Goal: Information Seeking & Learning: Learn about a topic

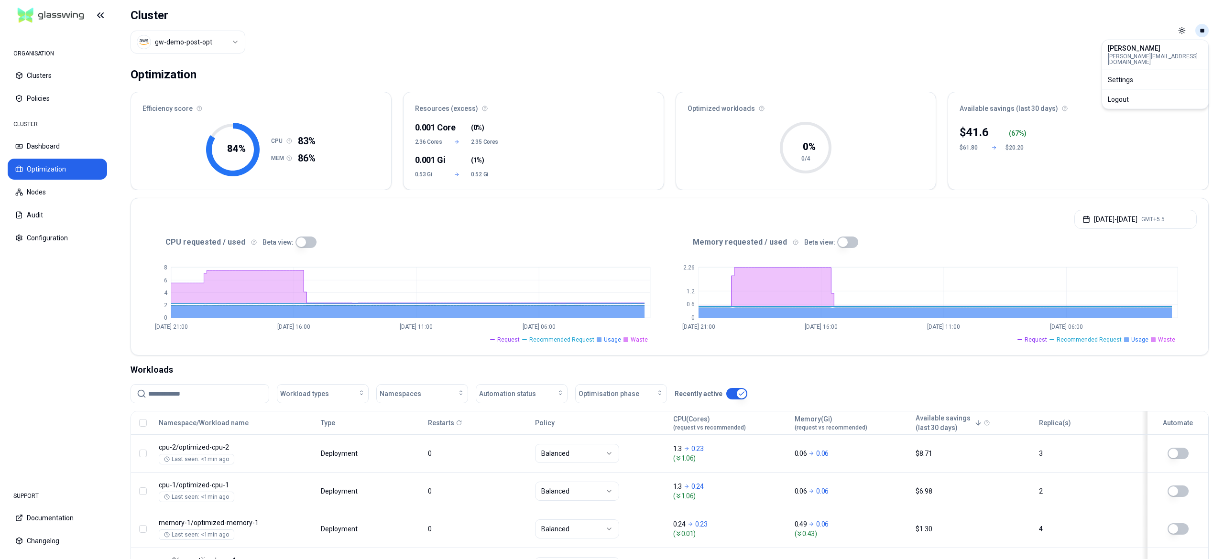
click at [1203, 32] on html "ORGANISATION Clusters Policies CLUSTER Dashboard Optimization Nodes Audit Confi…" at bounding box center [612, 279] width 1224 height 559
click at [1148, 94] on div "Logout" at bounding box center [1155, 99] width 102 height 15
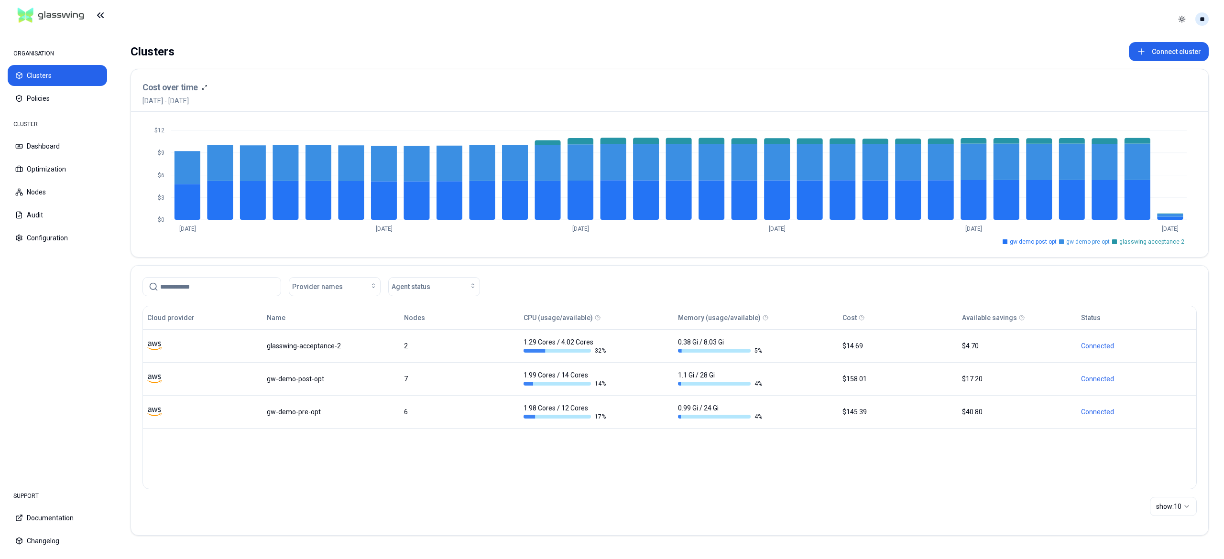
click at [1204, 19] on html "ORGANISATION Clusters Policies CLUSTER Dashboard Optimization Nodes Audit Confi…" at bounding box center [612, 279] width 1224 height 559
click at [1136, 80] on div "Logout" at bounding box center [1155, 87] width 102 height 15
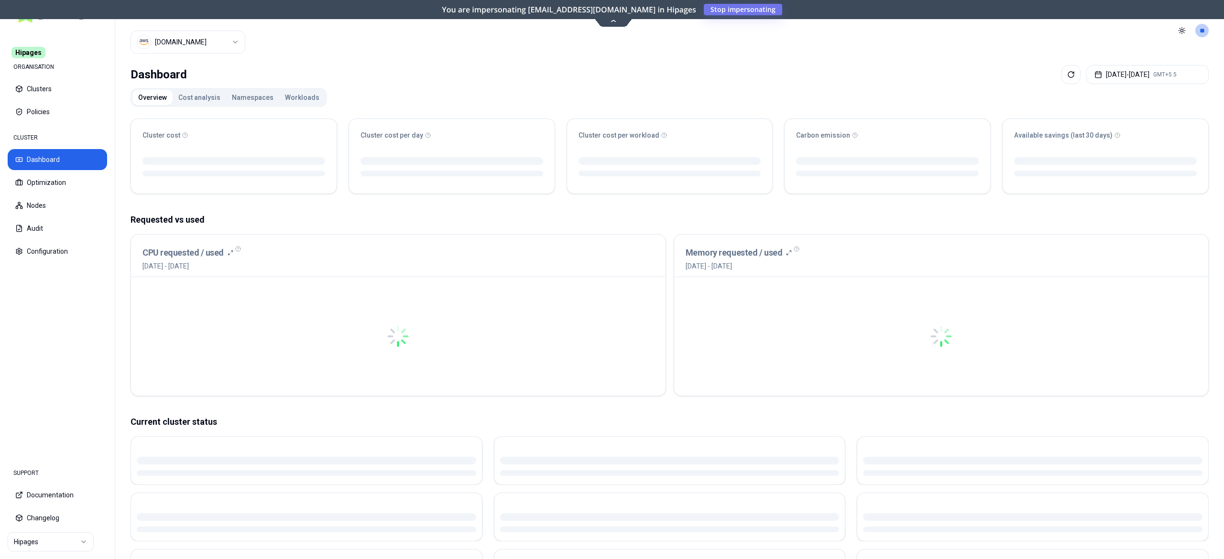
click at [503, 339] on div at bounding box center [397, 337] width 511 height 96
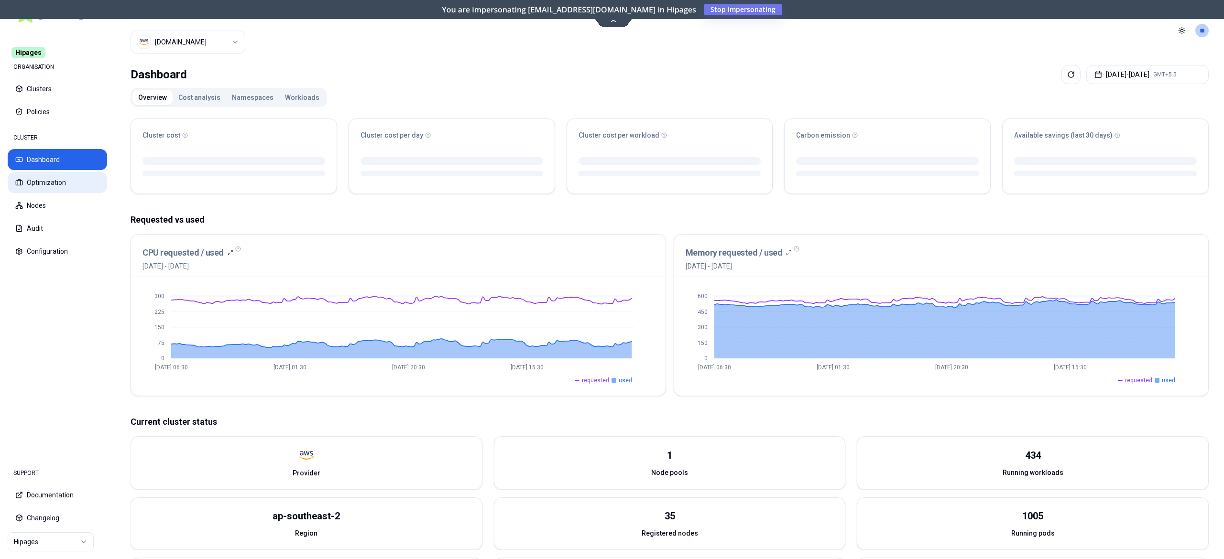
click at [54, 185] on button "Optimization" at bounding box center [57, 182] width 99 height 21
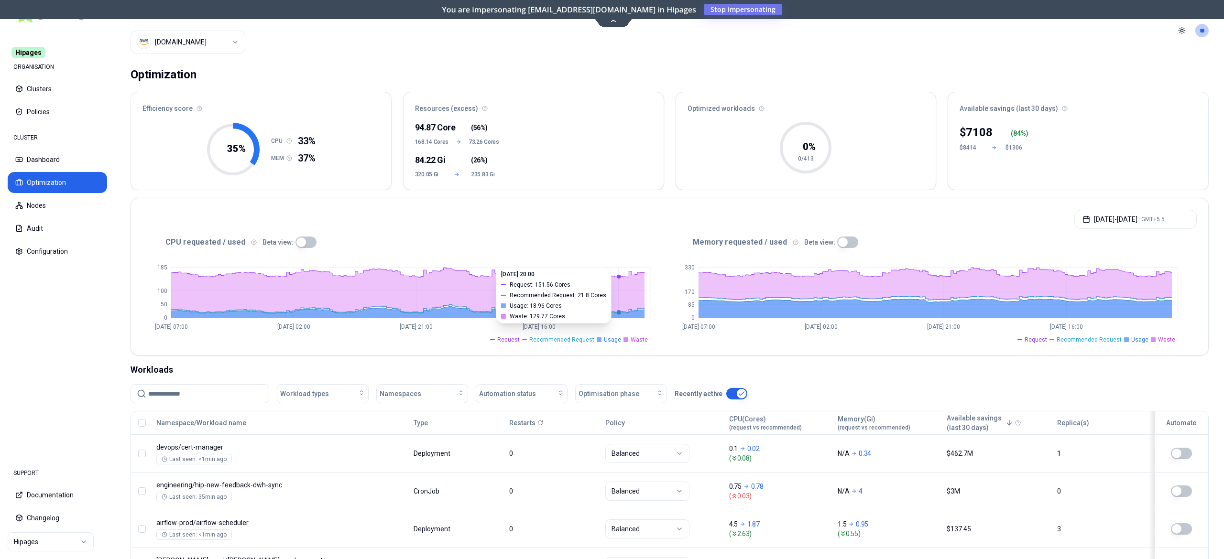
click at [306, 240] on button "button" at bounding box center [305, 242] width 21 height 11
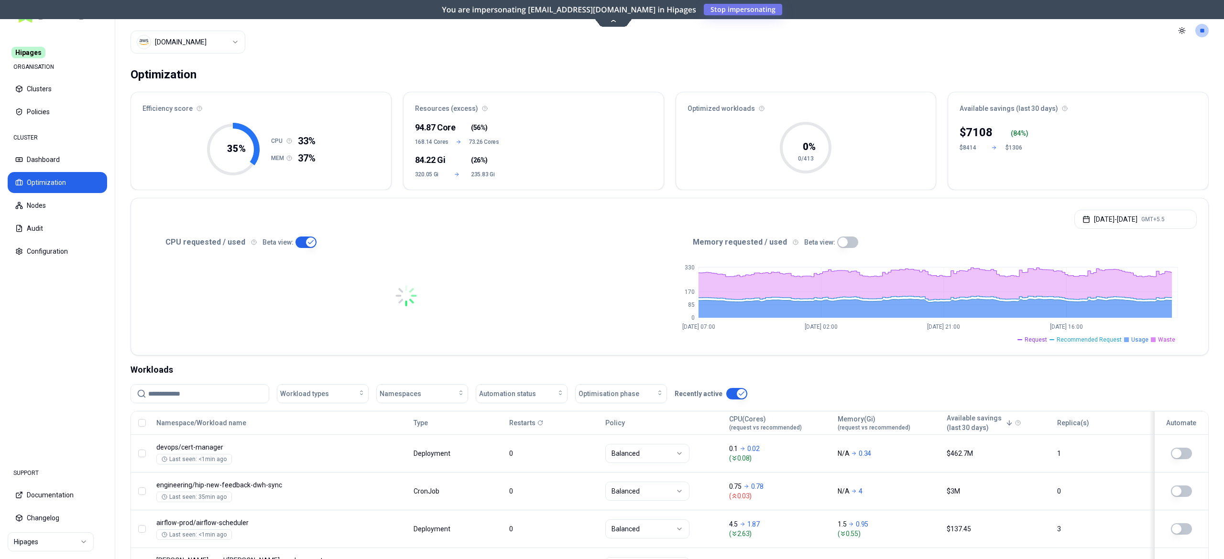
click at [852, 240] on div "Memory requested / used Beta view:" at bounding box center [933, 242] width 527 height 11
click at [849, 242] on button "button" at bounding box center [847, 242] width 21 height 11
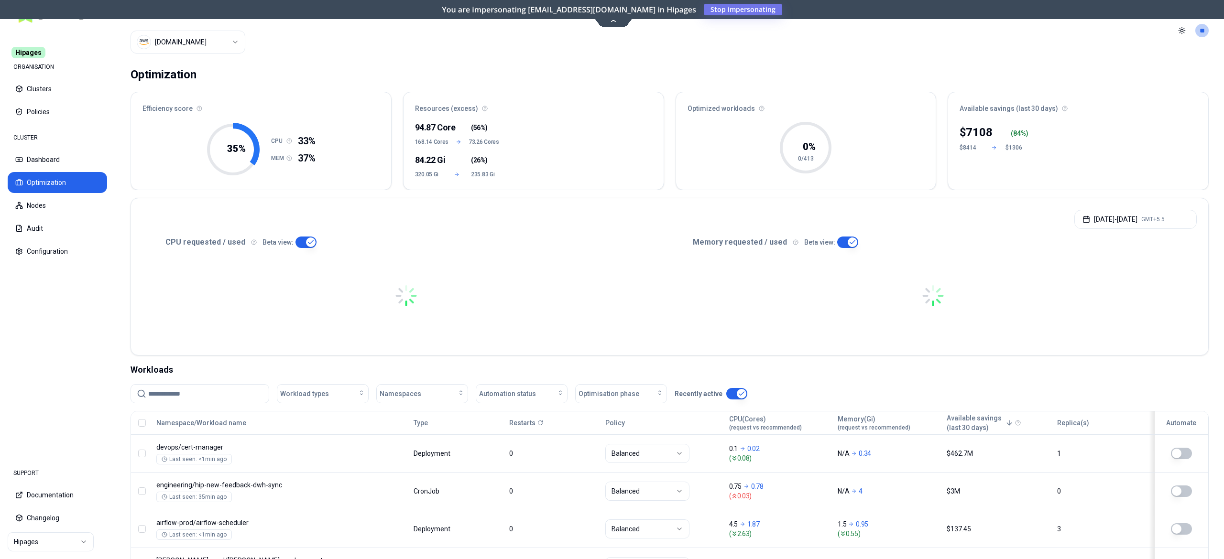
click at [208, 39] on html "Hipages ORGANISATION Clusters Policies CLUSTER Dashboard Optimization Nodes Aud…" at bounding box center [612, 279] width 1224 height 559
click at [50, 539] on html "Hipages ORGANISATION Clusters Policies CLUSTER Dashboard Optimization Nodes Aud…" at bounding box center [612, 279] width 1224 height 559
click at [50, 541] on html "Hipages ORGANISATION Clusters Policies CLUSTER Dashboard Optimization Nodes Aud…" at bounding box center [612, 279] width 1224 height 559
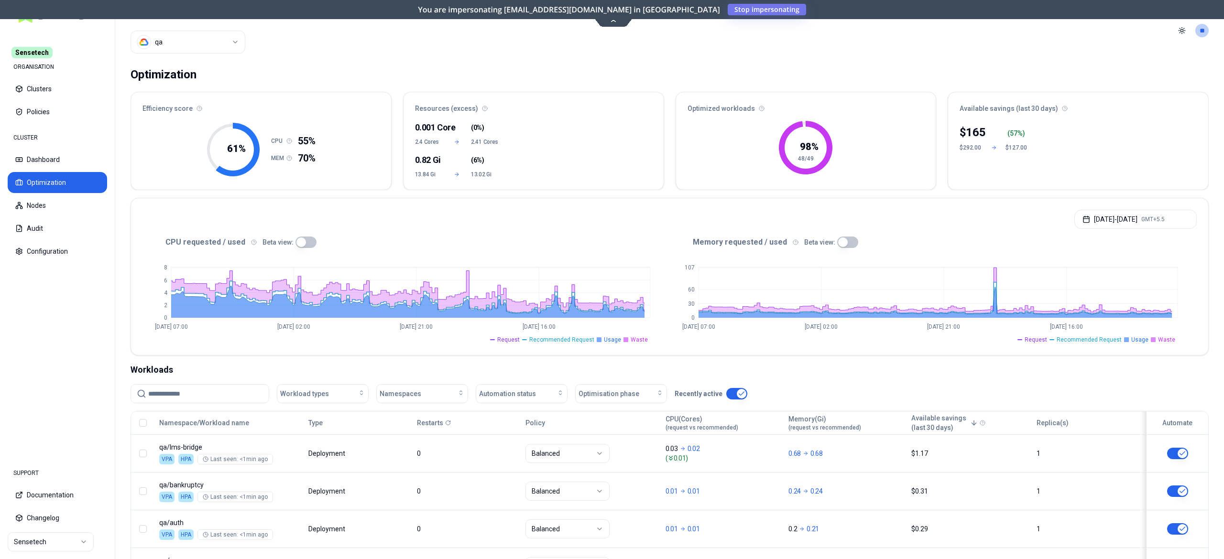
click at [199, 35] on html "Sensetech ORGANISATION Clusters Policies CLUSTER Dashboard Optimization Nodes A…" at bounding box center [612, 279] width 1224 height 559
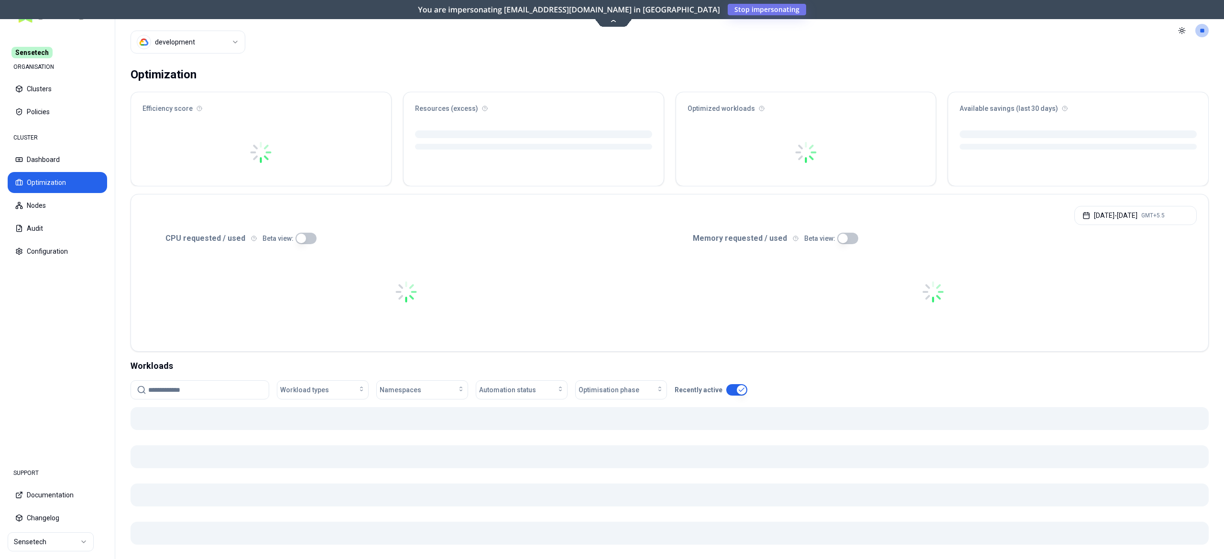
click at [200, 49] on html "Sensetech ORGANISATION Clusters Policies CLUSTER Dashboard Optimization Nodes A…" at bounding box center [612, 279] width 1224 height 559
click at [358, 65] on div "Optimization" at bounding box center [669, 74] width 1078 height 19
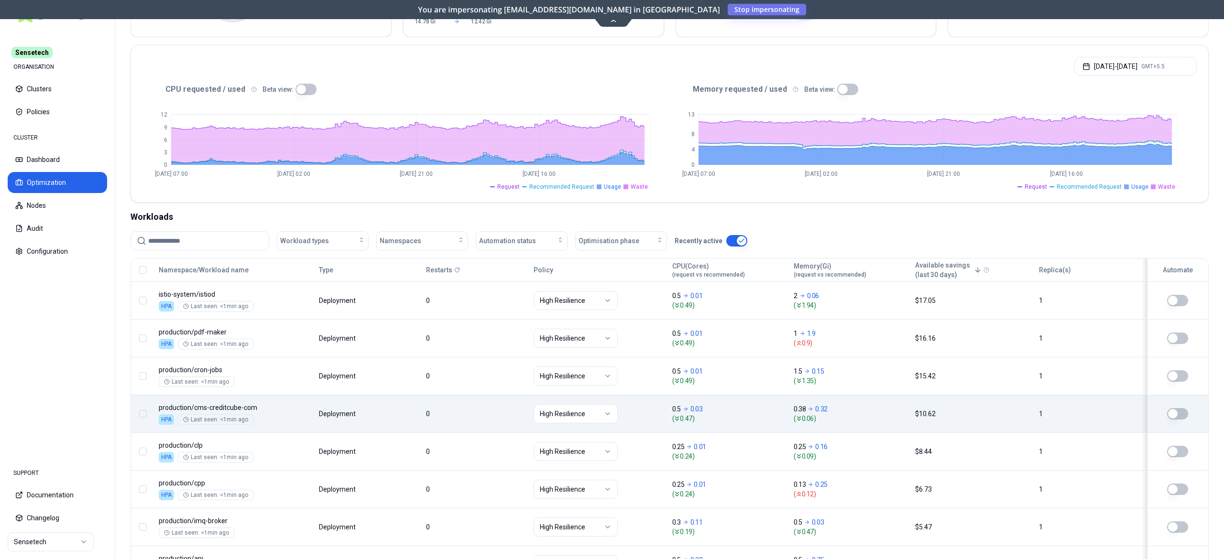
scroll to position [310, 0]
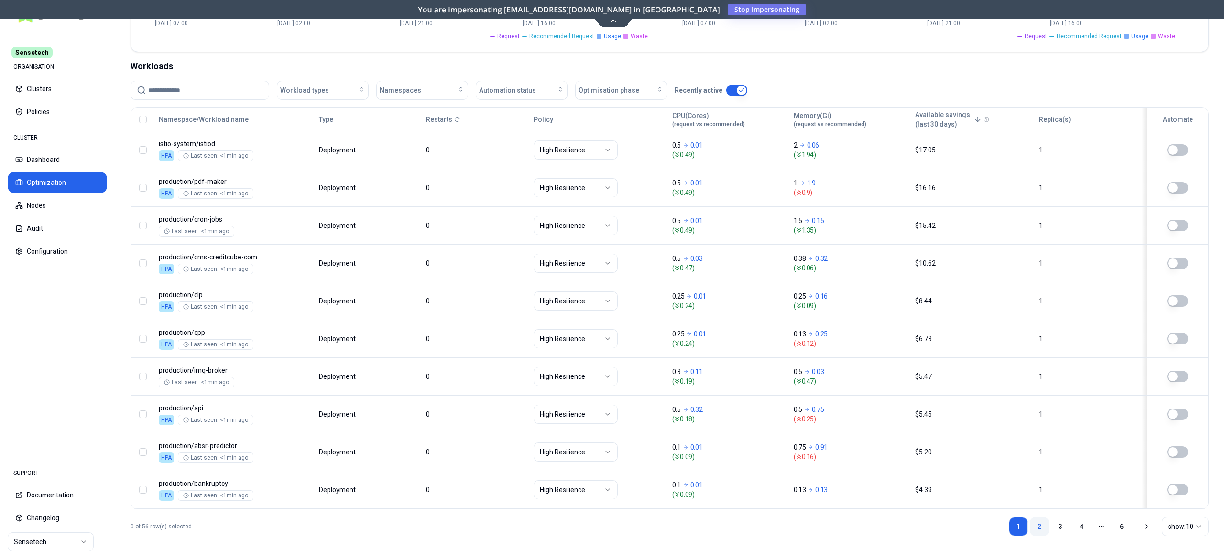
click at [1044, 524] on link "2" at bounding box center [1039, 526] width 19 height 19
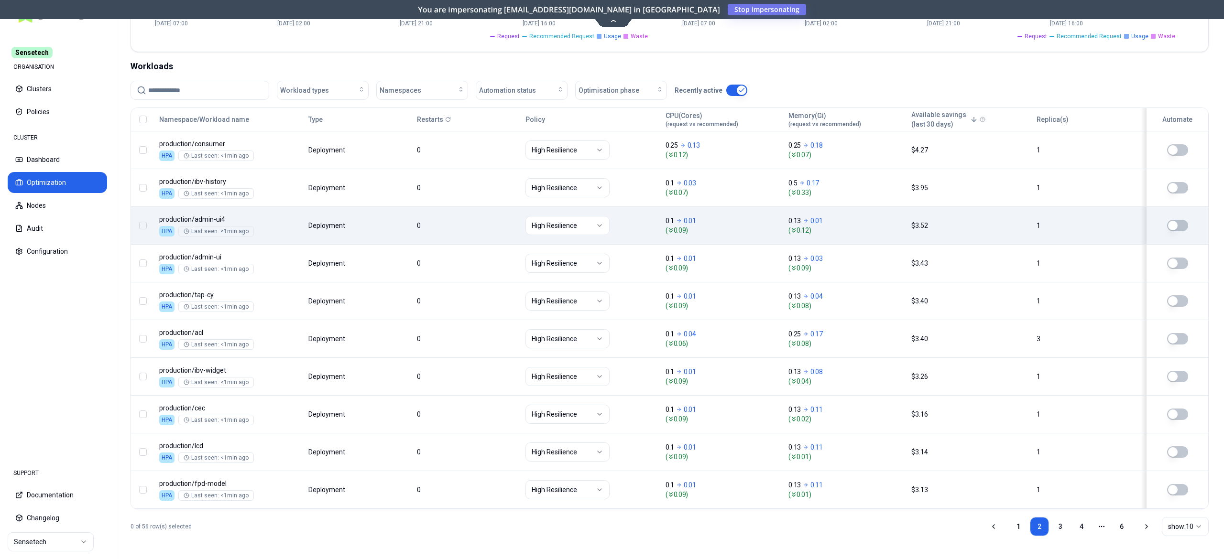
click at [434, 215] on body "Sensetech ORGANISATION Clusters Policies CLUSTER Dashboard Optimization Nodes A…" at bounding box center [612, 279] width 1224 height 559
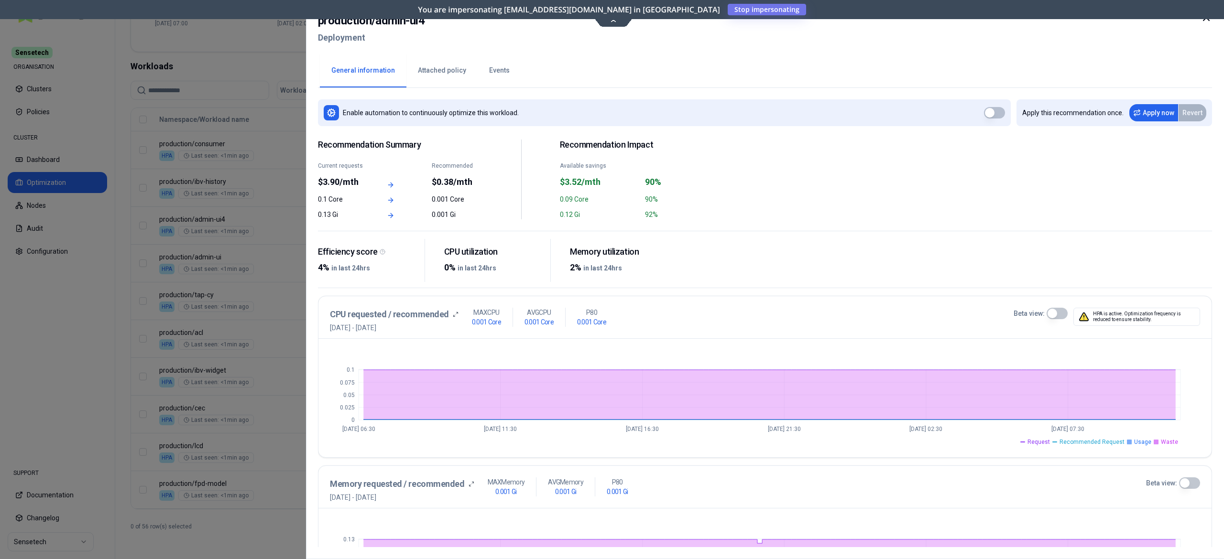
click at [1207, 18] on icon at bounding box center [1205, 17] width 11 height 11
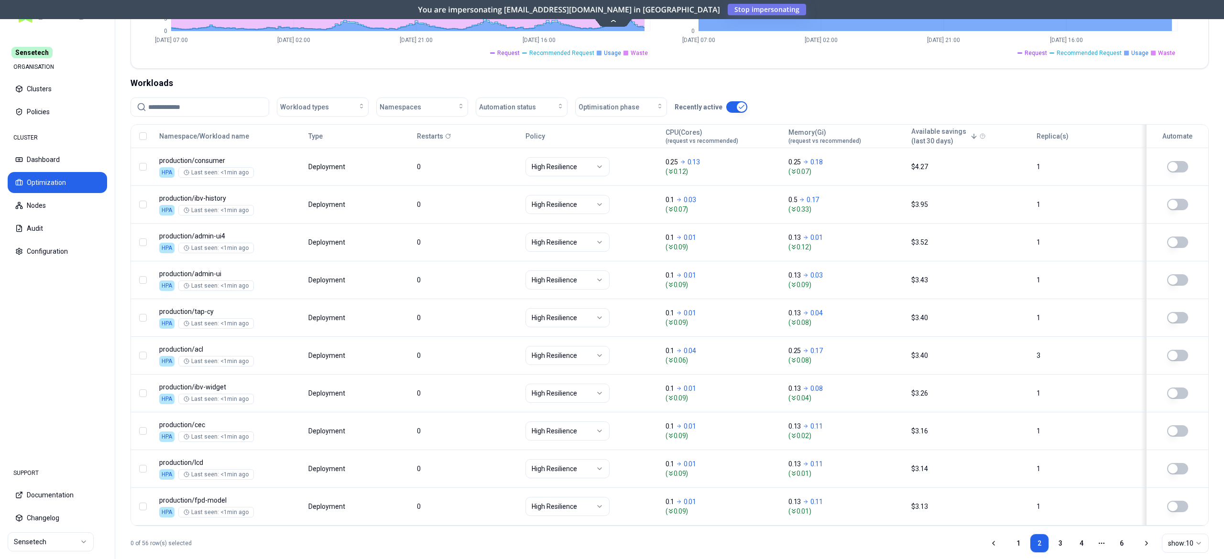
scroll to position [191, 0]
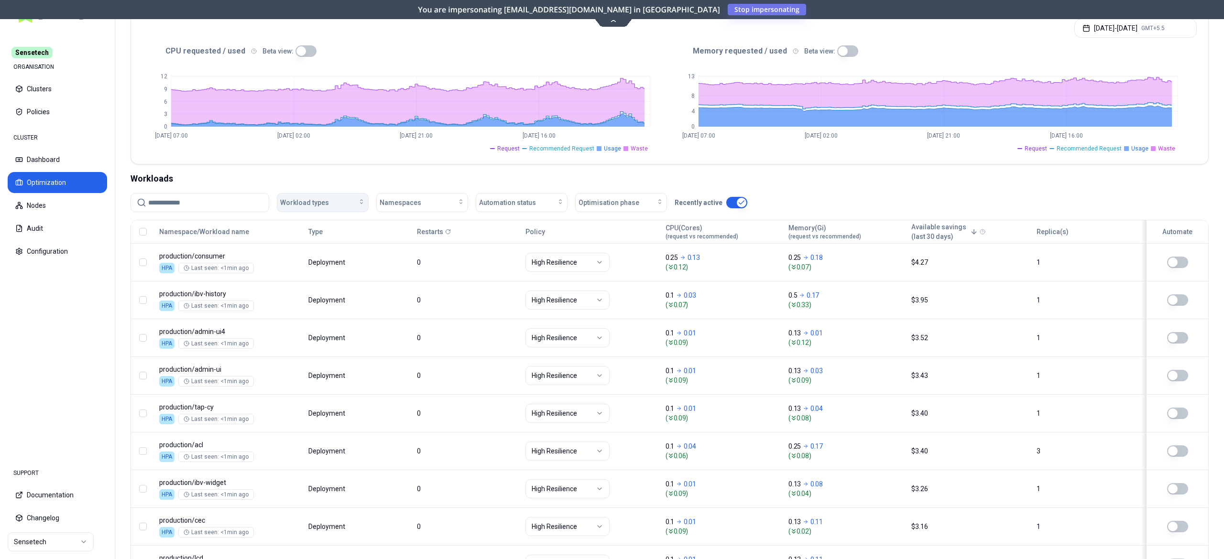
click at [322, 206] on span "Workload types" at bounding box center [304, 203] width 49 height 10
click at [354, 205] on div "Workload types" at bounding box center [322, 203] width 85 height 10
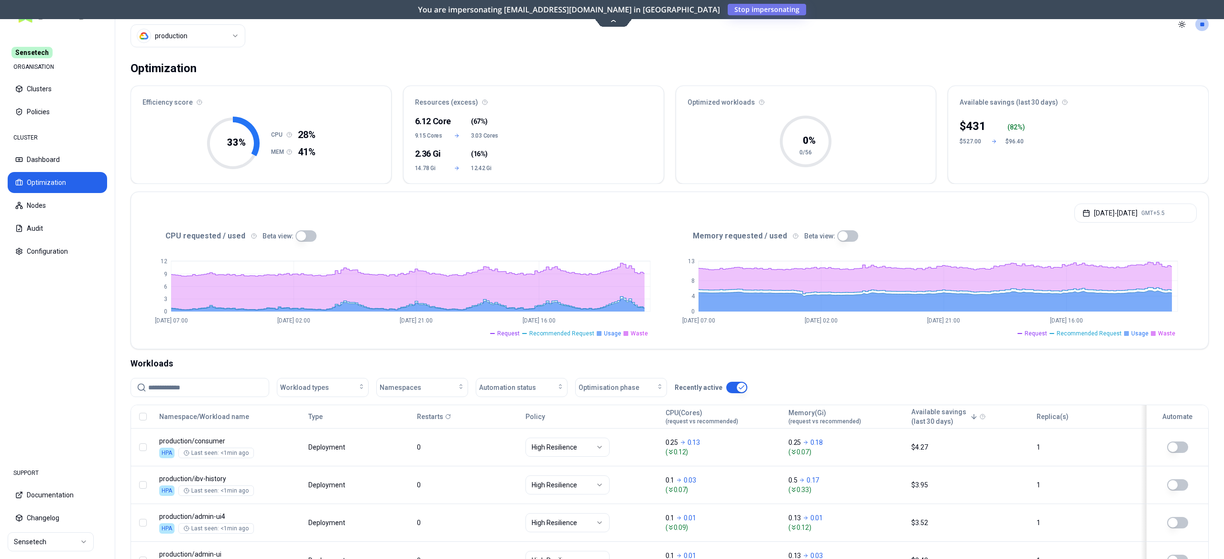
scroll to position [0, 0]
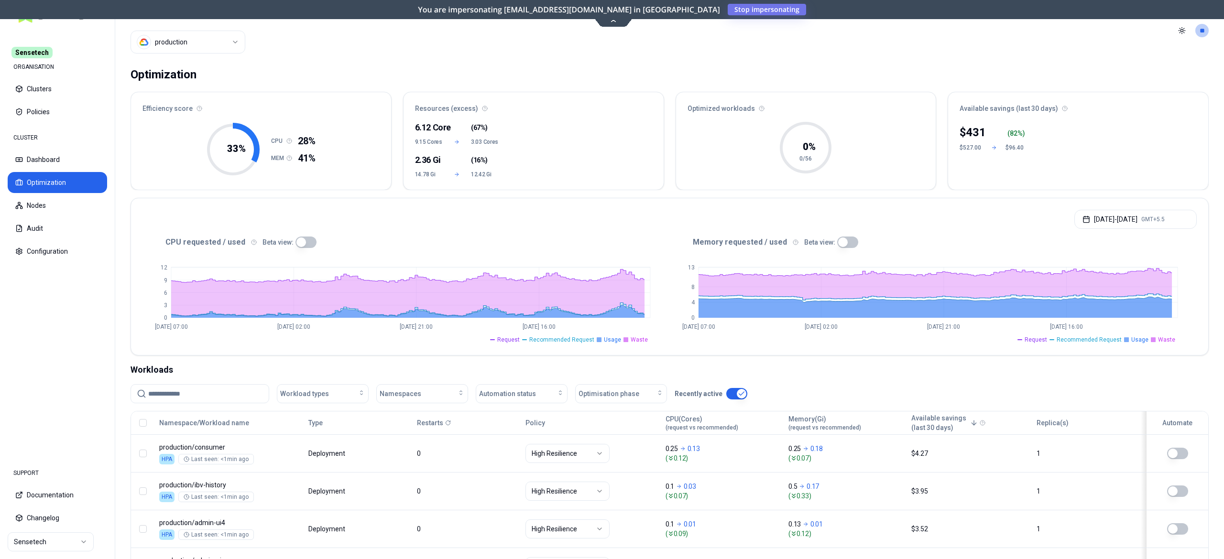
drag, startPoint x: 222, startPoint y: 29, endPoint x: 220, endPoint y: 39, distance: 10.7
click at [222, 30] on div "Cluster production" at bounding box center [187, 30] width 115 height 61
click at [219, 44] on html "Sensetech ORGANISATION Clusters Policies CLUSTER Dashboard Optimization Nodes A…" at bounding box center [612, 279] width 1224 height 559
click at [192, 74] on div "Optimization" at bounding box center [163, 74] width 66 height 19
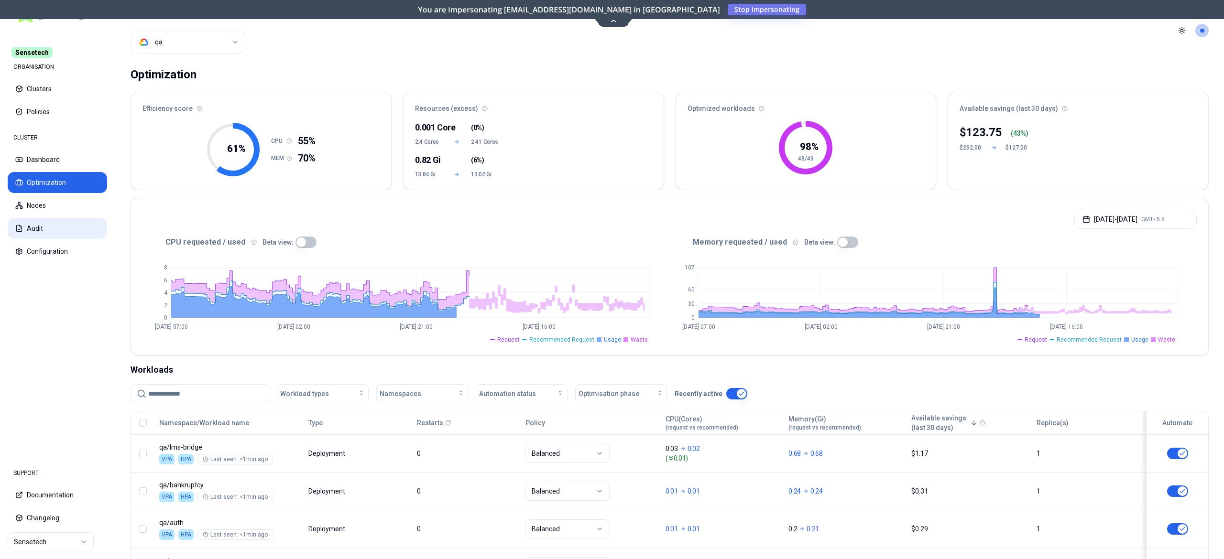
click at [35, 233] on button "Audit" at bounding box center [57, 228] width 99 height 21
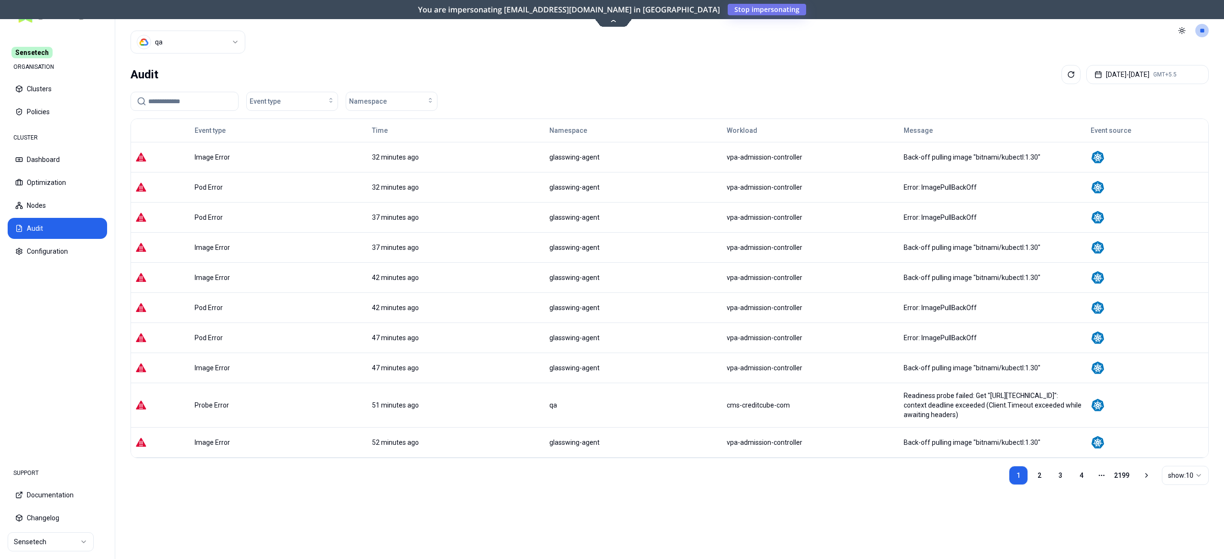
click at [683, 512] on div "Event type Time Namespace Workload Message Event source Image Error 32 minutes …" at bounding box center [669, 345] width 1078 height 452
click at [1098, 66] on button "[DATE] - [DATE] GMT+5.5" at bounding box center [1147, 74] width 122 height 19
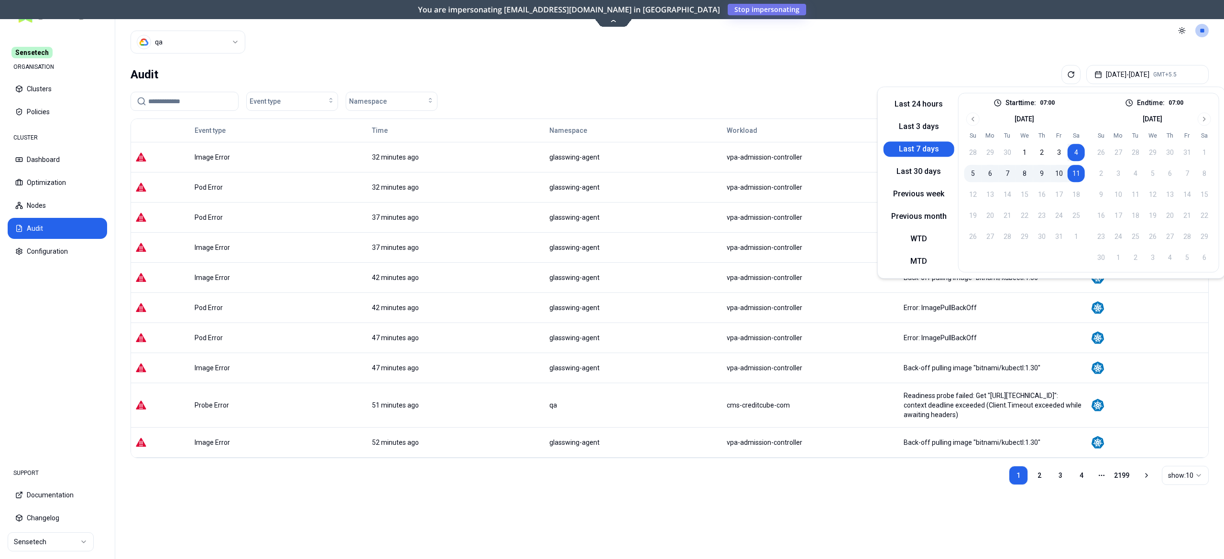
click at [1073, 175] on button "11" at bounding box center [1075, 173] width 17 height 17
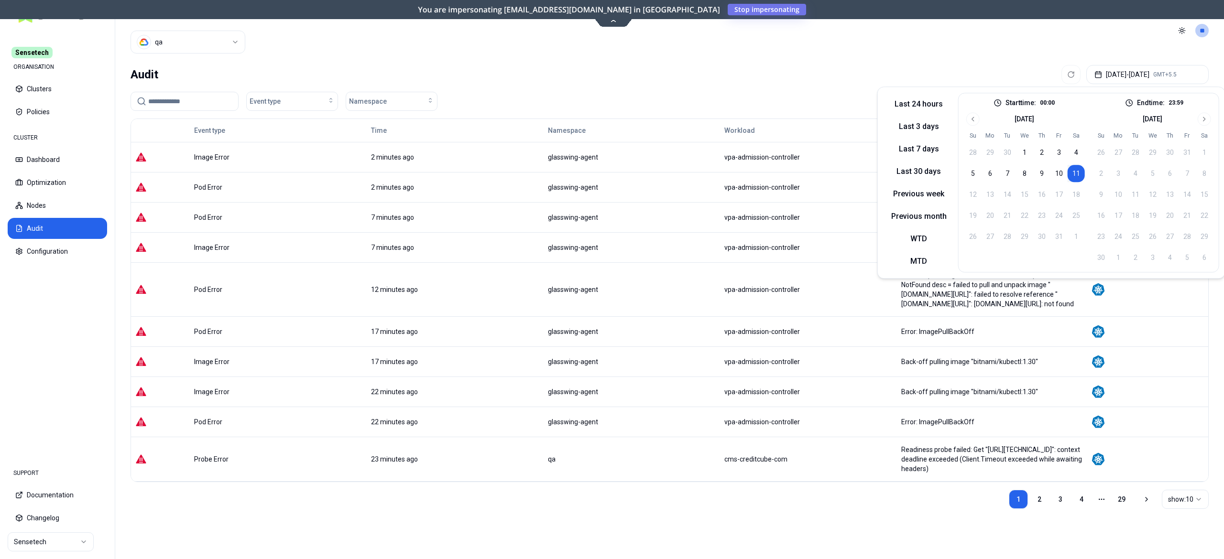
click at [670, 60] on header "Cluster qa Toggle theme **" at bounding box center [669, 30] width 1108 height 61
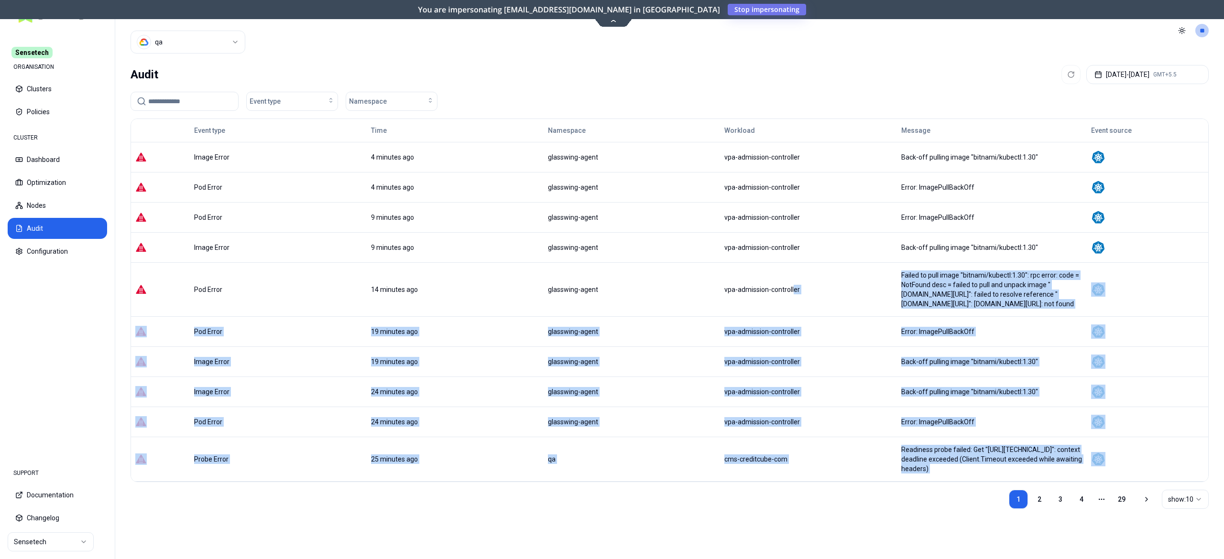
drag, startPoint x: 750, startPoint y: 293, endPoint x: 923, endPoint y: 523, distance: 288.4
click at [923, 523] on div "Event type Time Namespace Workload Message Event source Image Error 4 minutes a…" at bounding box center [669, 345] width 1078 height 452
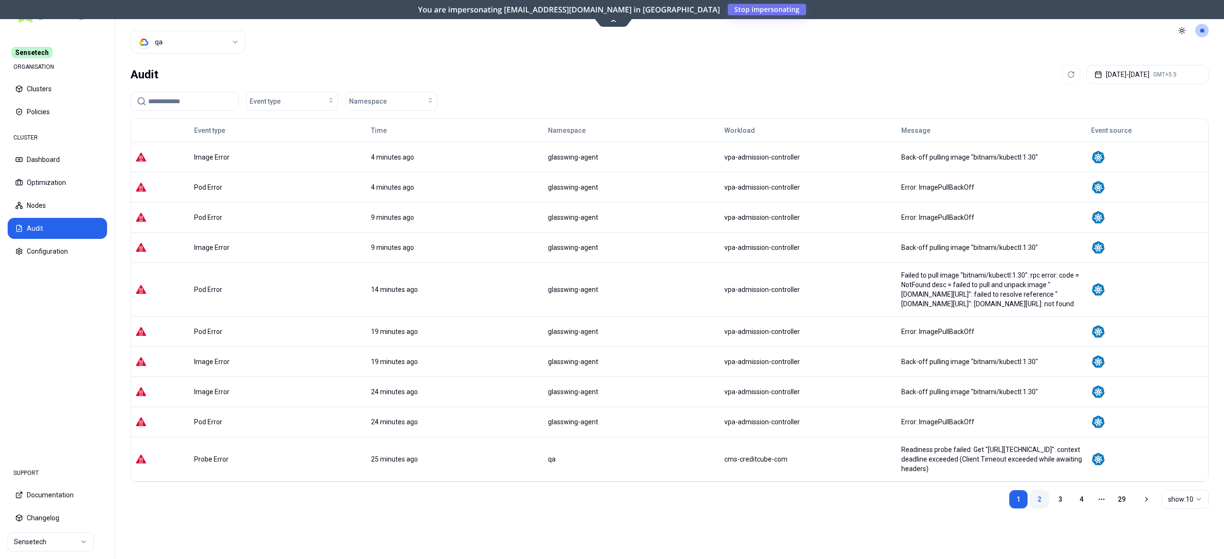
click at [1044, 497] on link "2" at bounding box center [1039, 499] width 19 height 19
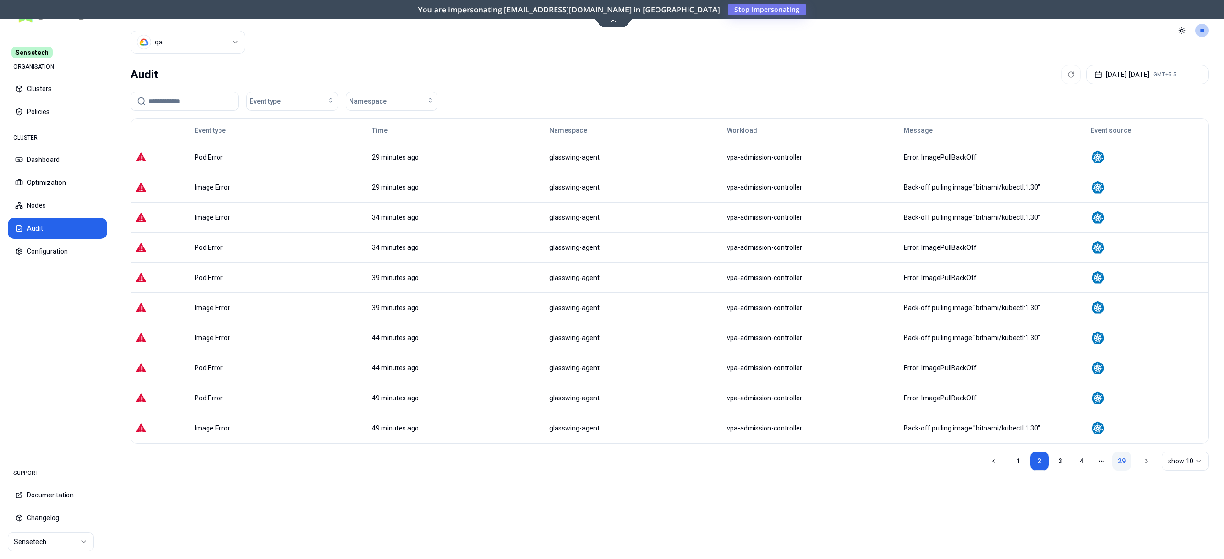
click at [1126, 465] on link "29" at bounding box center [1121, 461] width 19 height 19
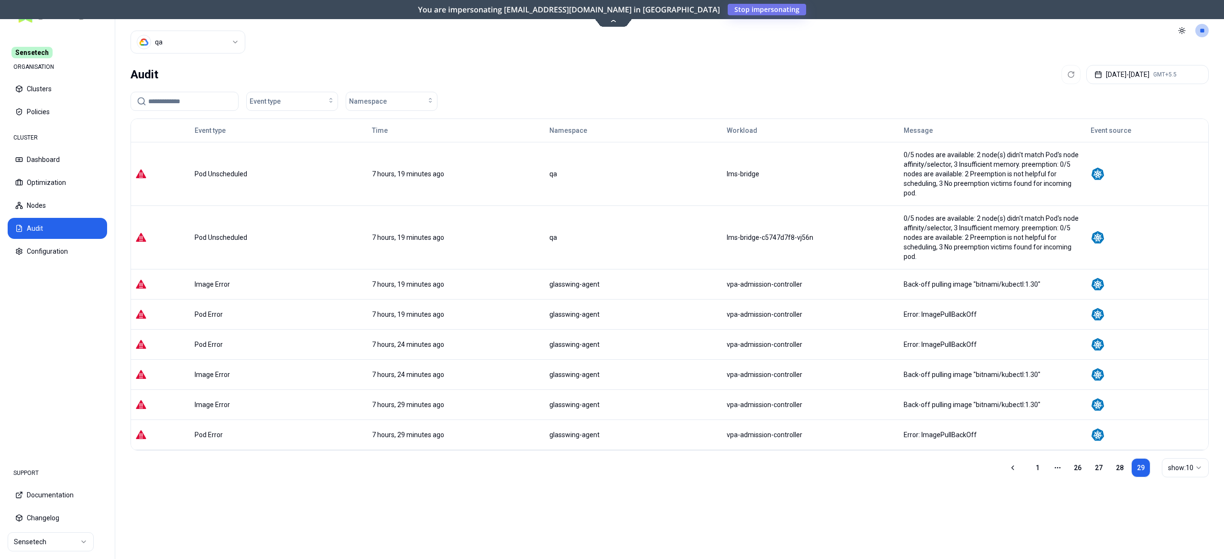
click at [182, 100] on input at bounding box center [190, 101] width 84 height 18
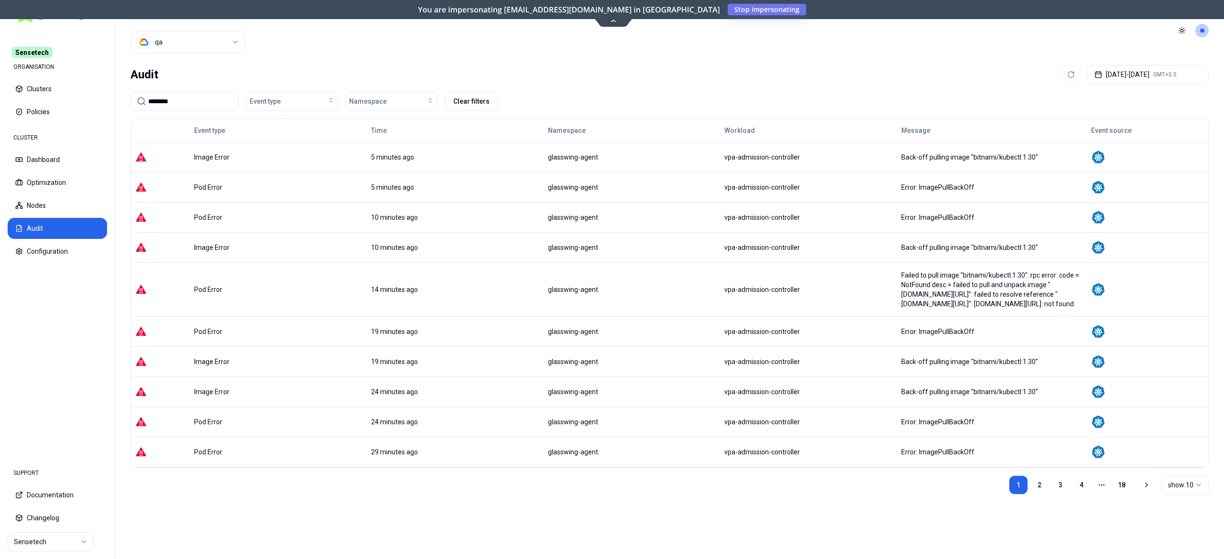
type input "********"
drag, startPoint x: 991, startPoint y: 308, endPoint x: 841, endPoint y: 281, distance: 152.5
click at [841, 281] on tr "Pod Error 14 minutes ago glasswing-agent vpa-admission-controller Failed to pul…" at bounding box center [669, 289] width 1077 height 54
copy tr "Failed to pull image "bitnami/kubectl:1.30": rpc error: code = NotFound desc = …"
click at [224, 38] on html "Sensetech ORGANISATION Clusters Policies CLUSTER Dashboard Optimization Nodes A…" at bounding box center [612, 279] width 1224 height 559
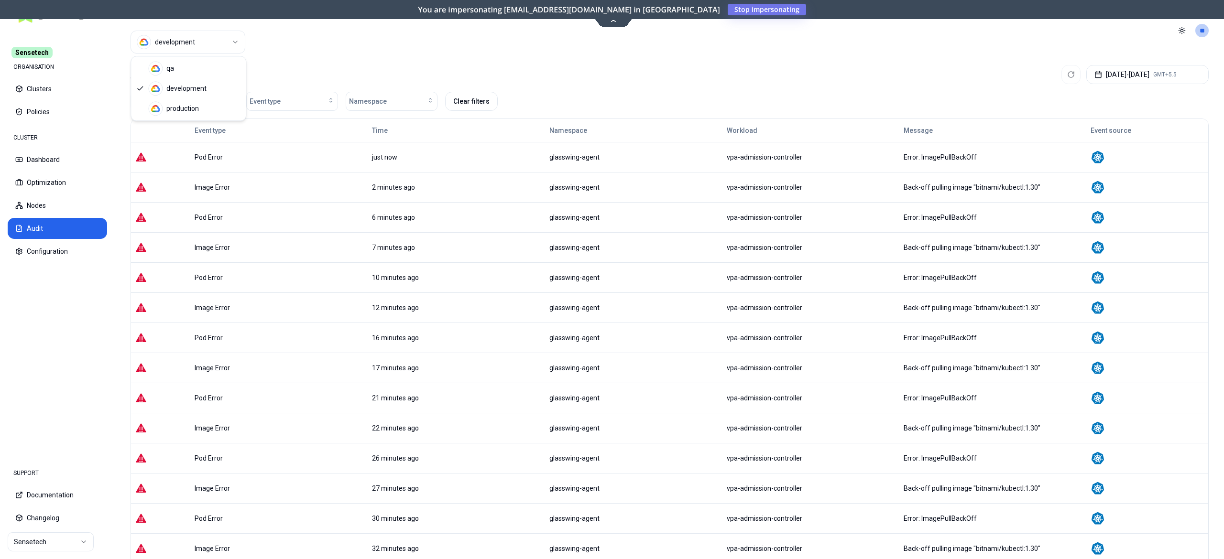
click at [206, 39] on html "Sensetech ORGANISATION Clusters Policies CLUSTER Dashboard Optimization Nodes A…" at bounding box center [612, 279] width 1224 height 559
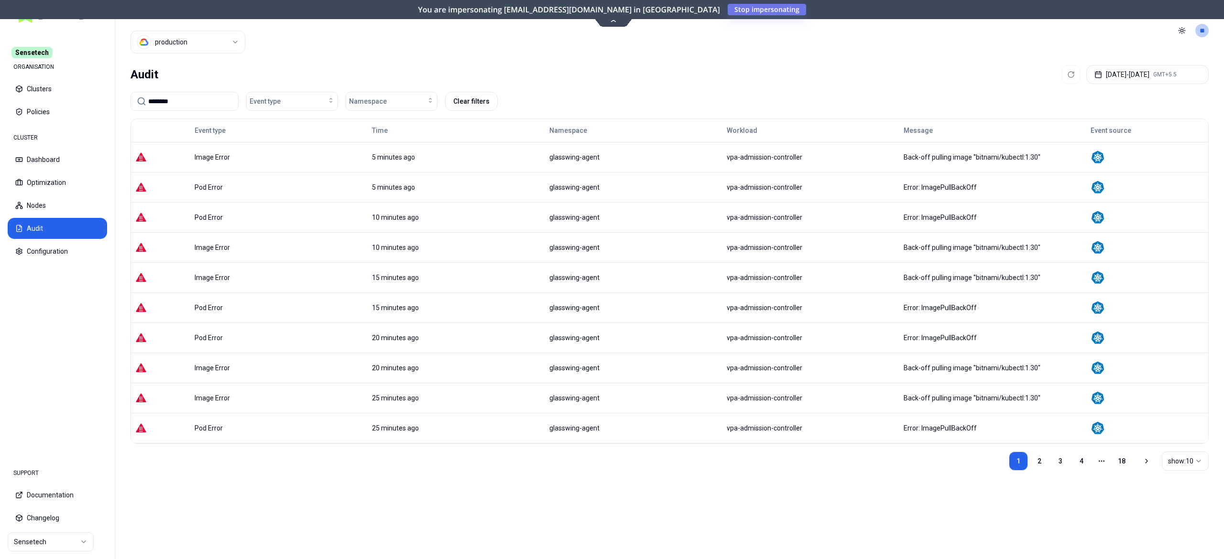
drag, startPoint x: 771, startPoint y: 456, endPoint x: 781, endPoint y: 470, distance: 17.1
click at [771, 456] on div "1 2 3 4 More pages 18 show: 10" at bounding box center [669, 461] width 1078 height 34
click at [57, 177] on button "Optimization" at bounding box center [57, 182] width 99 height 21
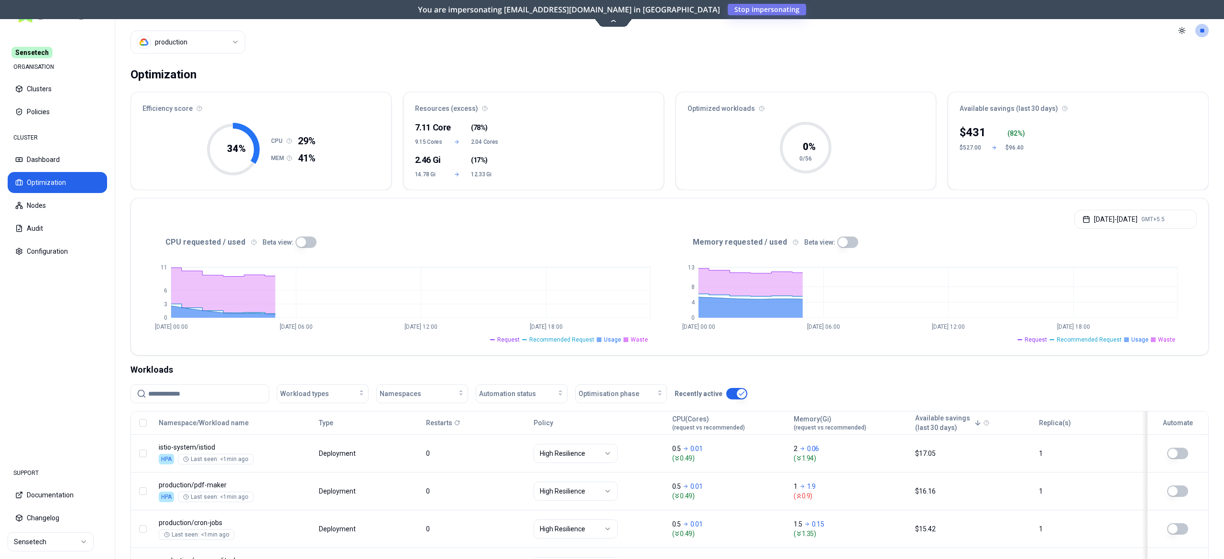
click at [195, 42] on html "Sensetech ORGANISATION Clusters Policies CLUSTER Dashboard Optimization Nodes A…" at bounding box center [612, 279] width 1224 height 559
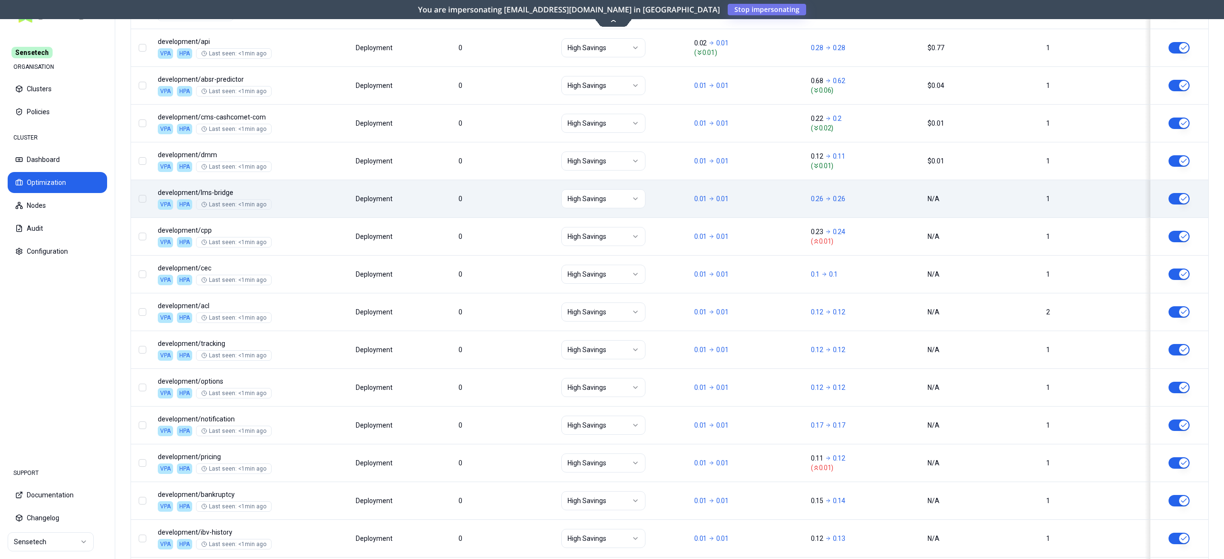
scroll to position [115, 0]
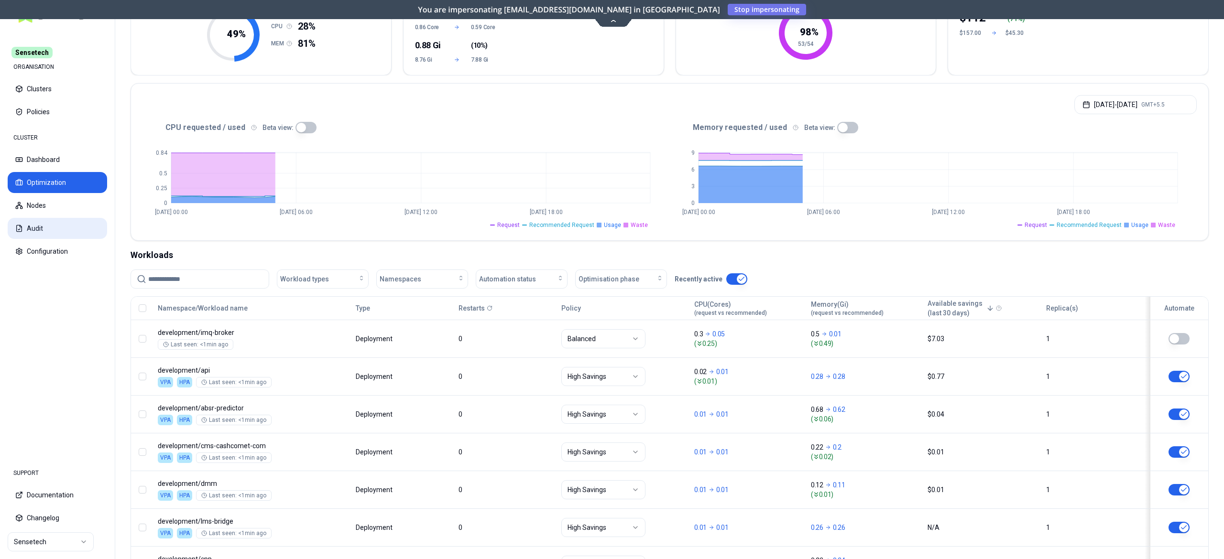
click at [43, 227] on button "Audit" at bounding box center [57, 228] width 99 height 21
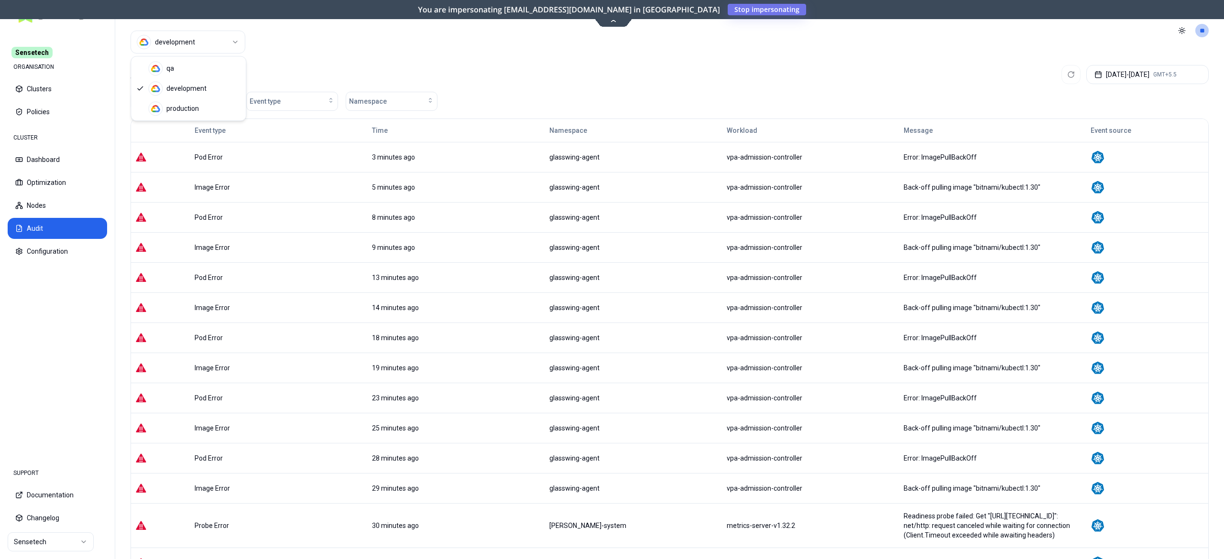
click at [216, 49] on html "Sensetech ORGANISATION Clusters Policies CLUSTER Dashboard Optimization Nodes A…" at bounding box center [612, 279] width 1224 height 559
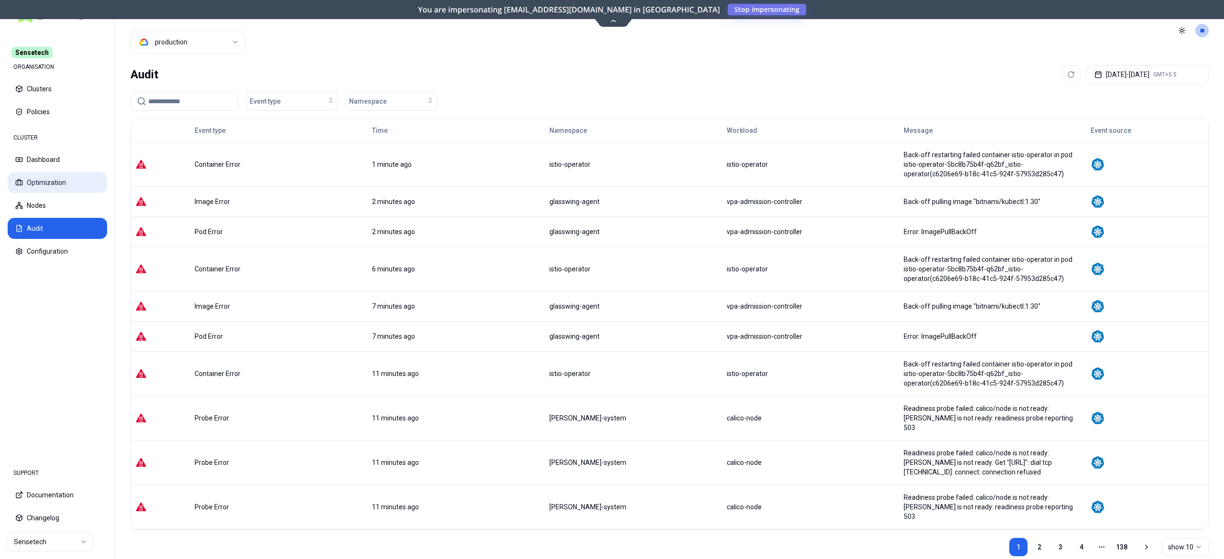
click at [54, 183] on button "Optimization" at bounding box center [57, 182] width 99 height 21
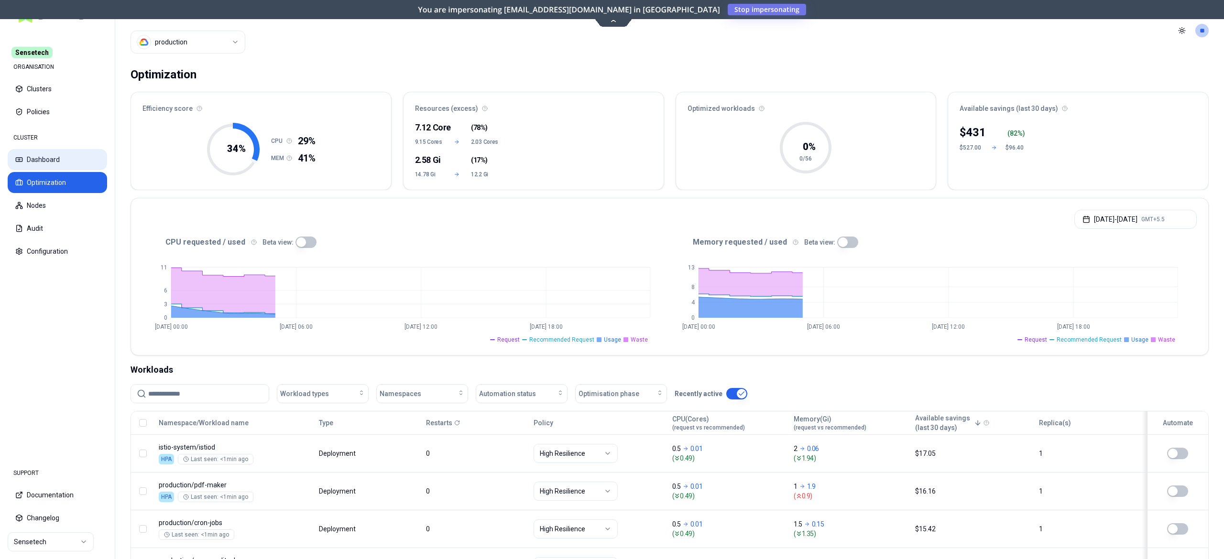
click at [44, 162] on button "Dashboard" at bounding box center [57, 159] width 99 height 21
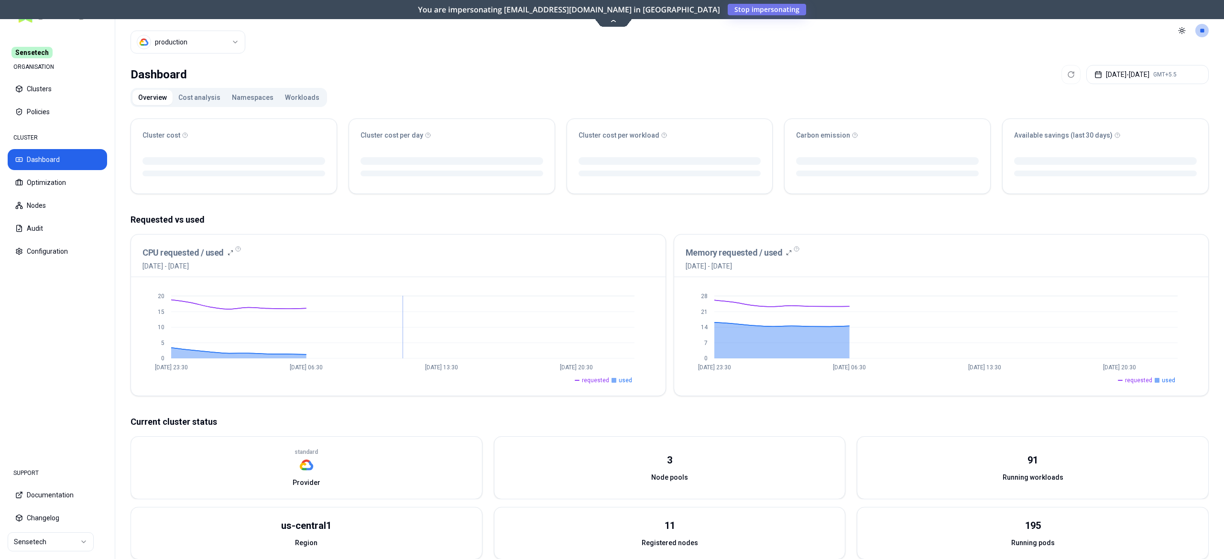
scroll to position [164, 0]
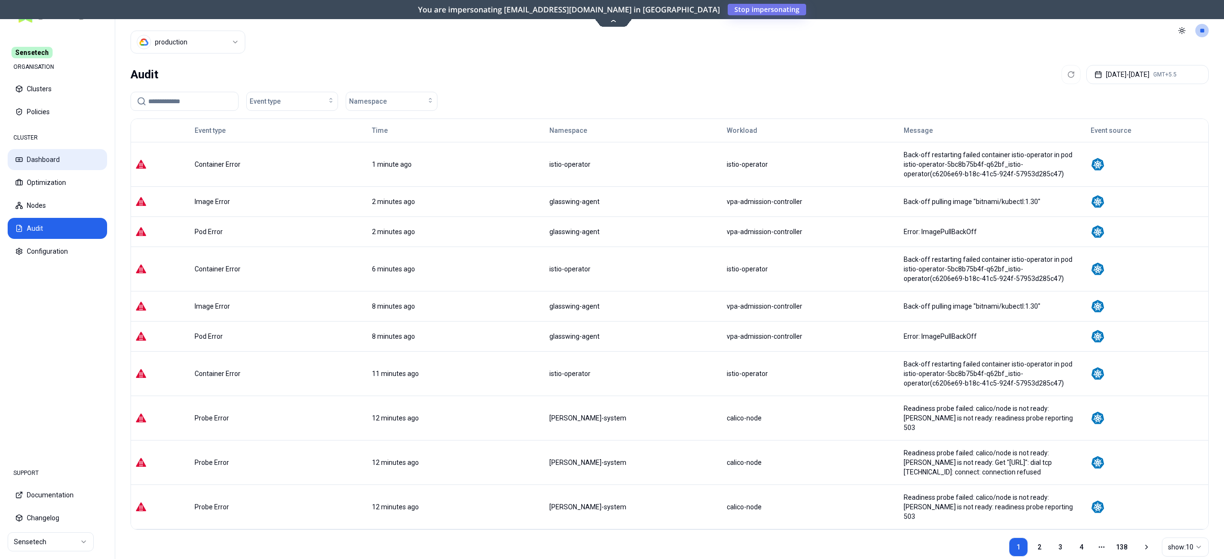
click at [46, 162] on button "Dashboard" at bounding box center [57, 159] width 99 height 21
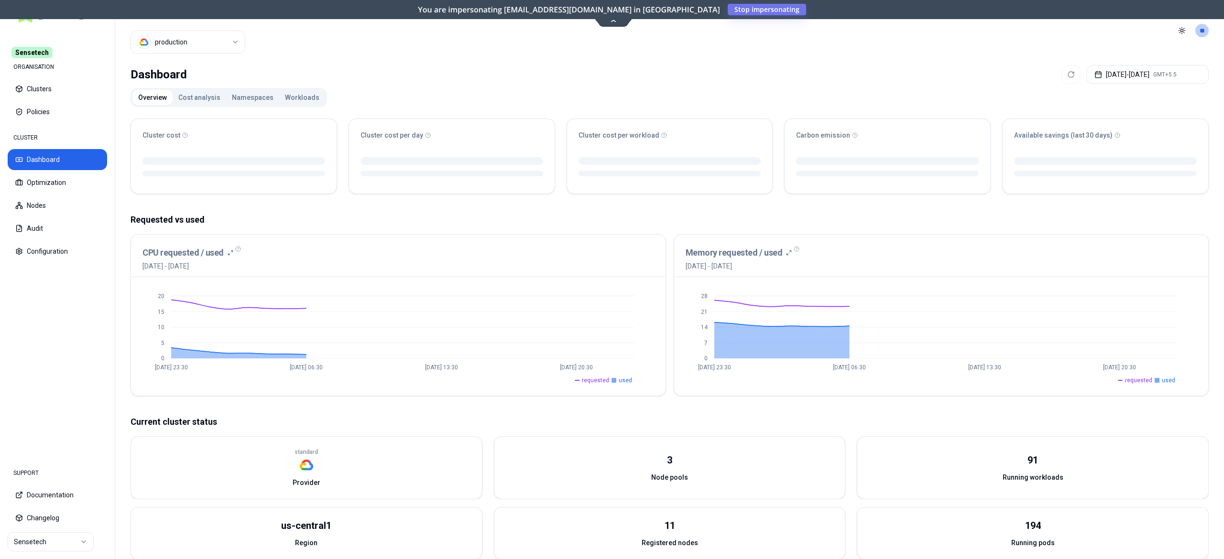
scroll to position [164, 0]
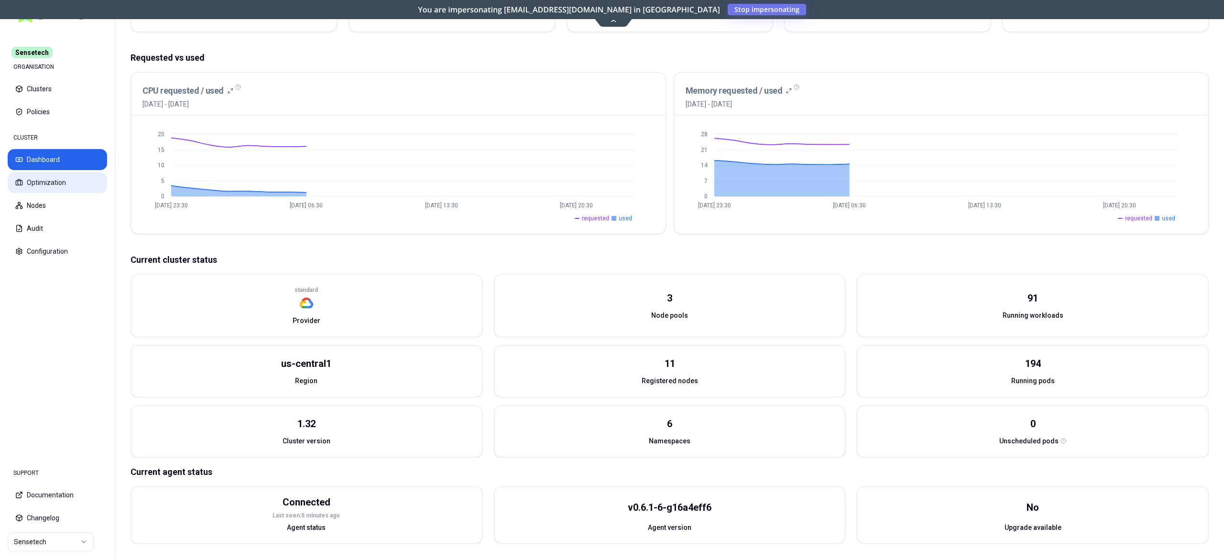
click at [69, 183] on button "Optimization" at bounding box center [57, 182] width 99 height 21
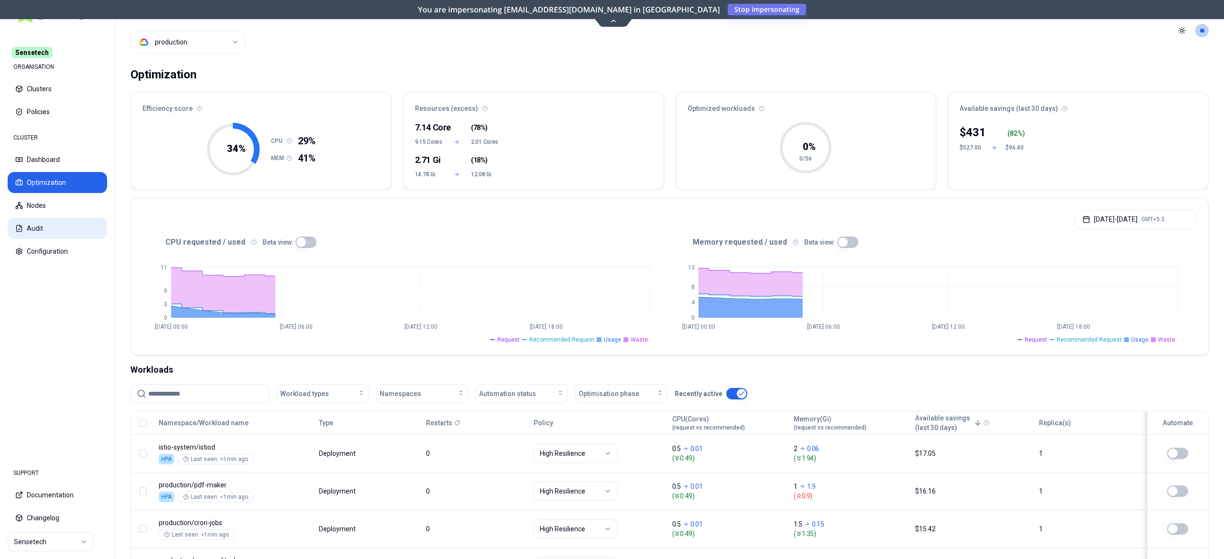
click at [33, 228] on button "Audit" at bounding box center [57, 228] width 99 height 21
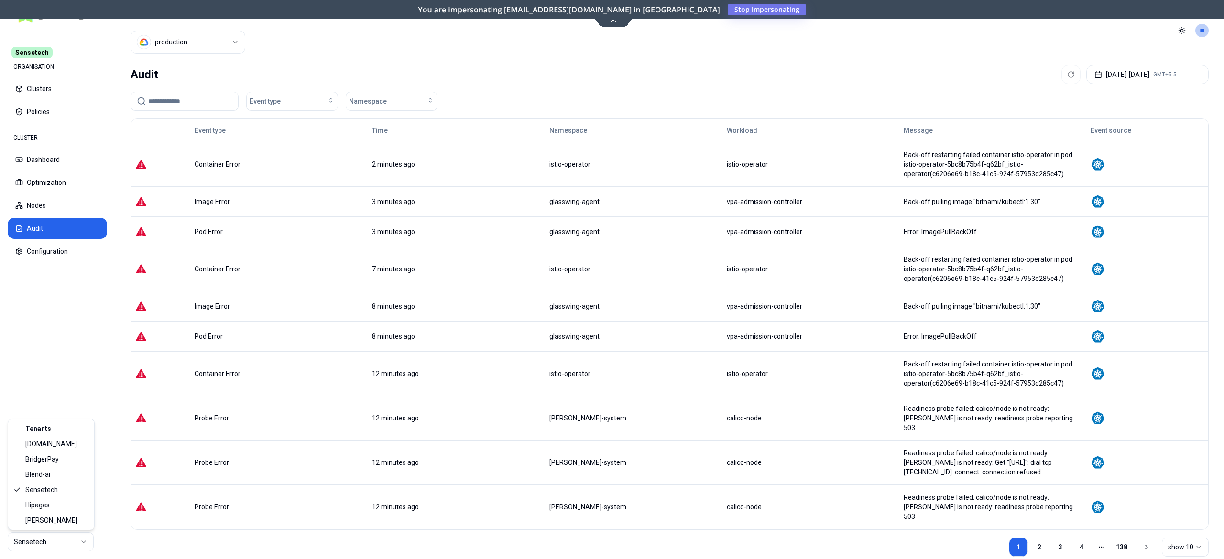
click at [58, 542] on html "Sensetech ORGANISATION Clusters Policies CLUSTER Dashboard Optimization Nodes A…" at bounding box center [612, 279] width 1224 height 559
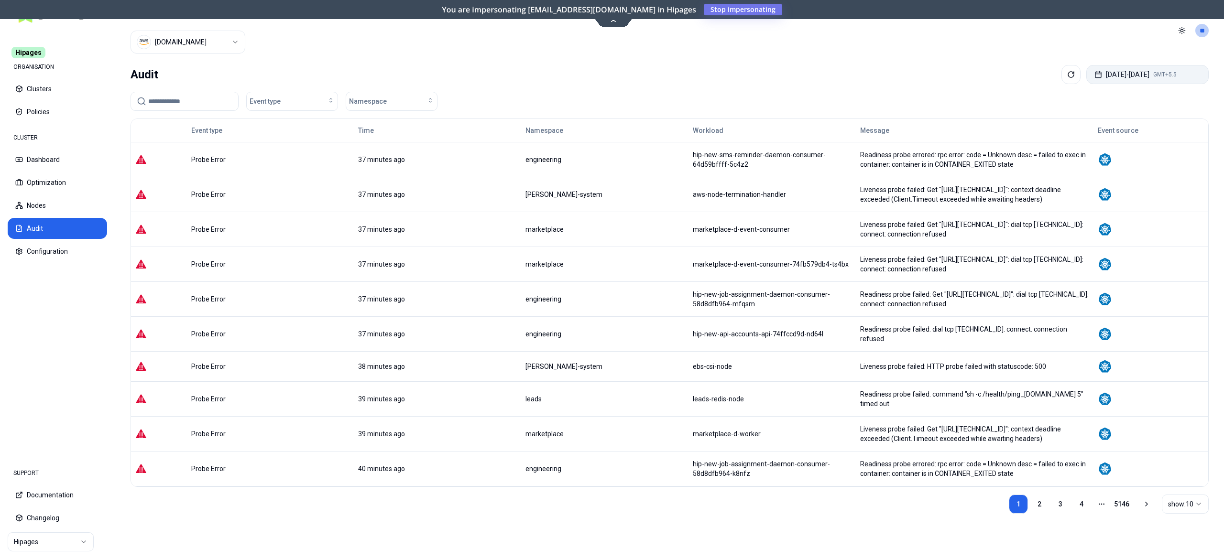
click at [1153, 75] on button "[DATE] - [DATE] GMT+5.5" at bounding box center [1147, 74] width 122 height 19
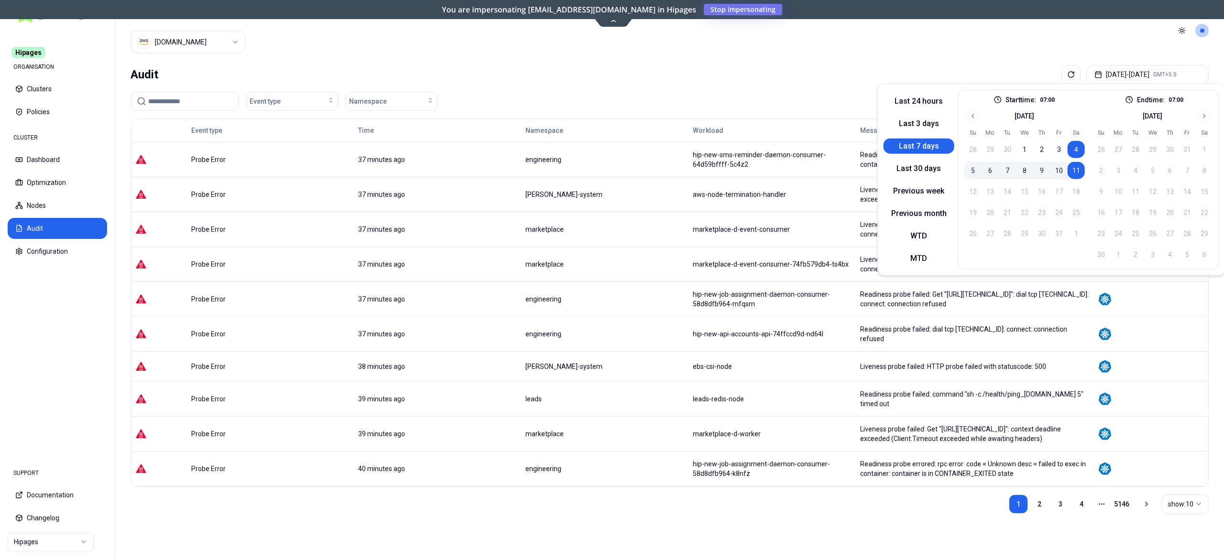
click at [1074, 168] on button "11" at bounding box center [1075, 170] width 17 height 17
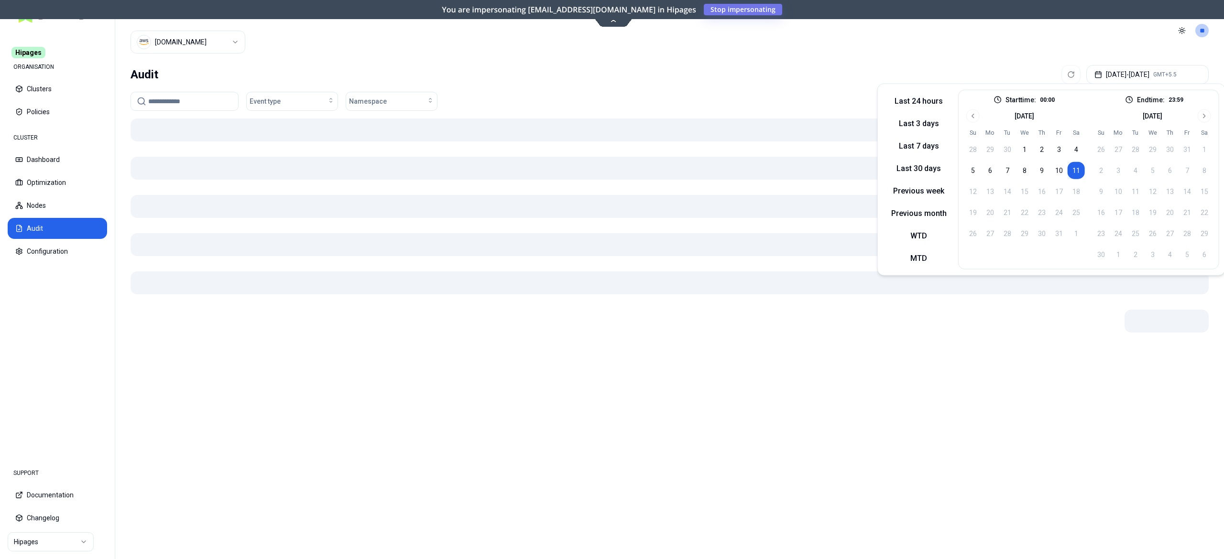
click at [1074, 168] on button "11" at bounding box center [1075, 170] width 17 height 17
click at [660, 93] on div "Event type Namespace" at bounding box center [669, 101] width 1078 height 19
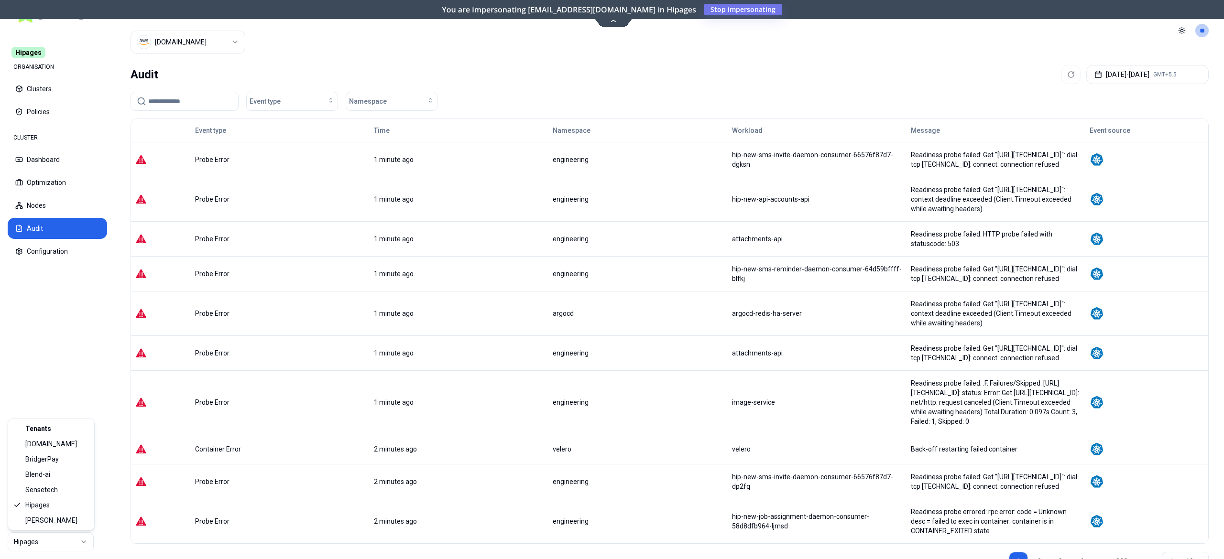
click at [69, 545] on html "Hipages ORGANISATION Clusters Policies CLUSTER Dashboard Optimization Nodes Aud…" at bounding box center [612, 279] width 1224 height 559
click at [201, 40] on html "Hipages ORGANISATION Clusters Policies CLUSTER Dashboard Optimization Nodes Aud…" at bounding box center [612, 279] width 1224 height 559
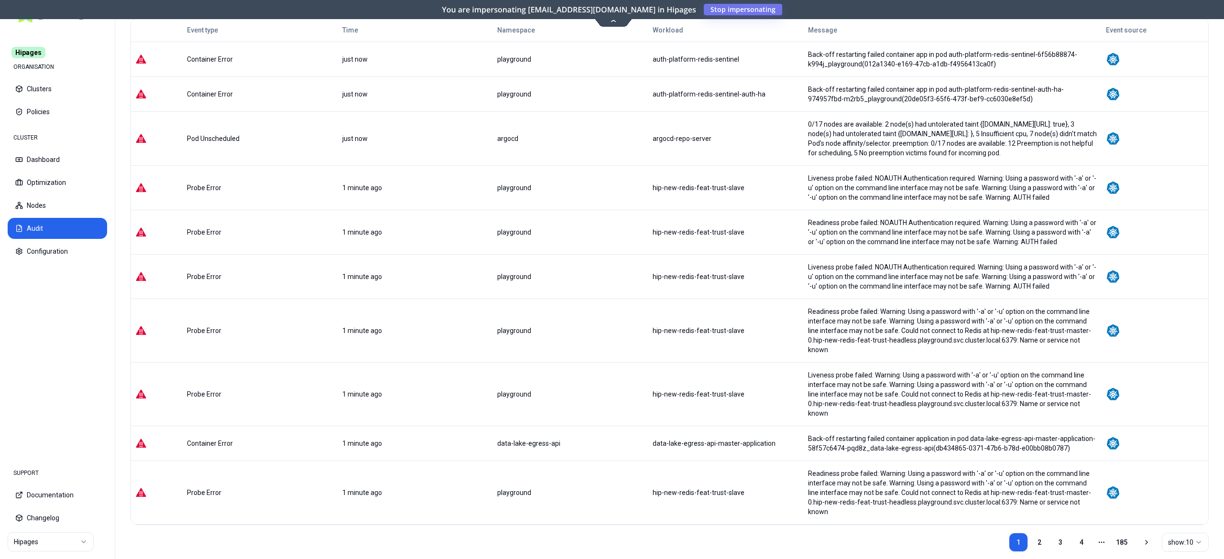
scroll to position [101, 0]
click at [1034, 532] on link "2" at bounding box center [1039, 541] width 19 height 19
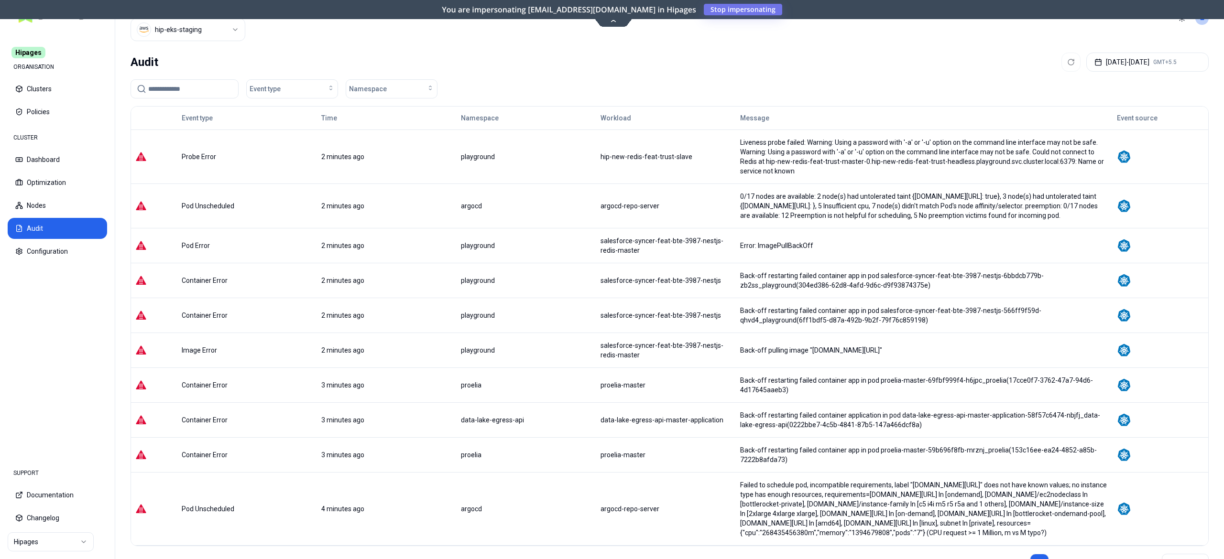
scroll to position [37, 0]
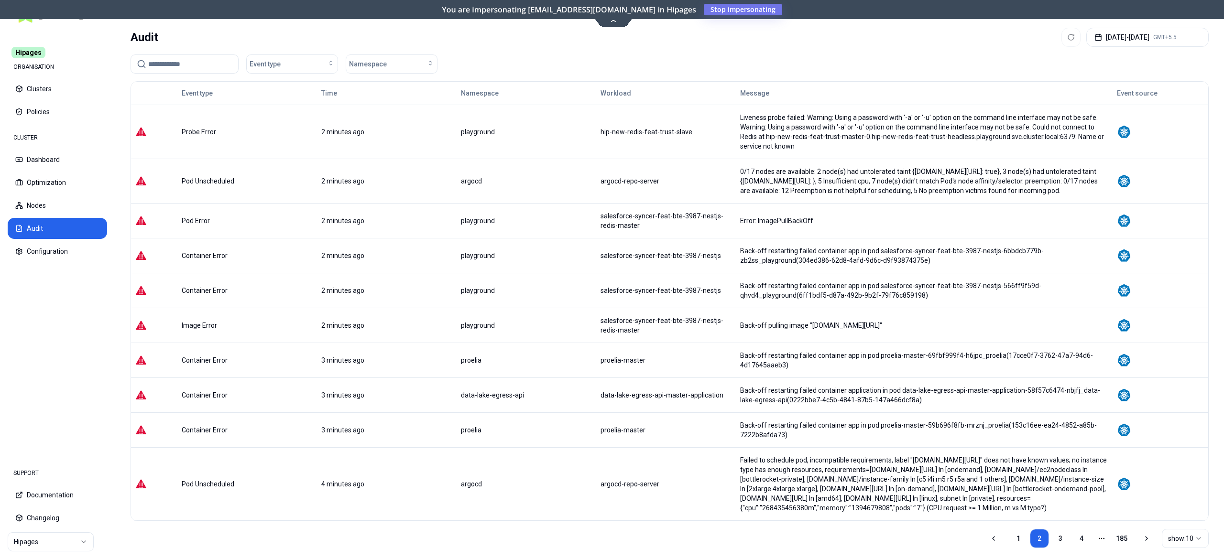
click at [165, 72] on input at bounding box center [190, 64] width 84 height 18
type input "***"
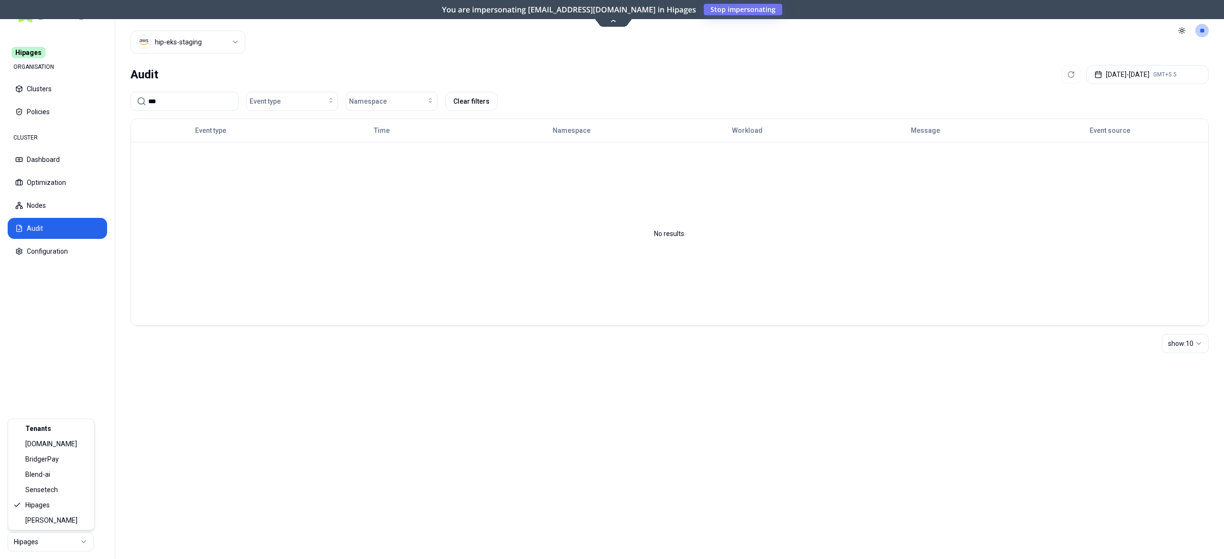
click at [62, 538] on html "Hipages ORGANISATION Clusters Policies CLUSTER Dashboard Optimization Nodes Aud…" at bounding box center [612, 279] width 1224 height 559
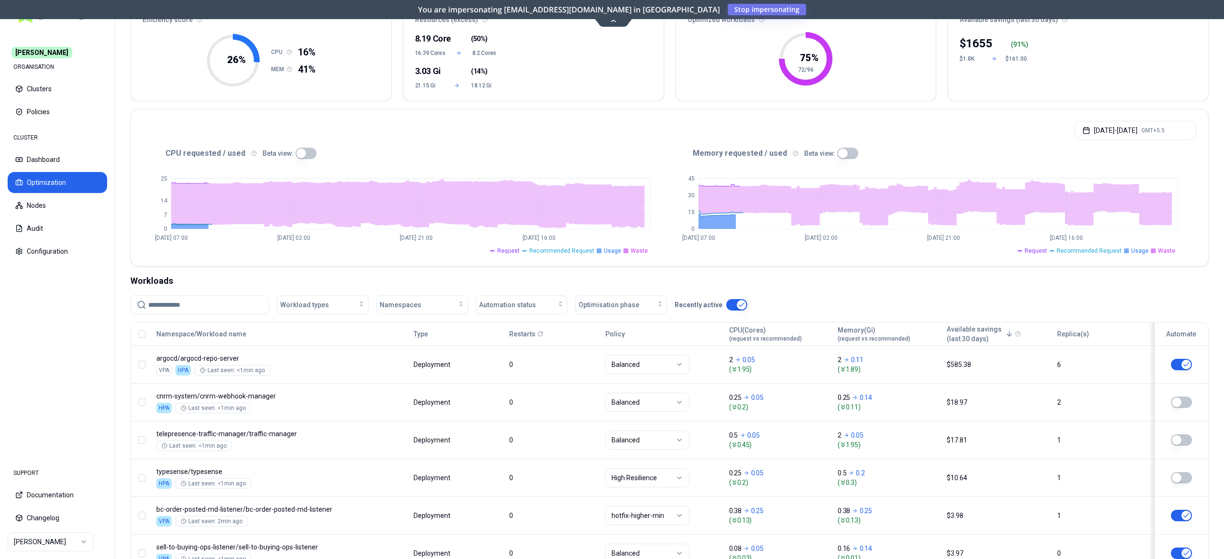
scroll to position [90, 0]
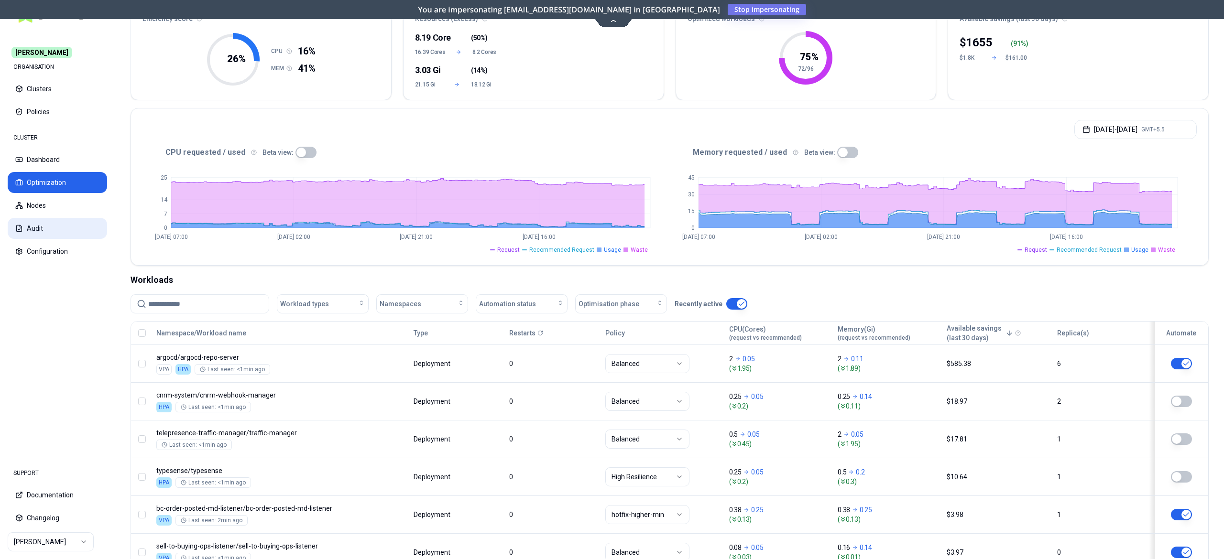
click at [33, 225] on button "Audit" at bounding box center [57, 228] width 99 height 21
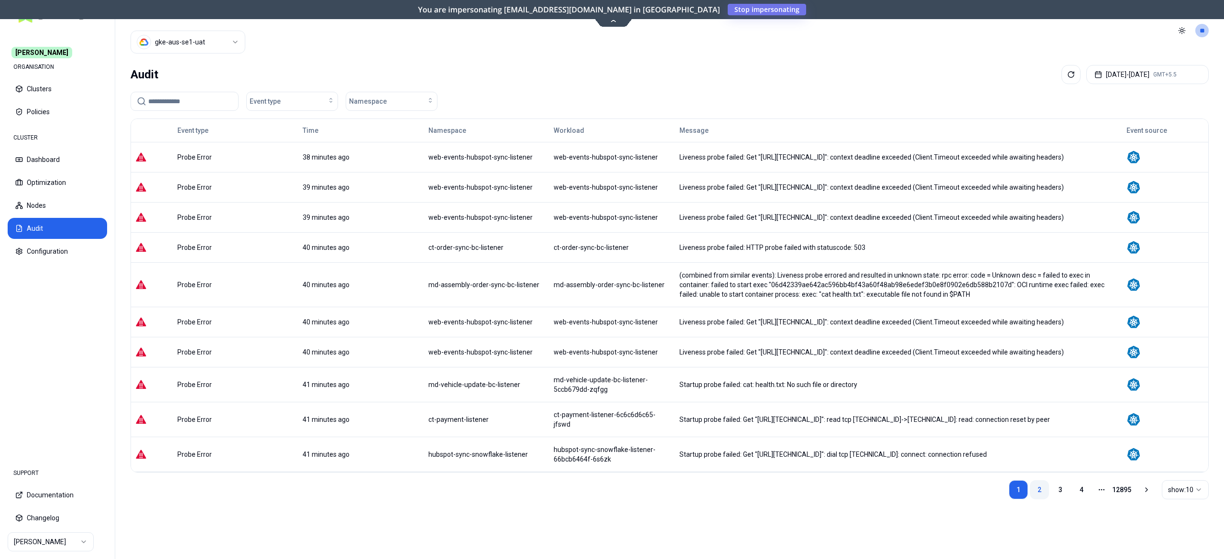
click at [1033, 499] on link "2" at bounding box center [1039, 489] width 19 height 19
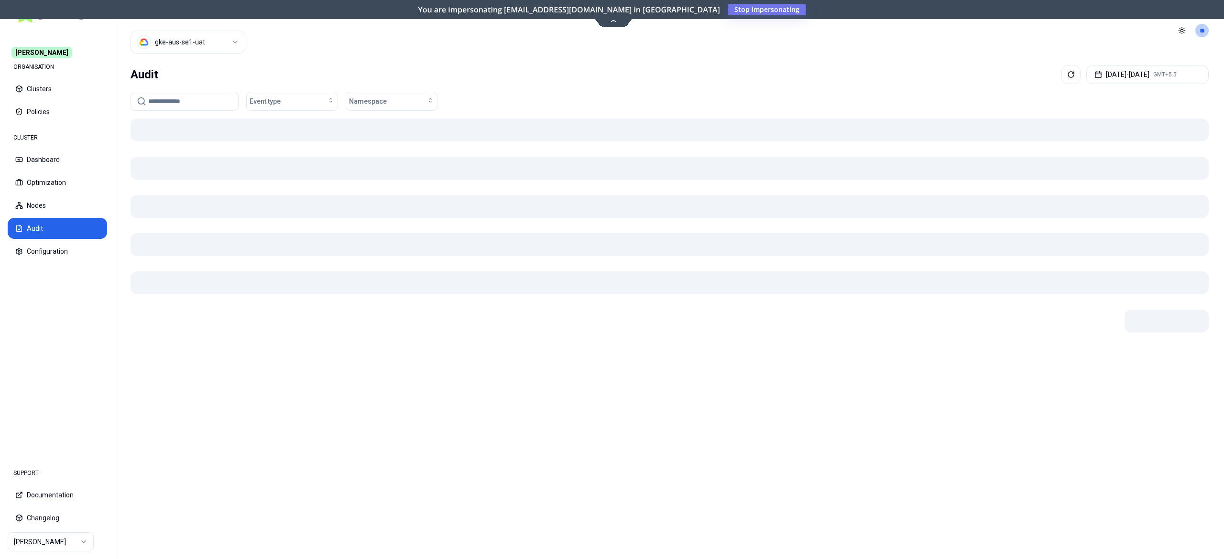
click at [212, 34] on html "Carma ORGANISATION Clusters Policies CLUSTER Dashboard Optimization Nodes Audit…" at bounding box center [612, 279] width 1224 height 559
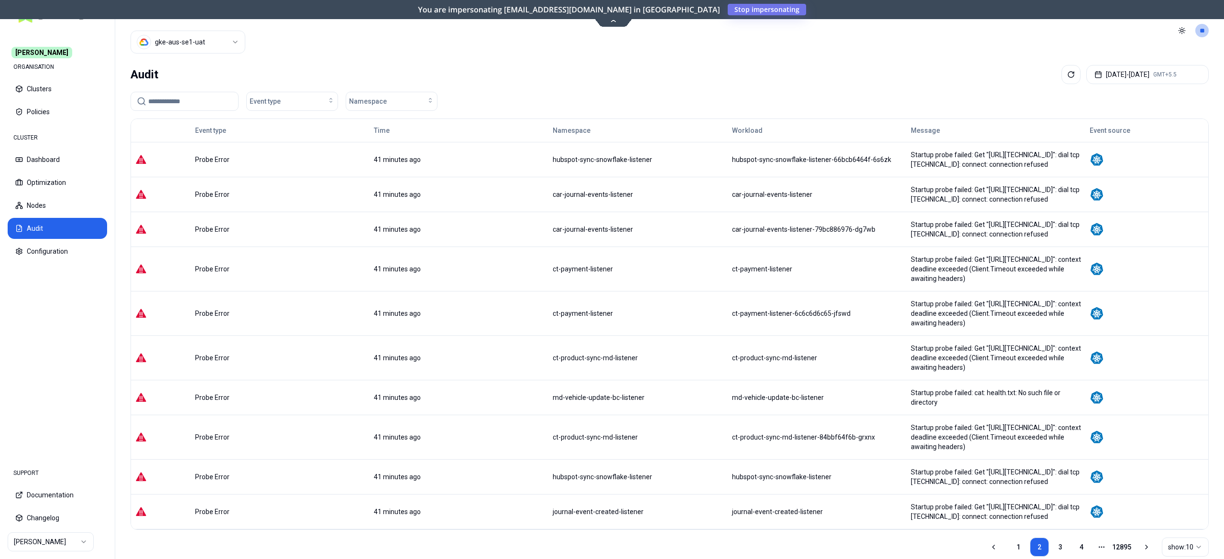
click at [429, 70] on html "Carma ORGANISATION Clusters Policies CLUSTER Dashboard Optimization Nodes Audit…" at bounding box center [612, 279] width 1224 height 559
click at [48, 542] on html "Carma ORGANISATION Clusters Policies CLUSTER Dashboard Optimization Nodes Audit…" at bounding box center [612, 279] width 1224 height 559
click at [546, 68] on html "Carma ORGANISATION Clusters Policies CLUSTER Dashboard Optimization Nodes Audit…" at bounding box center [612, 279] width 1224 height 559
click at [178, 38] on html "Carma ORGANISATION Clusters Policies CLUSTER Dashboard Optimization Nodes Audit…" at bounding box center [612, 279] width 1224 height 559
click at [54, 252] on html "Carma ORGANISATION Clusters Policies CLUSTER Dashboard Optimization Nodes Audit…" at bounding box center [612, 279] width 1224 height 559
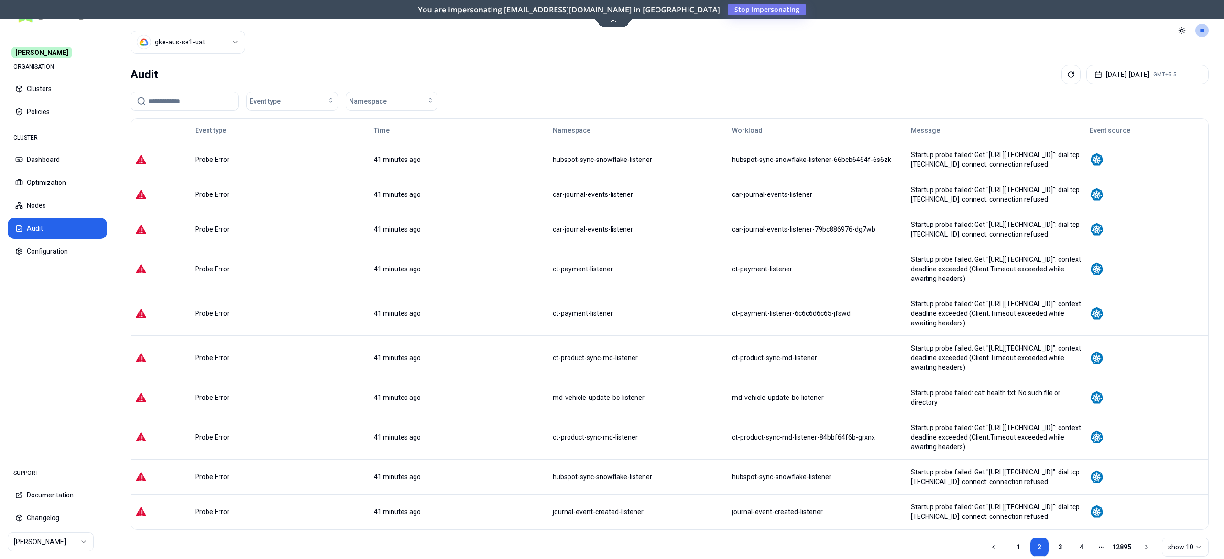
click at [54, 252] on button "Configuration" at bounding box center [57, 251] width 99 height 21
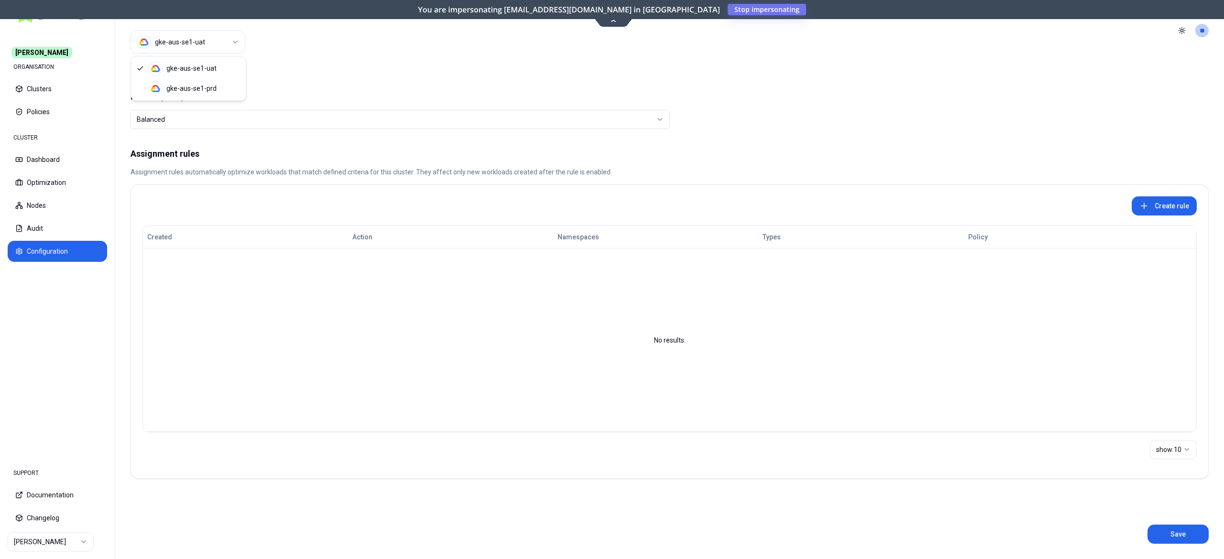
click at [199, 33] on html "Carma ORGANISATION Clusters Policies CLUSTER Dashboard Optimization Nodes Audit…" at bounding box center [612, 279] width 1224 height 559
click at [379, 61] on html "Carma ORGANISATION Clusters Policies CLUSTER Dashboard Optimization Nodes Audit…" at bounding box center [612, 279] width 1224 height 559
click at [38, 170] on div "CLUSTER Dashboard Optimization Nodes Audit Configuration" at bounding box center [57, 195] width 99 height 134
click at [33, 541] on html "Carma ORGANISATION Clusters Policies CLUSTER Dashboard Optimization Nodes Audit…" at bounding box center [612, 279] width 1224 height 559
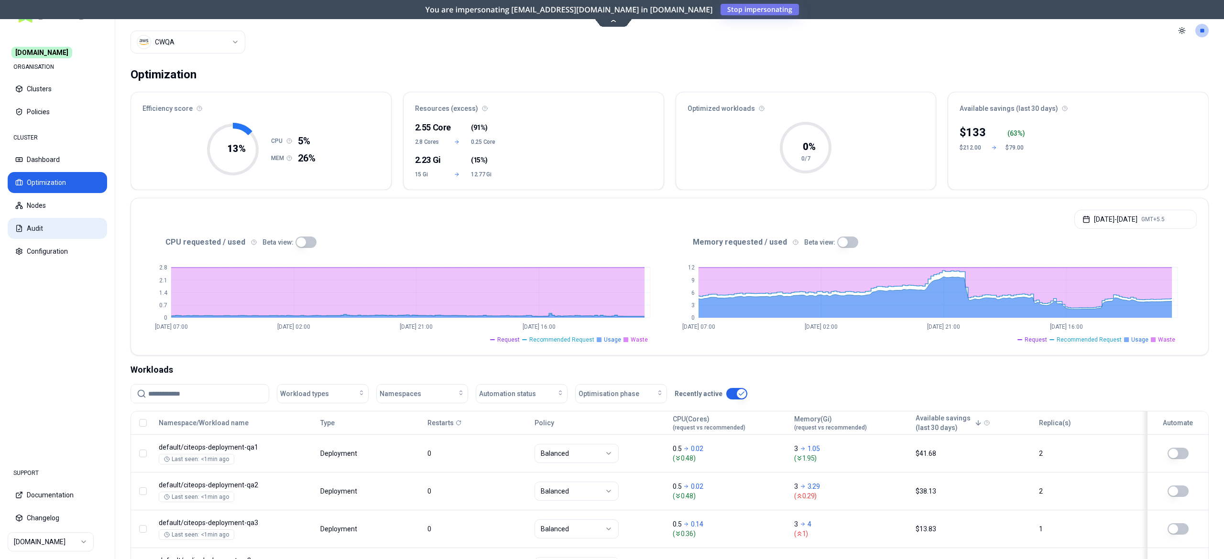
click at [40, 219] on button "Audit" at bounding box center [57, 228] width 99 height 21
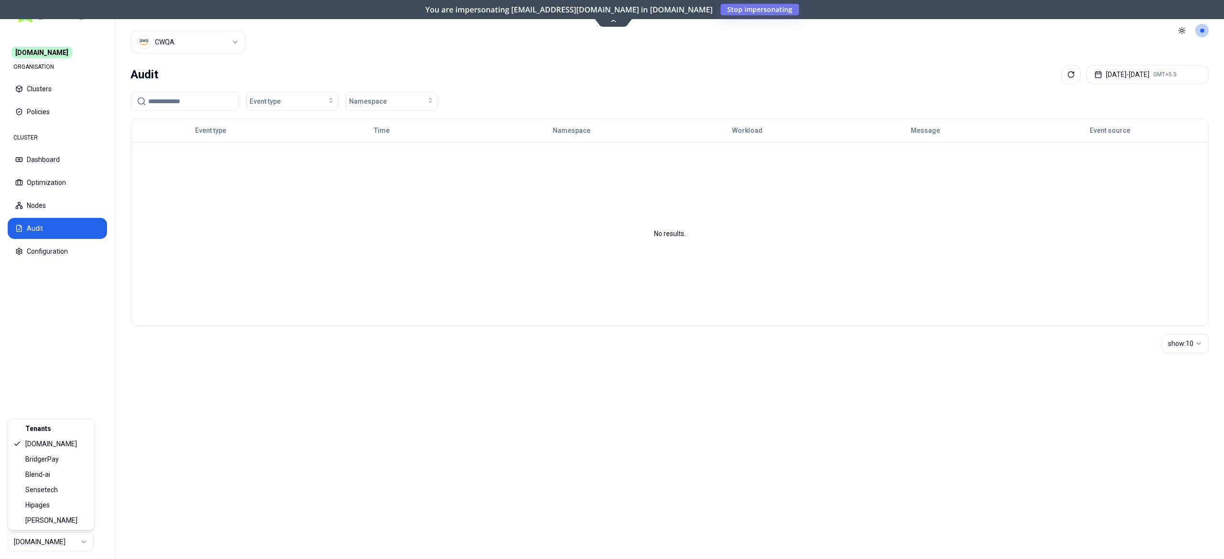
click at [44, 546] on html "[DOMAIN_NAME] ORGANISATION Clusters Policies CLUSTER Dashboard Optimization Nod…" at bounding box center [612, 279] width 1224 height 559
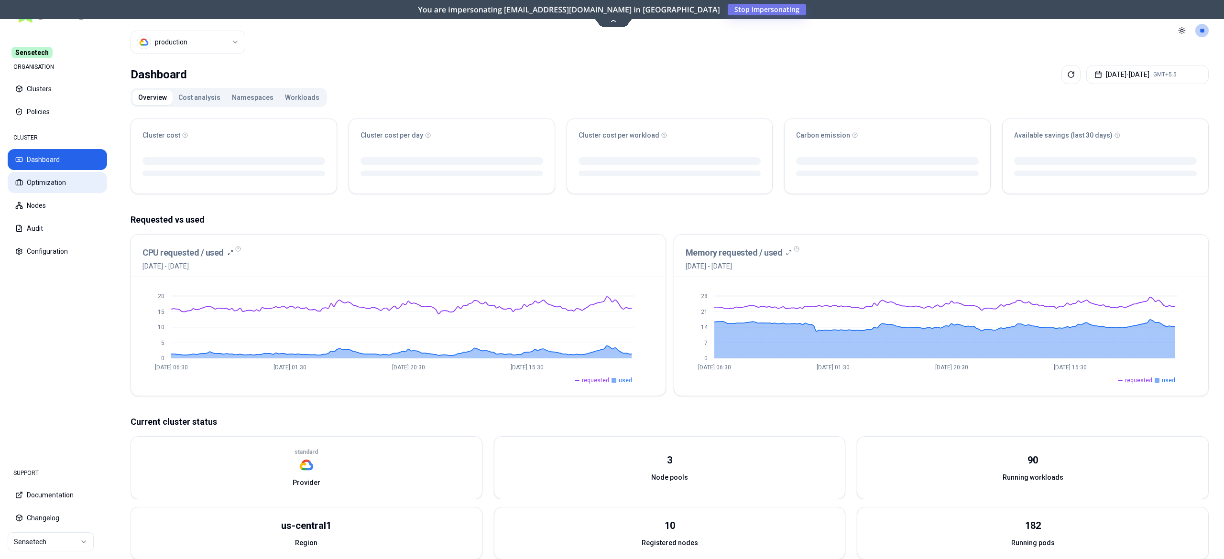
click at [56, 181] on button "Optimization" at bounding box center [57, 182] width 99 height 21
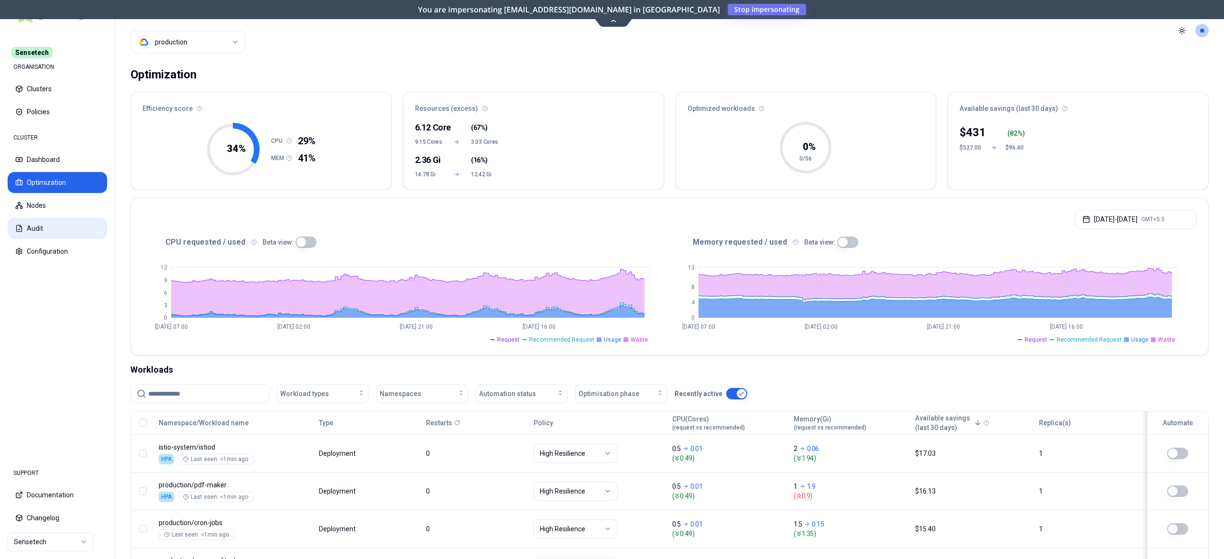
click at [68, 220] on button "Audit" at bounding box center [57, 228] width 99 height 21
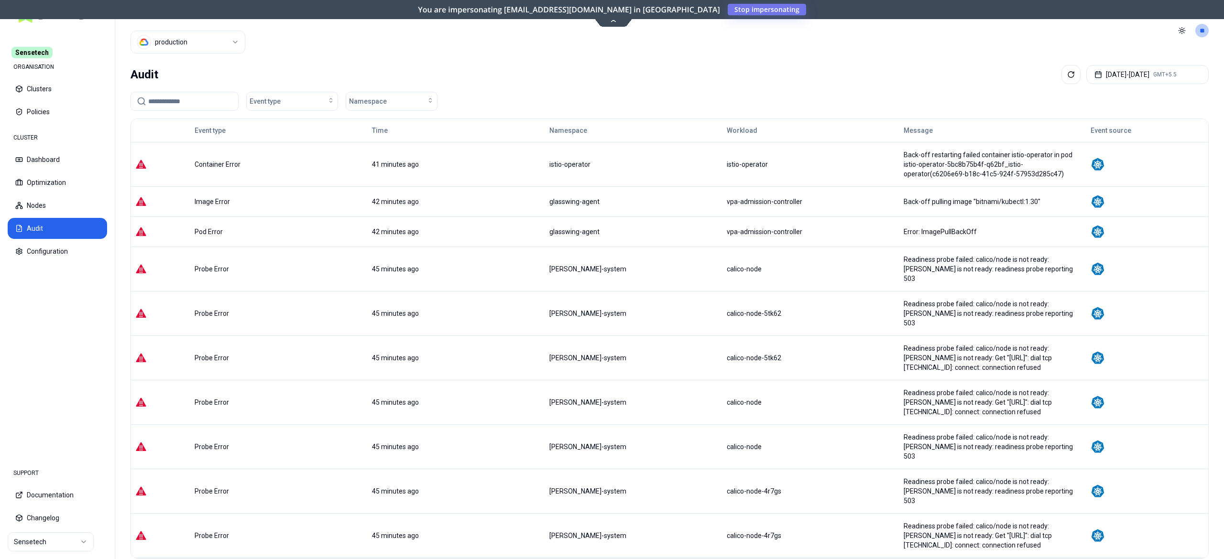
click at [171, 99] on input at bounding box center [190, 101] width 84 height 18
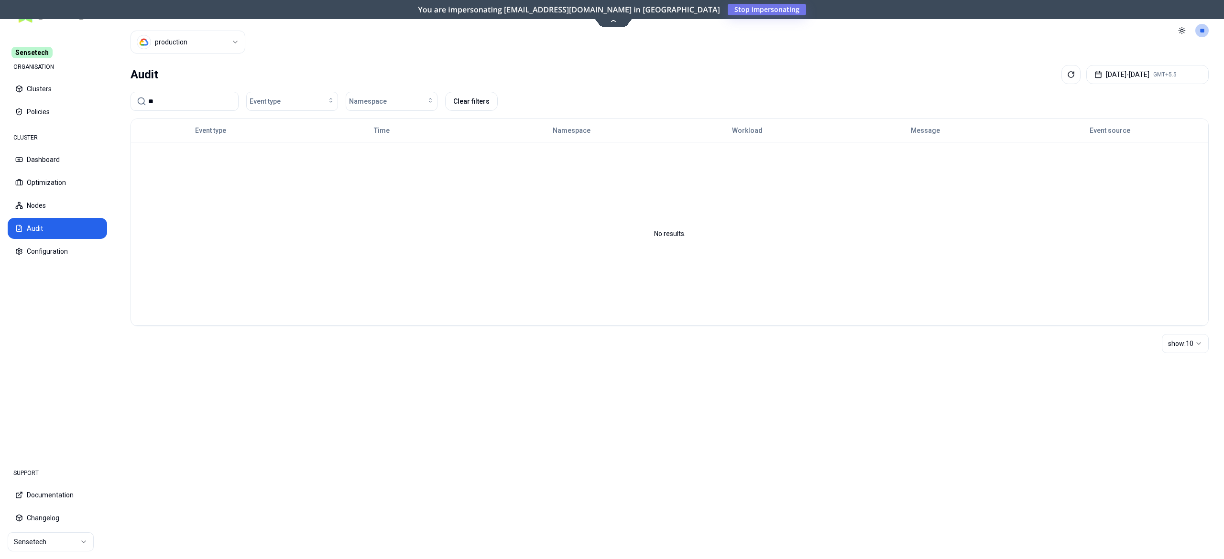
type input "*"
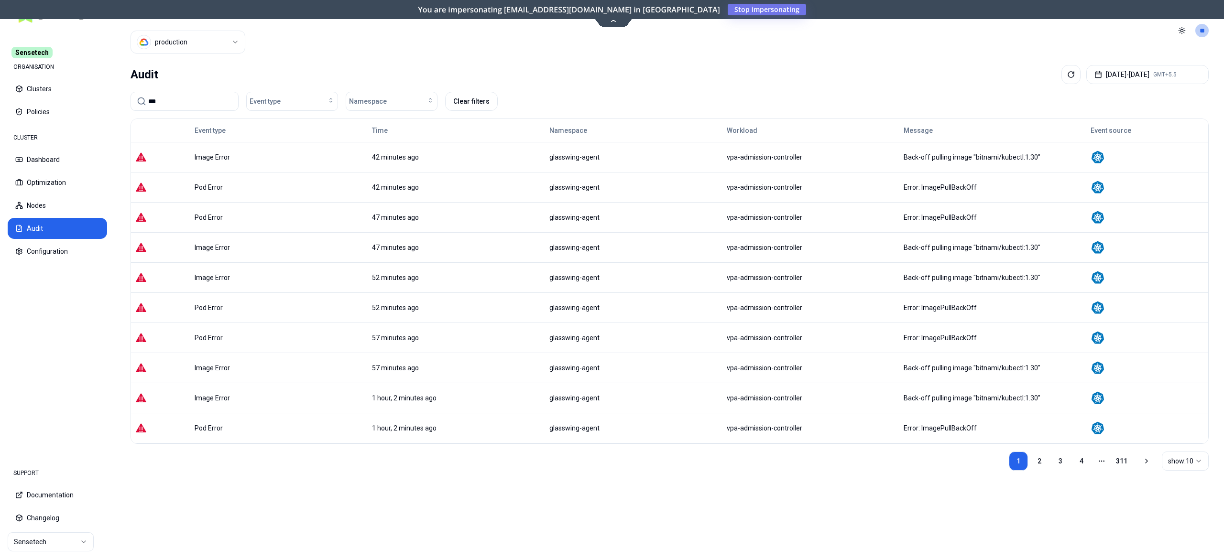
type input "***"
drag, startPoint x: 910, startPoint y: 160, endPoint x: 1049, endPoint y: 162, distance: 138.6
click at [1049, 162] on div "Back-off pulling image "bitnami/kubectl:1.30"" at bounding box center [992, 157] width 178 height 10
click at [924, 86] on div "Audit [DATE] - [DATE] GMT+5.5 *** Event type Namespace Clear filters Event type…" at bounding box center [669, 310] width 1108 height 498
click at [1041, 466] on link "2" at bounding box center [1039, 461] width 19 height 19
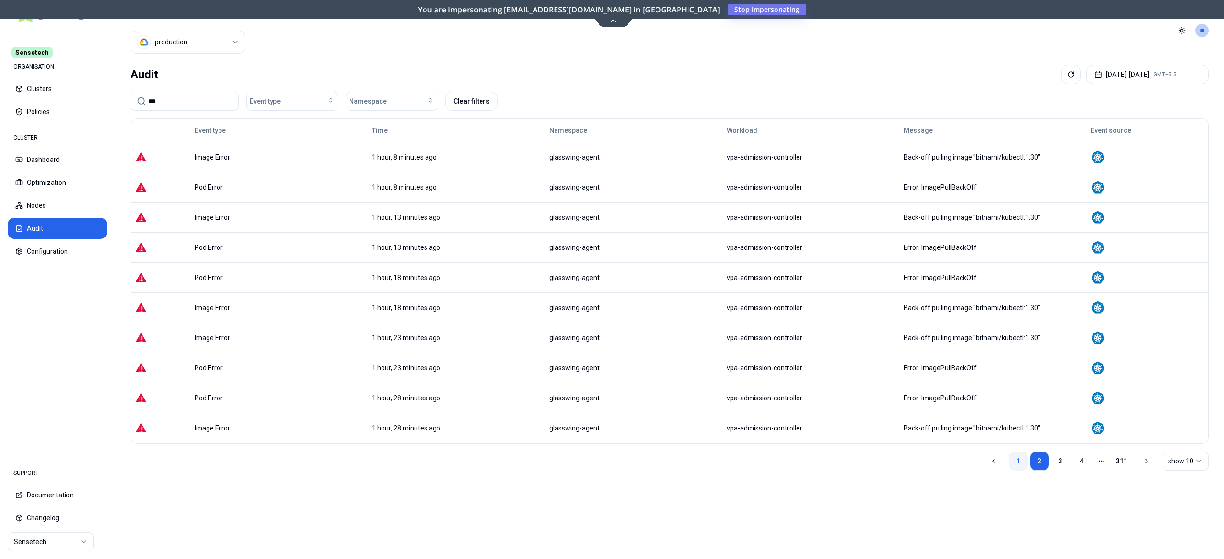
click at [1021, 468] on link "1" at bounding box center [1018, 461] width 19 height 19
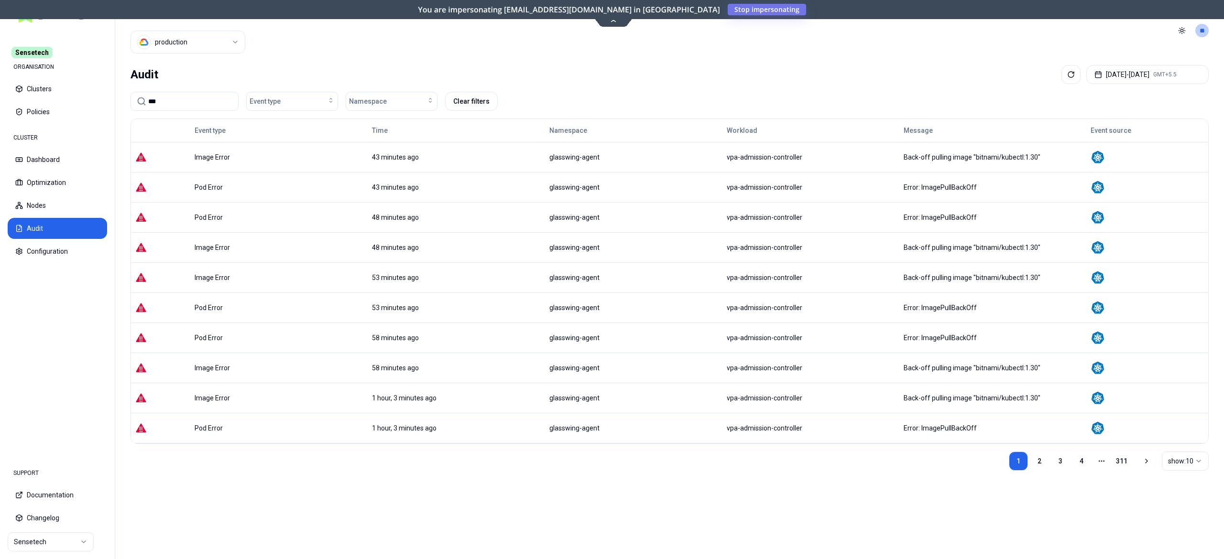
click at [766, 105] on div "*** Event type Namespace Clear filters" at bounding box center [669, 101] width 1078 height 19
click at [203, 42] on html "Sensetech ORGANISATION Clusters Policies CLUSTER Dashboard Optimization Nodes A…" at bounding box center [612, 279] width 1224 height 559
click at [39, 177] on button "Optimization" at bounding box center [57, 182] width 99 height 21
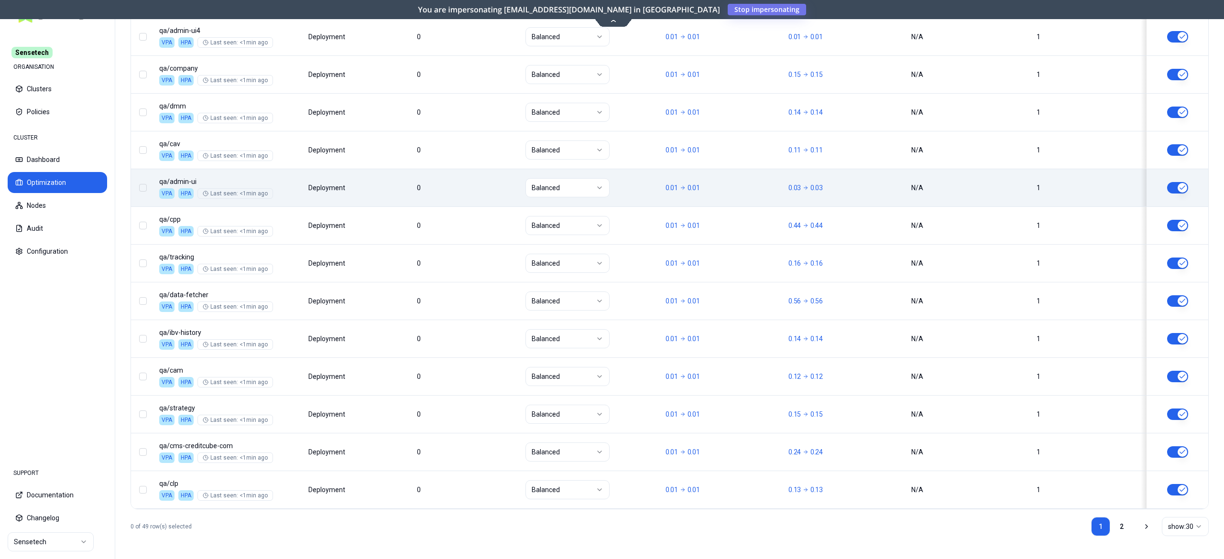
scroll to position [1074, 0]
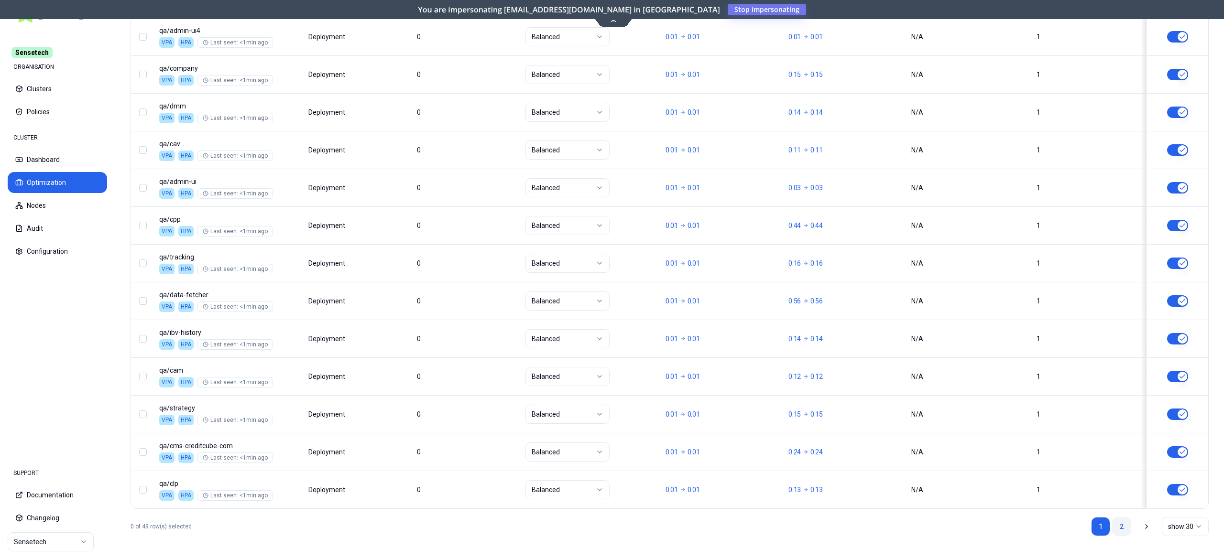
click at [1119, 534] on link "2" at bounding box center [1121, 526] width 19 height 19
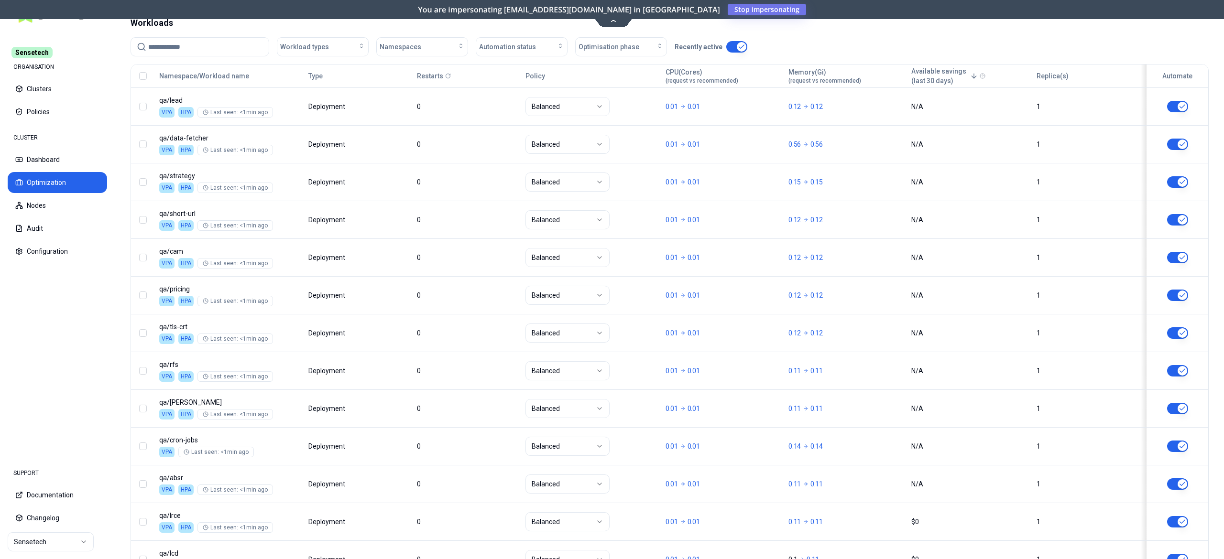
scroll to position [344, 0]
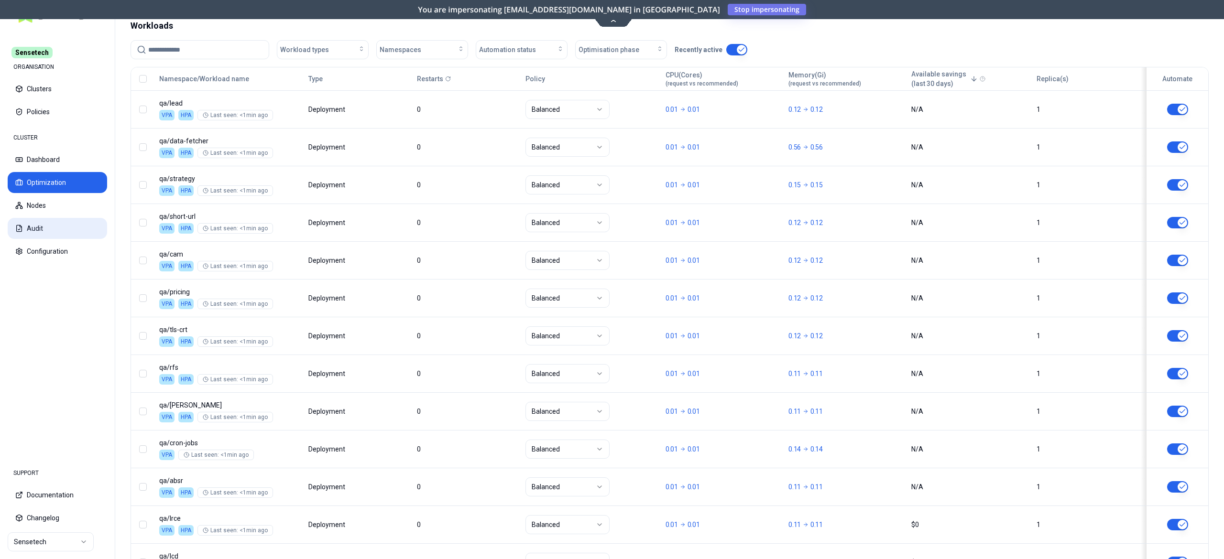
click at [38, 221] on button "Audit" at bounding box center [57, 228] width 99 height 21
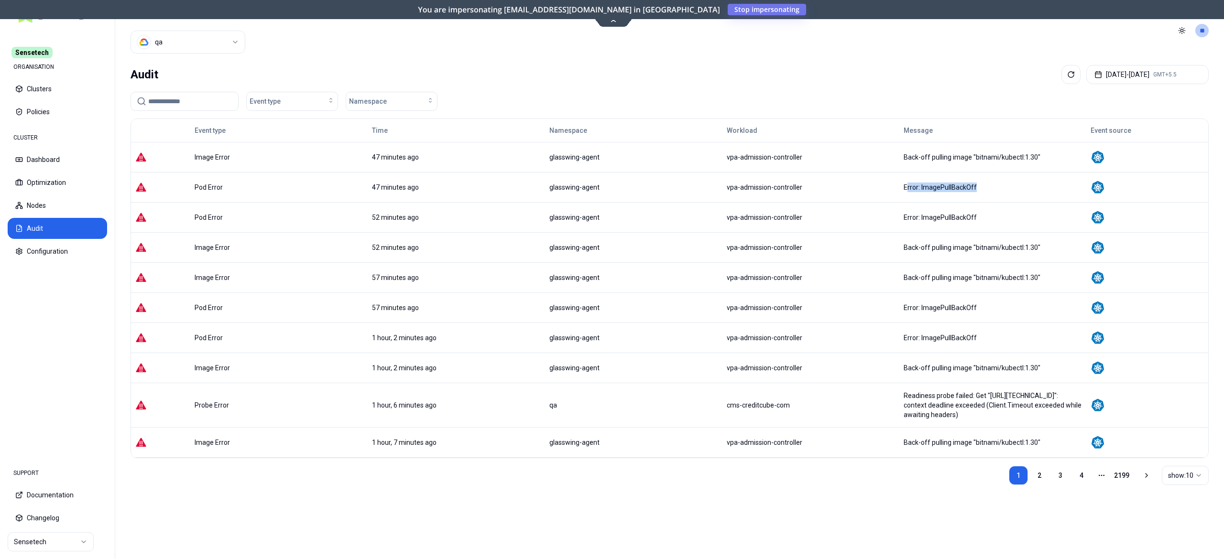
drag, startPoint x: 849, startPoint y: 189, endPoint x: 968, endPoint y: 201, distance: 119.1
click at [968, 201] on td "Error: ImagePullBackOff" at bounding box center [992, 187] width 187 height 30
click at [818, 178] on td "vpa-admission-controller" at bounding box center [810, 187] width 177 height 30
click at [899, 227] on td "Error: ImagePullBackOff" at bounding box center [992, 217] width 187 height 30
click at [180, 36] on html "Sensetech ORGANISATION Clusters Policies CLUSTER Dashboard Optimization Nodes A…" at bounding box center [612, 279] width 1224 height 559
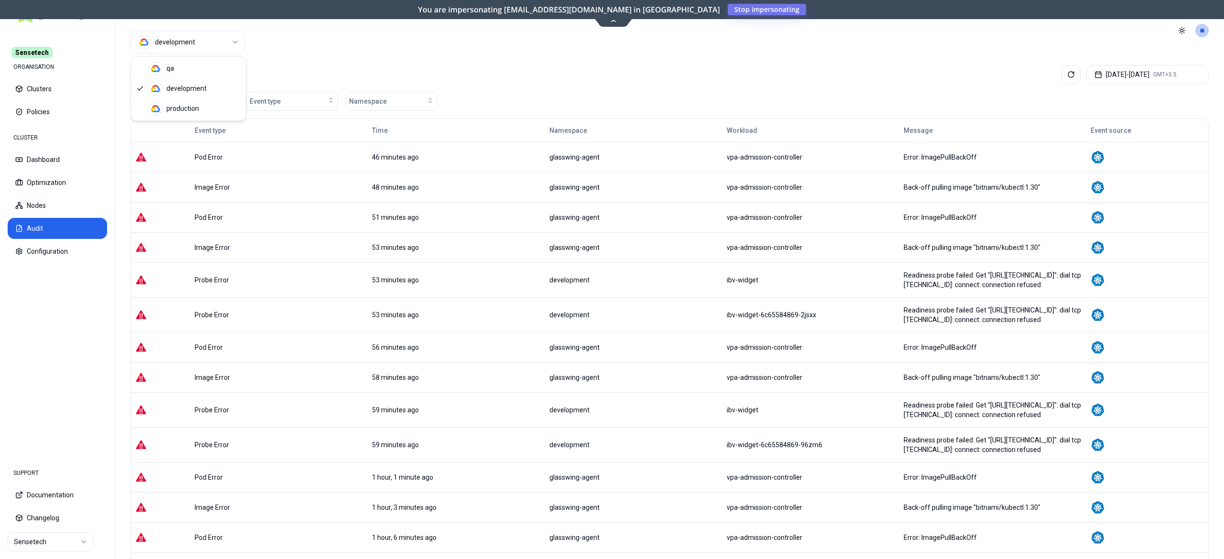
click at [183, 37] on html "Sensetech ORGANISATION Clusters Policies CLUSTER Dashboard Optimization Nodes A…" at bounding box center [612, 279] width 1224 height 559
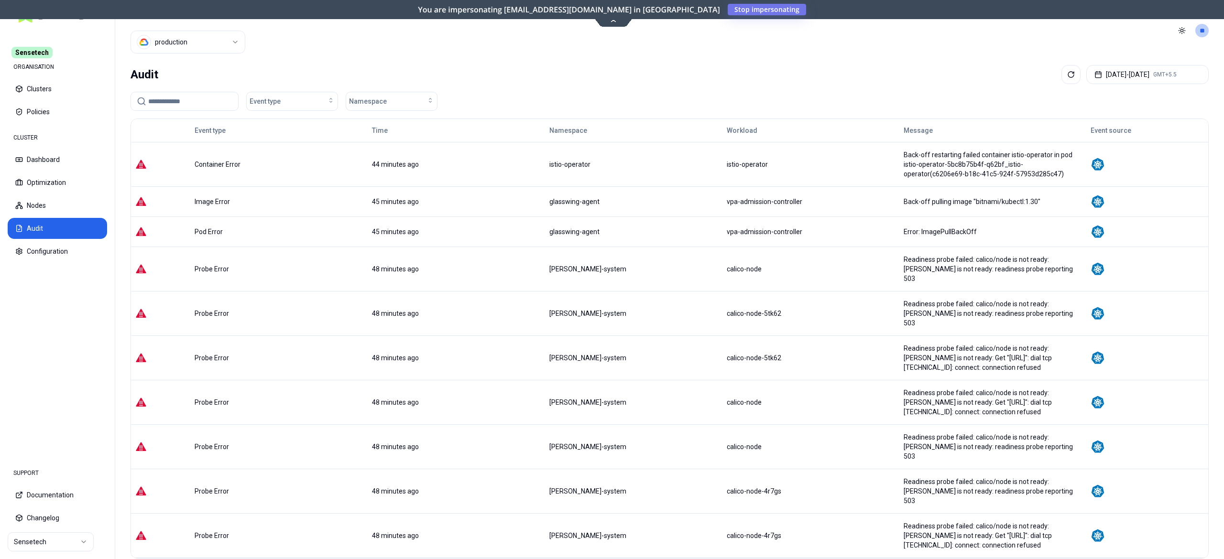
click at [201, 103] on input at bounding box center [190, 101] width 84 height 18
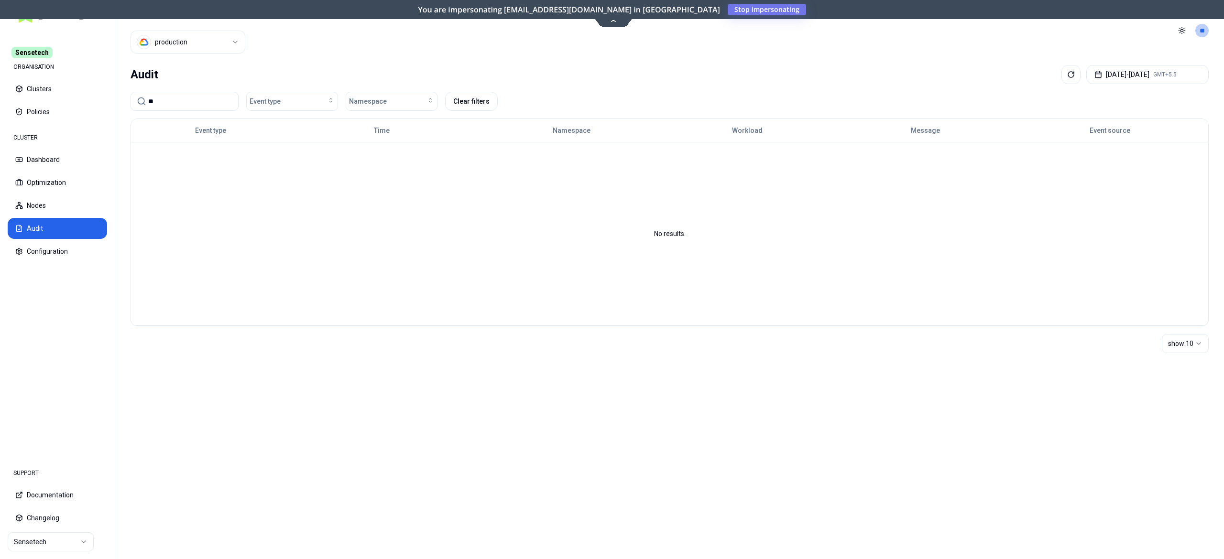
type input "*"
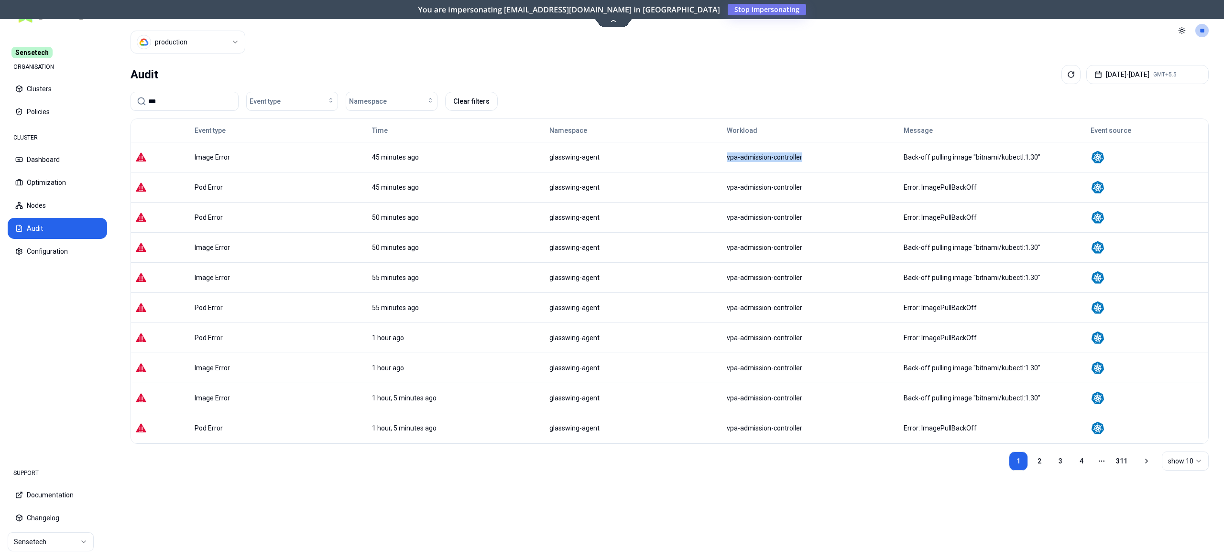
drag, startPoint x: 811, startPoint y: 163, endPoint x: 714, endPoint y: 158, distance: 97.7
click at [714, 158] on tr "Image Error 45 minutes ago glasswing-agent vpa-admission-controller Back-off pu…" at bounding box center [669, 157] width 1077 height 30
copy tr "vpa-admission-controller"
click at [206, 101] on input "***" at bounding box center [190, 101] width 84 height 18
type input "*"
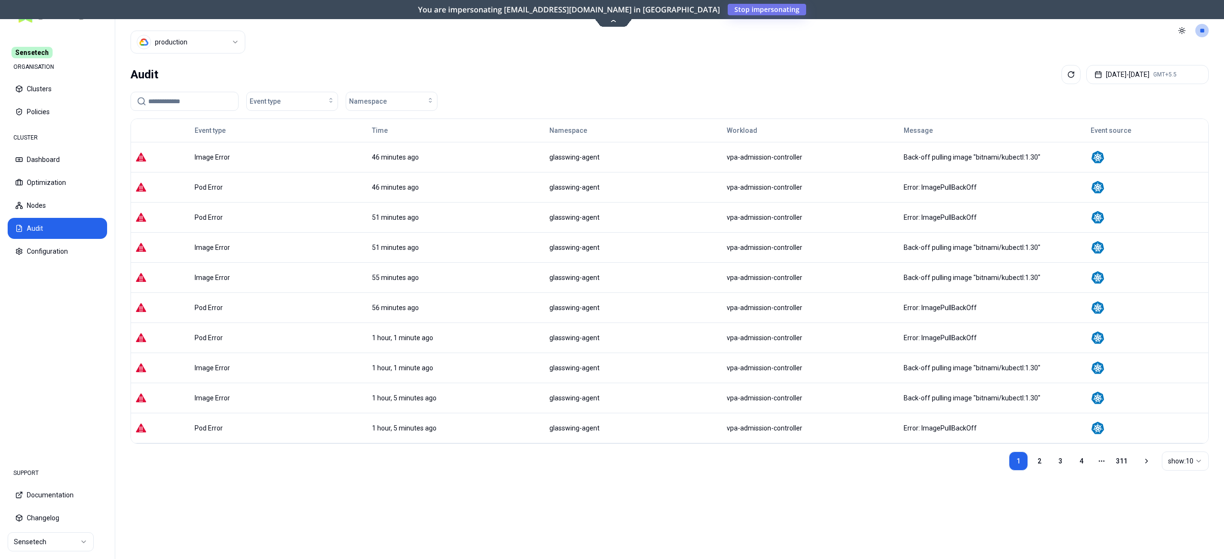
paste input "**********"
click at [152, 105] on input "**********" at bounding box center [190, 101] width 84 height 18
type input "**********"
click at [1121, 469] on link "311" at bounding box center [1121, 461] width 19 height 19
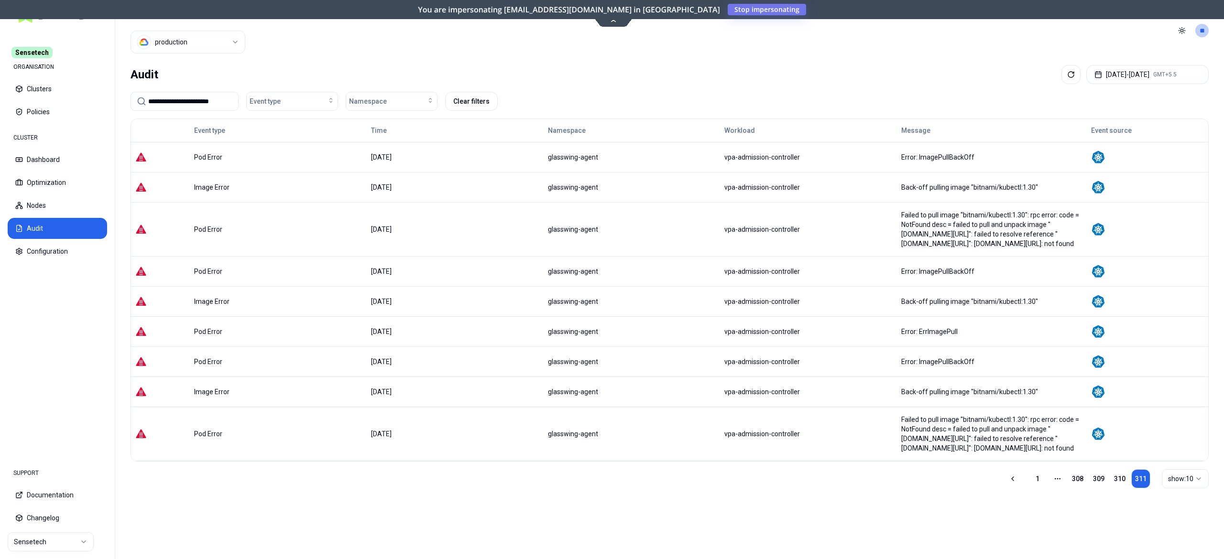
click at [767, 338] on td "vpa-admission-controller" at bounding box center [808, 331] width 177 height 30
click at [58, 172] on button "Optimization" at bounding box center [57, 182] width 99 height 21
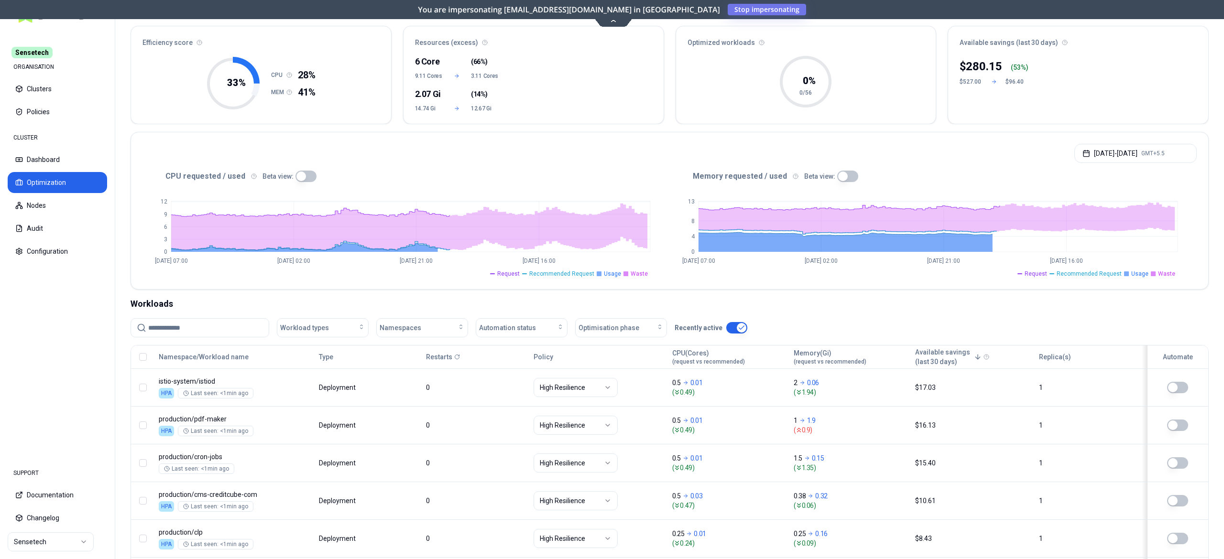
scroll to position [55, 0]
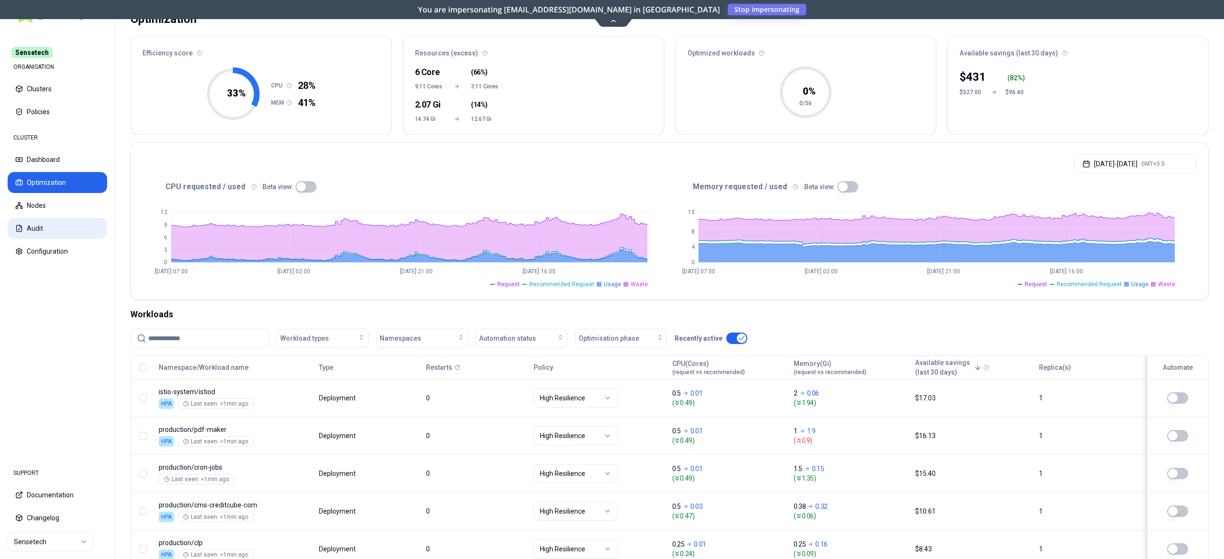
click at [36, 230] on button "Audit" at bounding box center [57, 228] width 99 height 21
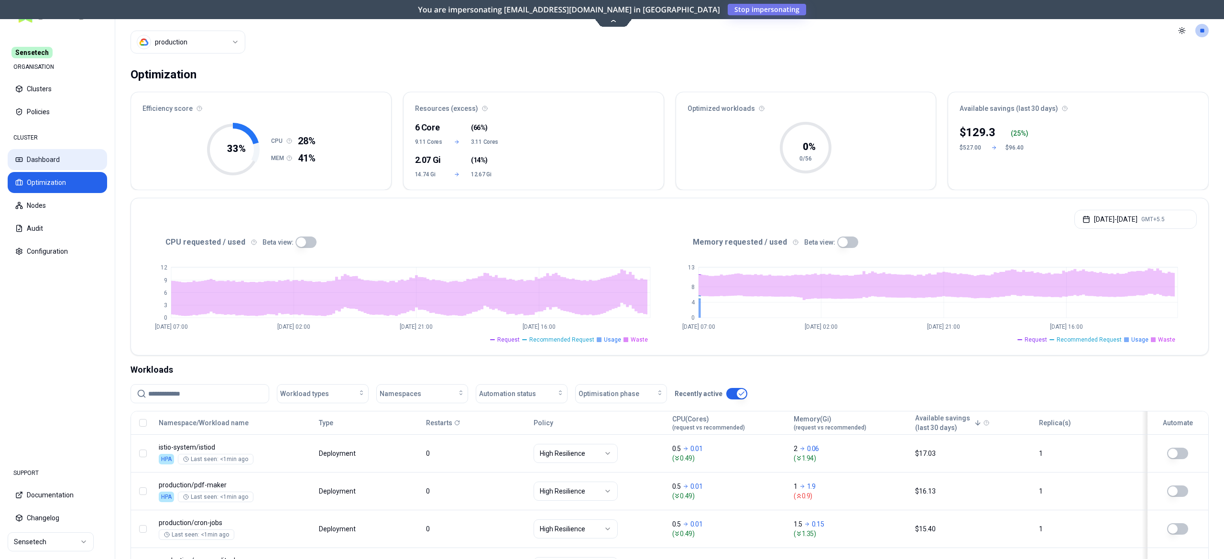
click at [62, 161] on button "Dashboard" at bounding box center [57, 159] width 99 height 21
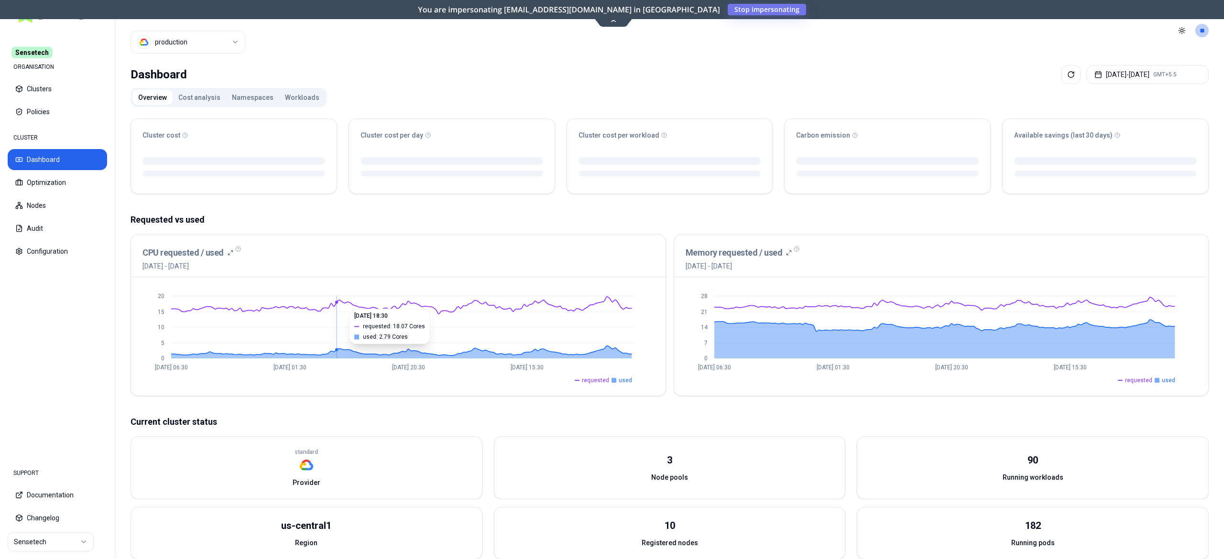
scroll to position [164, 0]
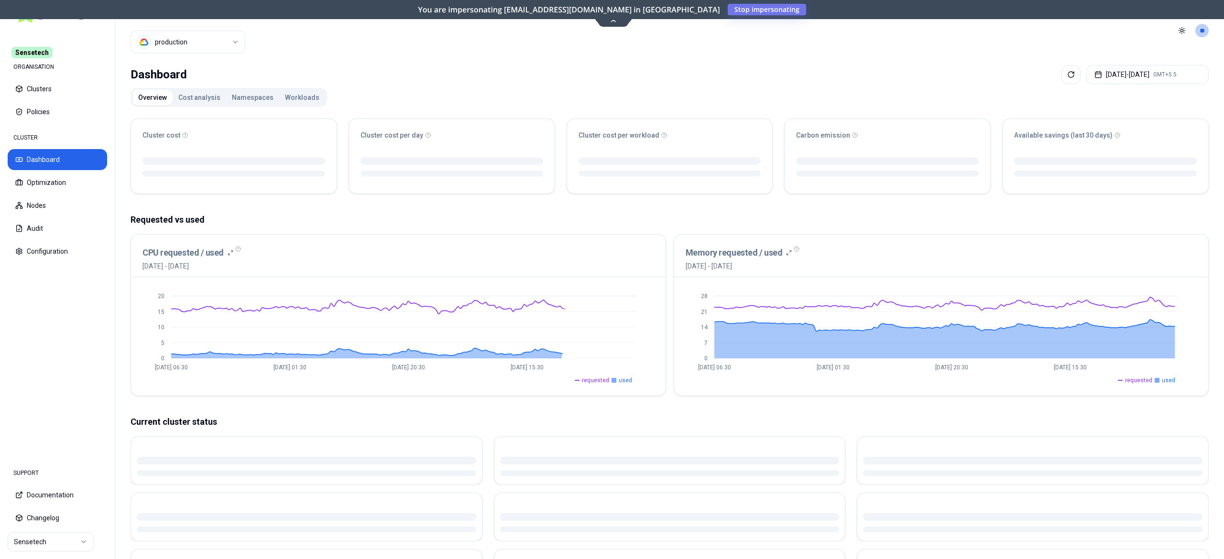
click at [290, 103] on button "Workloads" at bounding box center [302, 97] width 46 height 15
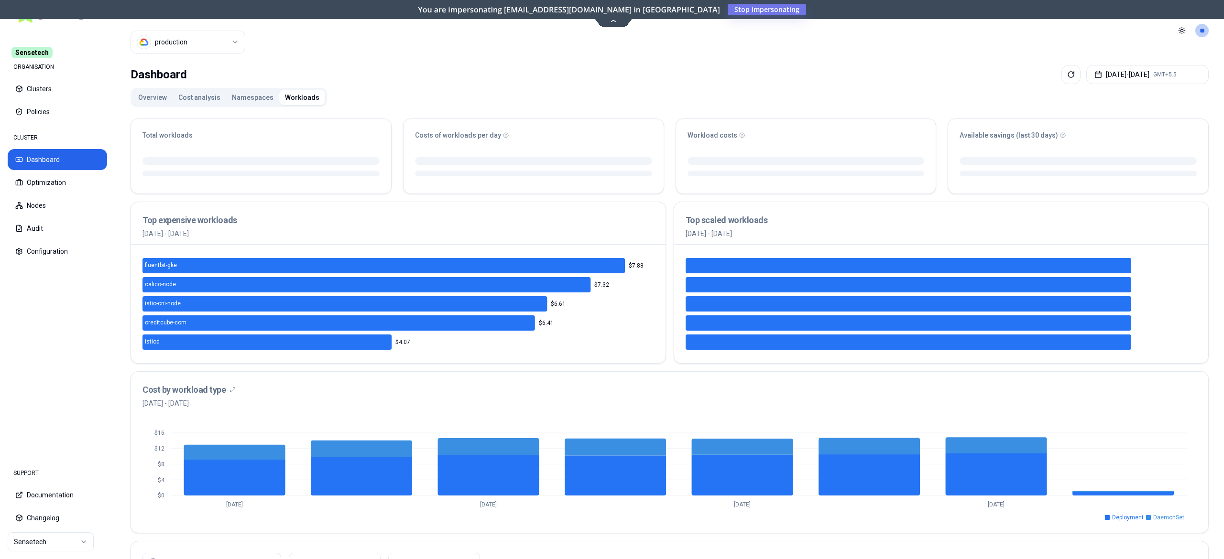
scroll to position [423, 0]
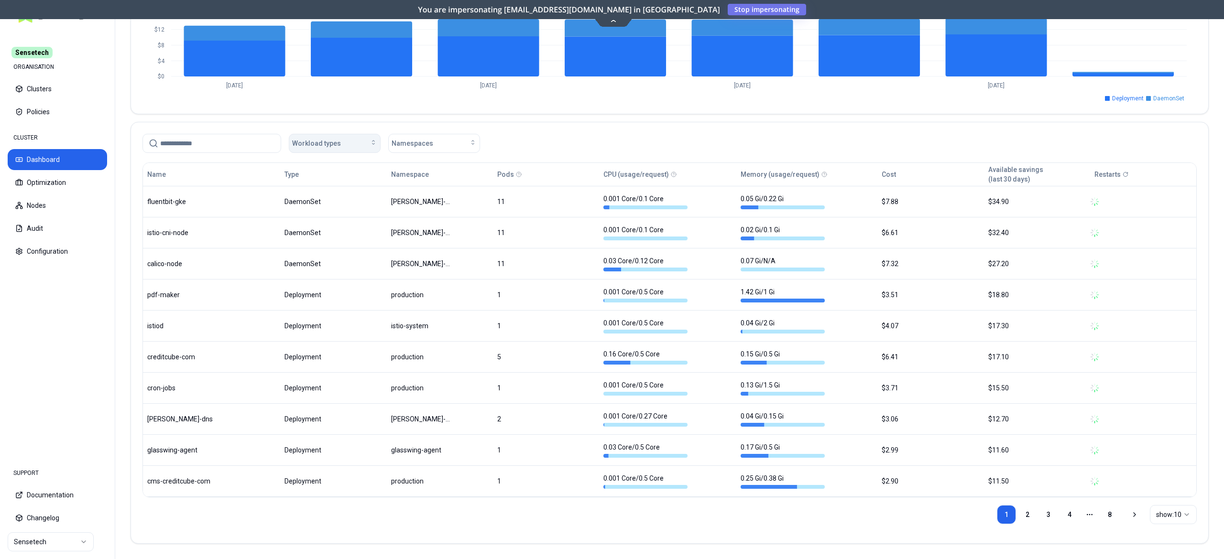
click at [341, 139] on div "Workload types" at bounding box center [334, 144] width 85 height 10
click at [440, 141] on div "Namespaces" at bounding box center [433, 144] width 85 height 10
click at [432, 167] on span "glasswing-agent" at bounding box center [420, 163] width 50 height 10
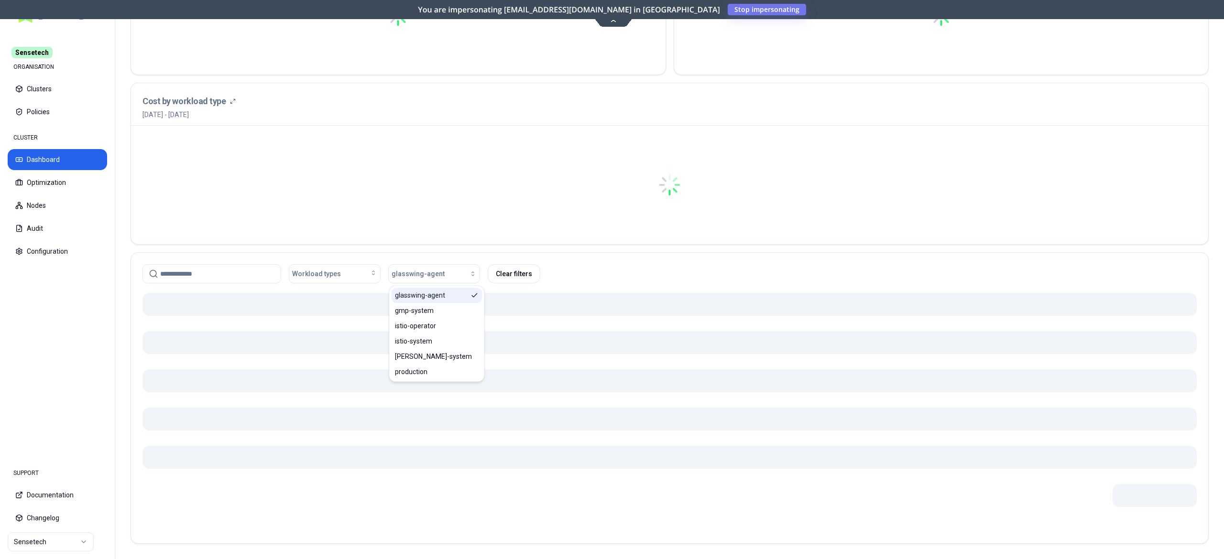
scroll to position [291, 0]
click at [91, 410] on nav "Sensetech ORGANISATION Clusters Policies CLUSTER Dashboard Optimization Nodes A…" at bounding box center [57, 243] width 115 height 425
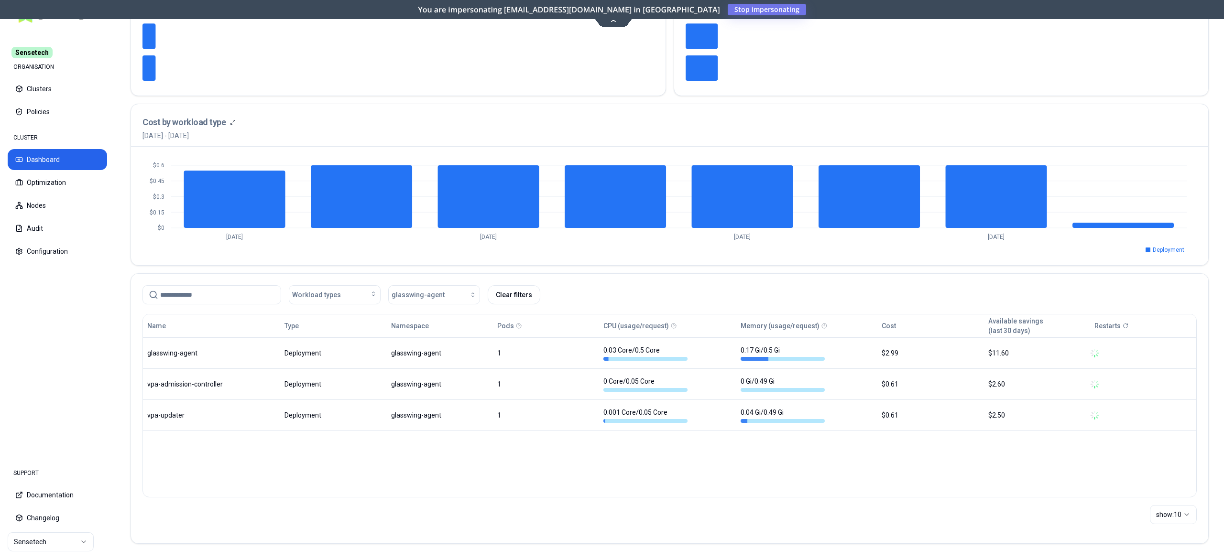
scroll to position [262, 0]
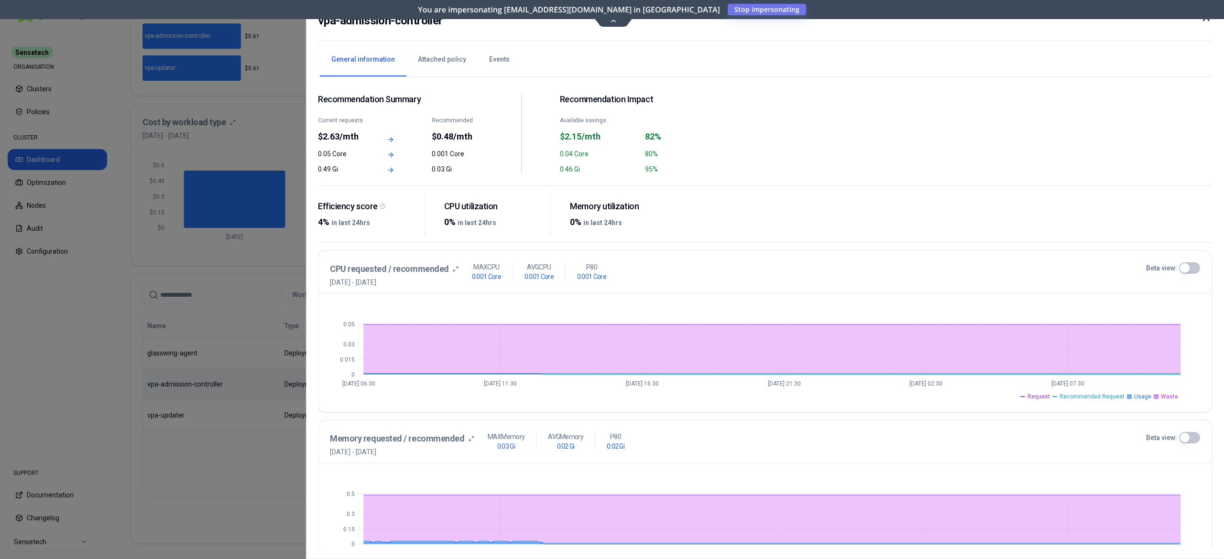
click at [184, 481] on div at bounding box center [612, 279] width 1224 height 559
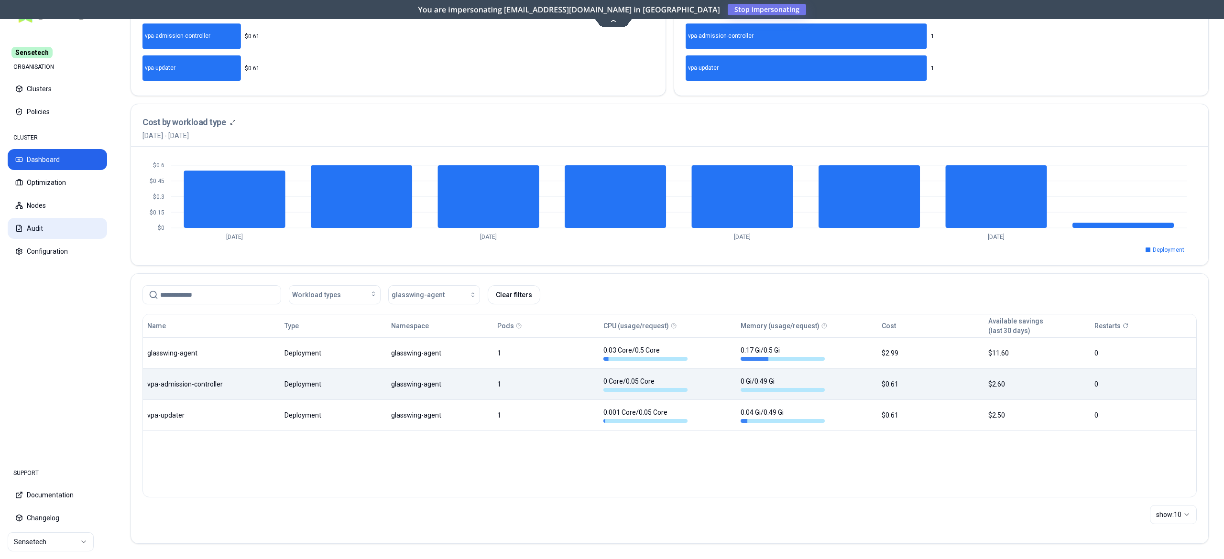
click at [24, 221] on button "Audit" at bounding box center [57, 228] width 99 height 21
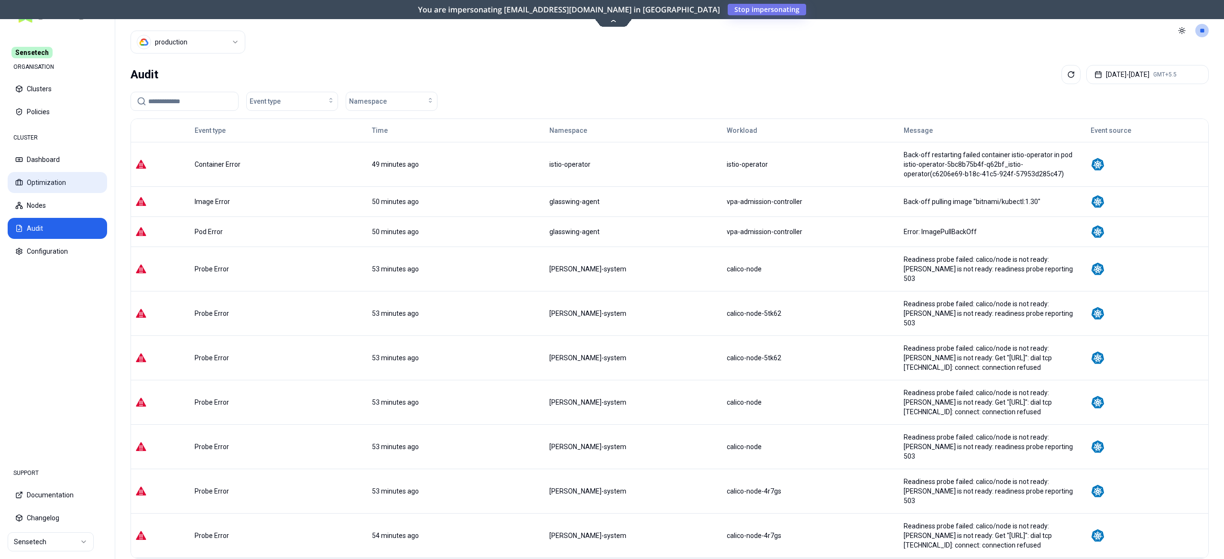
click at [62, 193] on button "Optimization" at bounding box center [57, 182] width 99 height 21
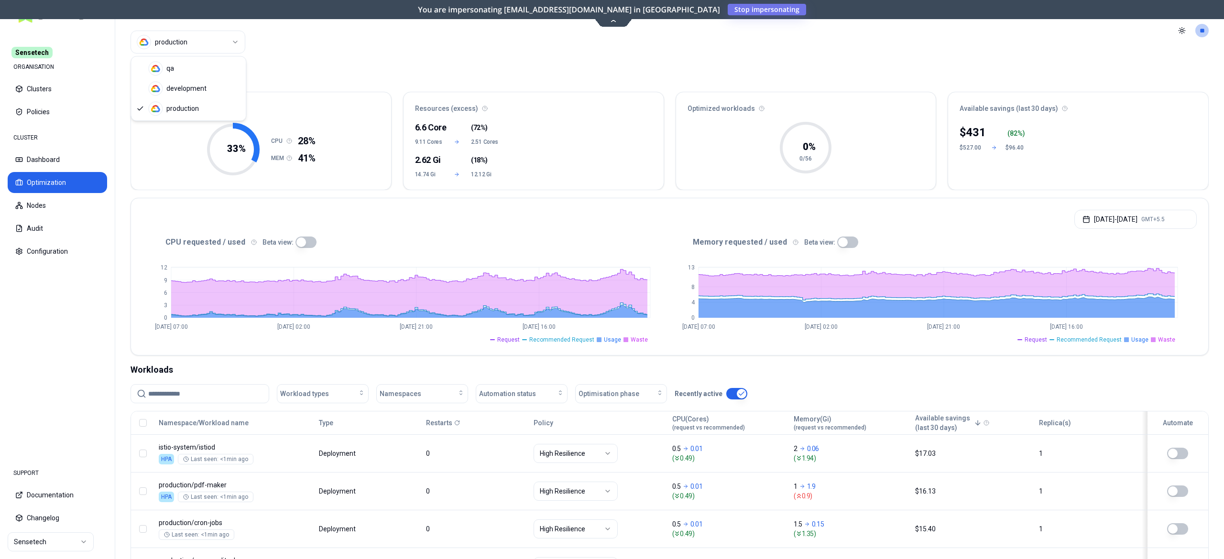
click at [219, 45] on html "Sensetech ORGANISATION Clusters Policies CLUSTER Dashboard Optimization Nodes A…" at bounding box center [612, 279] width 1224 height 559
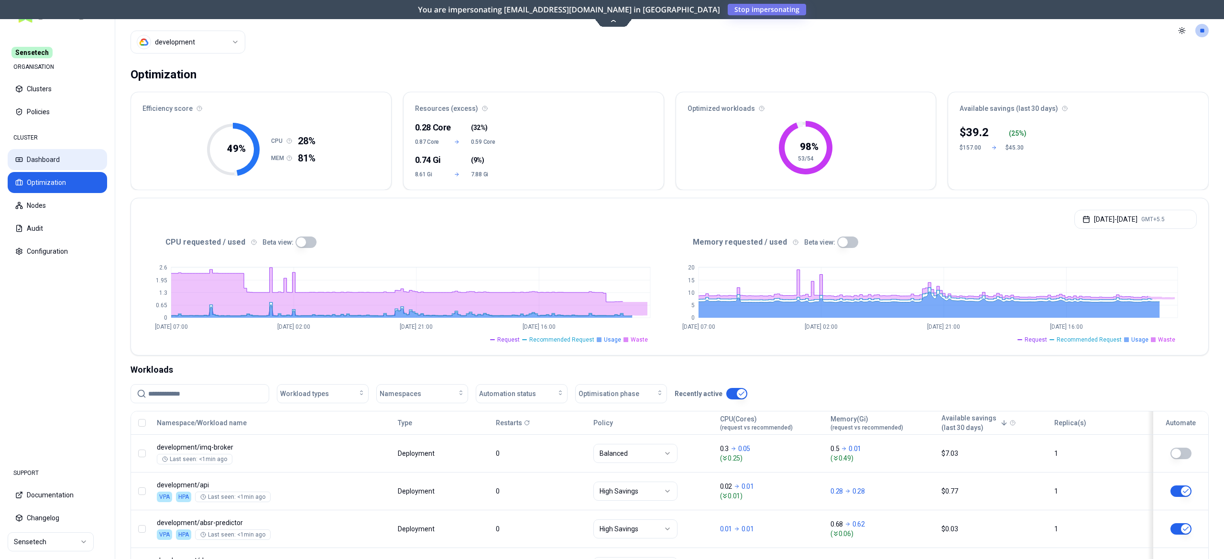
click at [68, 165] on button "Dashboard" at bounding box center [57, 159] width 99 height 21
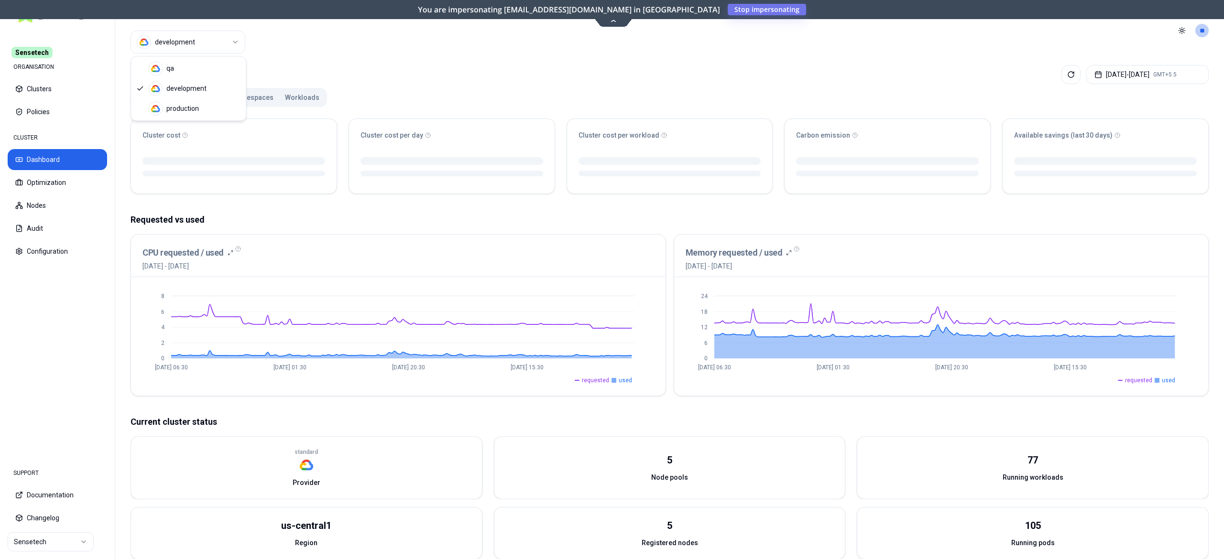
click at [199, 40] on html "Sensetech ORGANISATION Clusters Policies CLUSTER Dashboard Optimization Nodes A…" at bounding box center [612, 279] width 1224 height 559
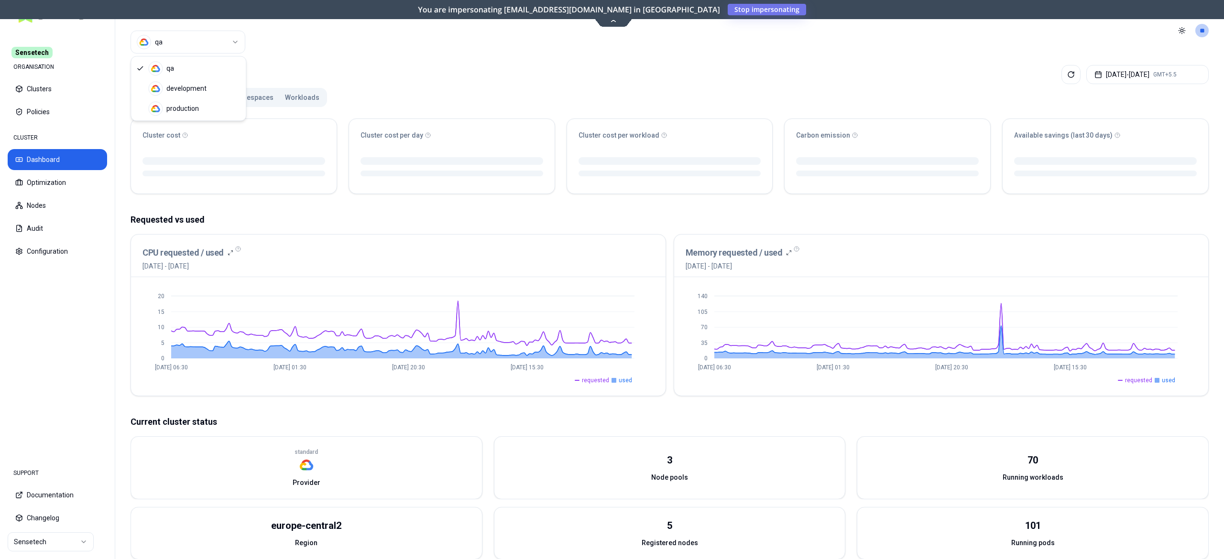
click at [199, 45] on html "Sensetech ORGANISATION Clusters Policies CLUSTER Dashboard Optimization Nodes A…" at bounding box center [612, 279] width 1224 height 559
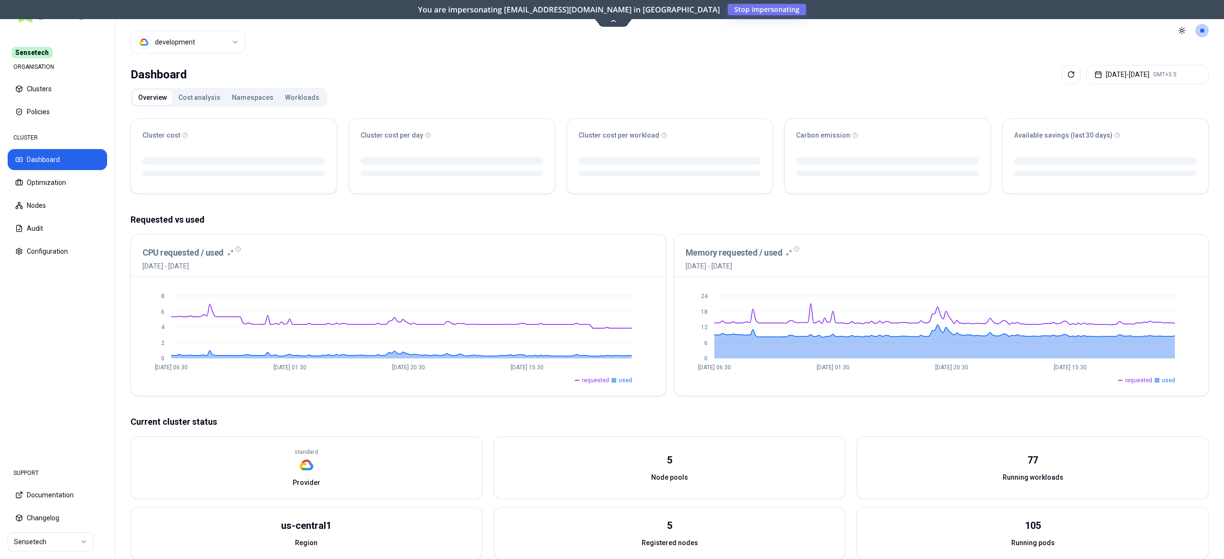
click at [220, 49] on html "Sensetech ORGANISATION Clusters Policies CLUSTER Dashboard Optimization Nodes A…" at bounding box center [612, 279] width 1224 height 559
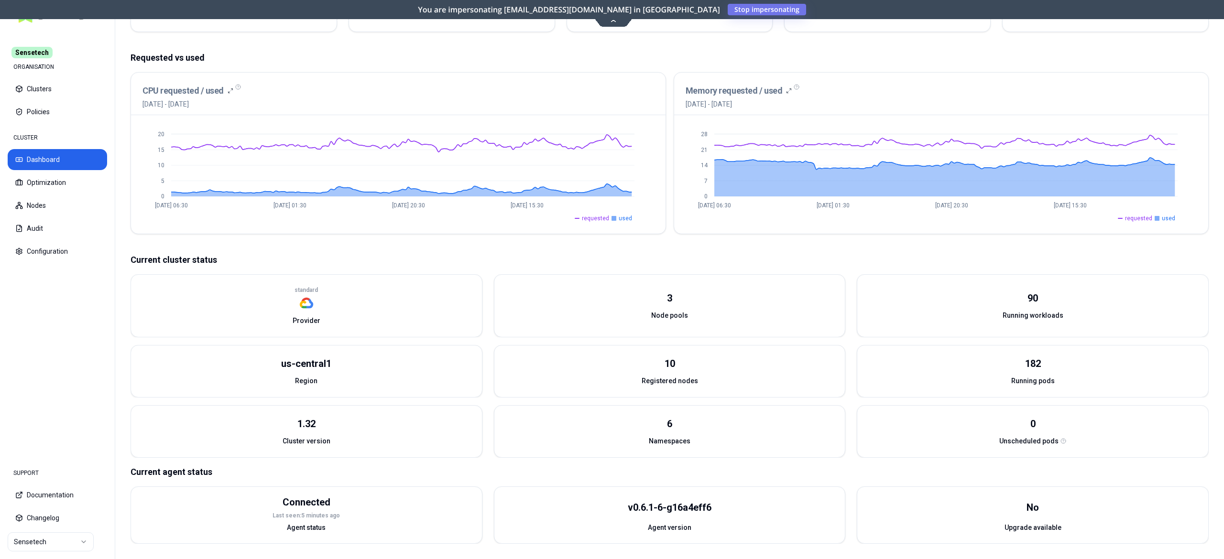
scroll to position [62, 0]
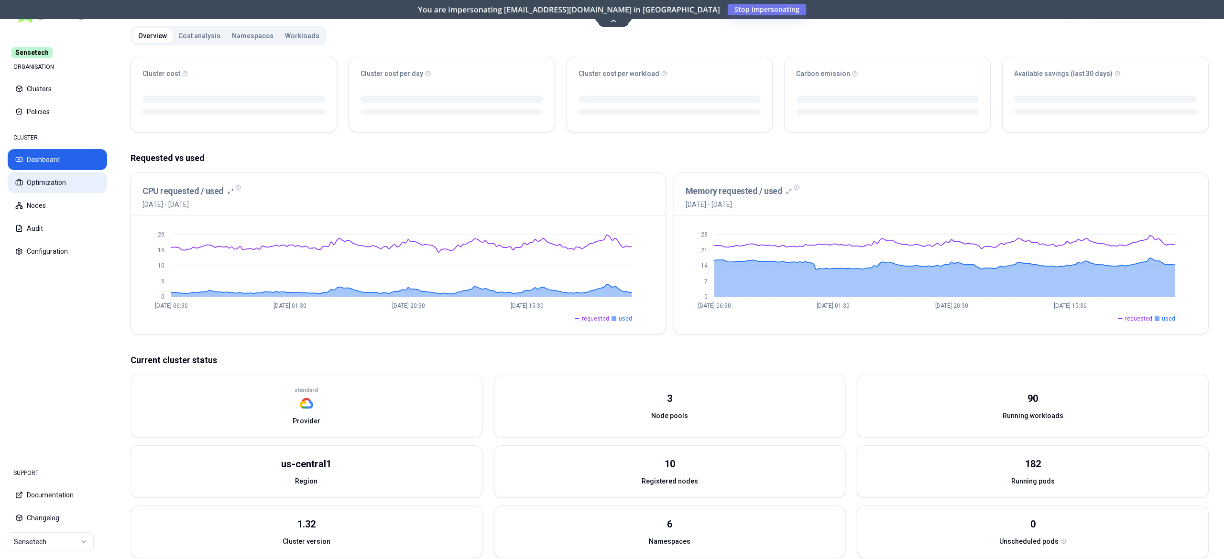
click at [58, 183] on button "Optimization" at bounding box center [57, 182] width 99 height 21
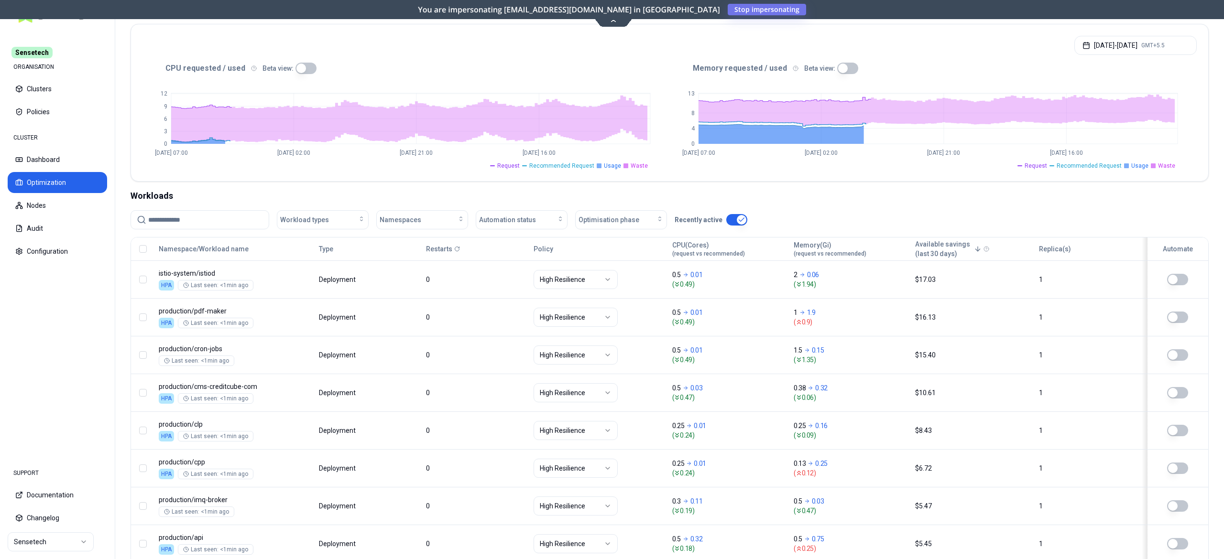
scroll to position [310, 0]
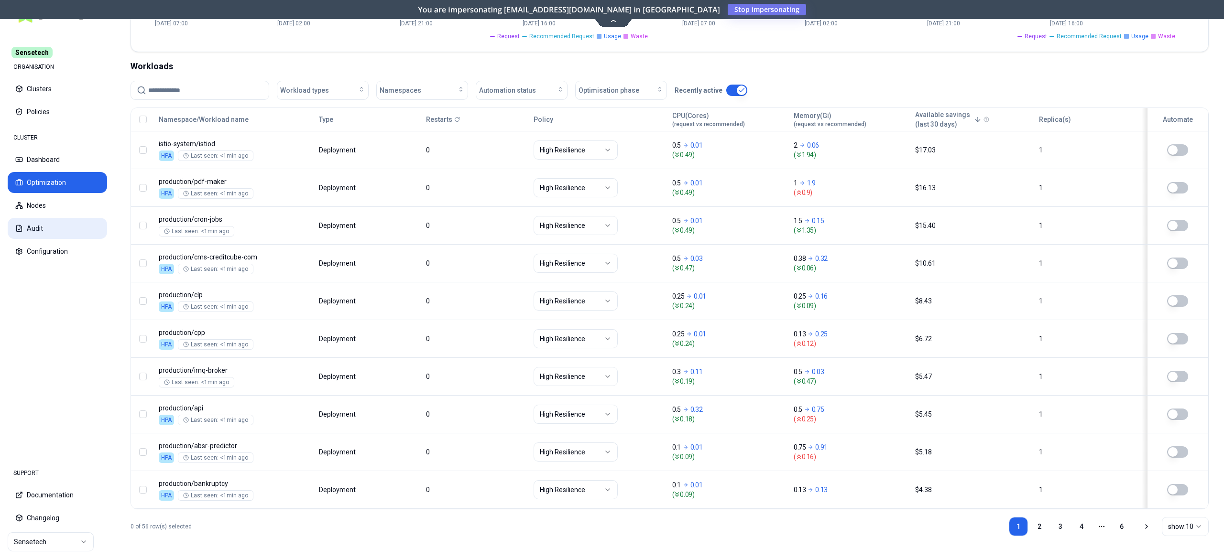
click at [65, 221] on button "Audit" at bounding box center [57, 228] width 99 height 21
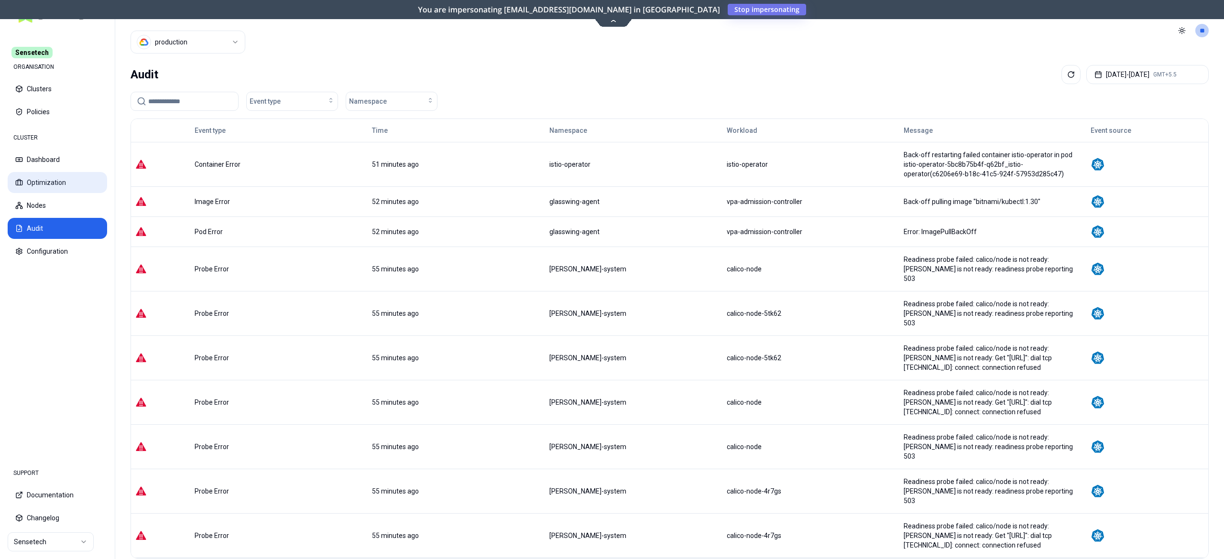
click at [53, 179] on button "Optimization" at bounding box center [57, 182] width 99 height 21
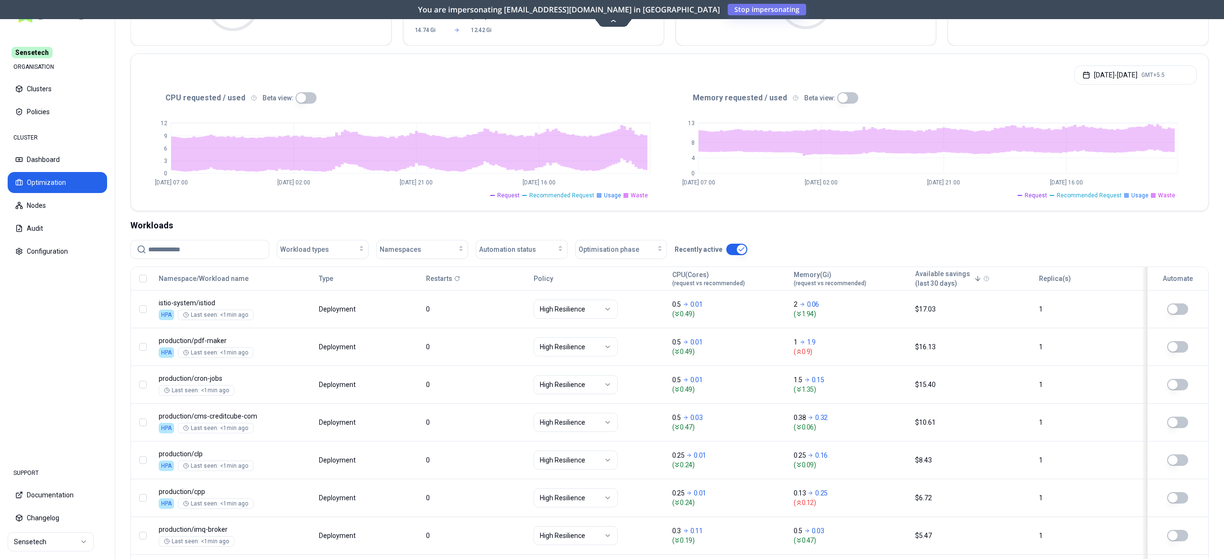
scroll to position [159, 0]
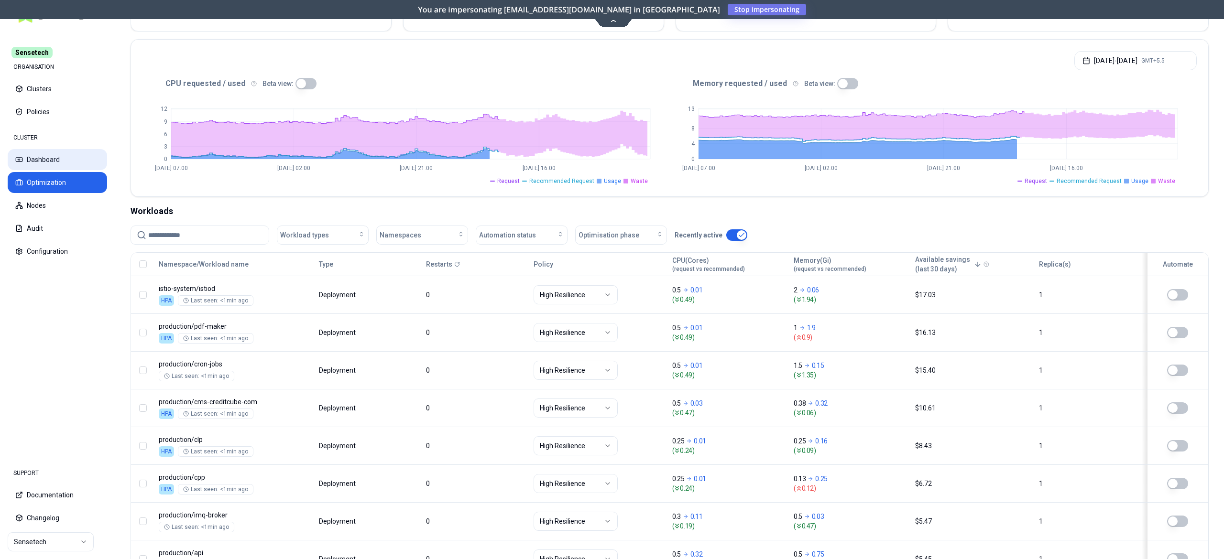
click at [52, 164] on button "Dashboard" at bounding box center [57, 159] width 99 height 21
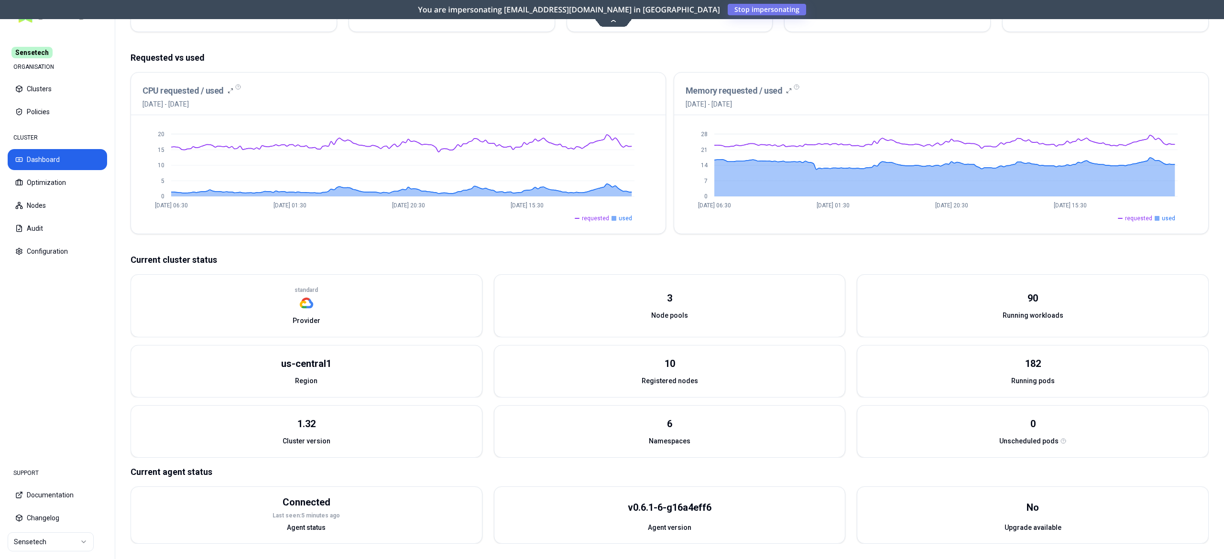
scroll to position [163, 0]
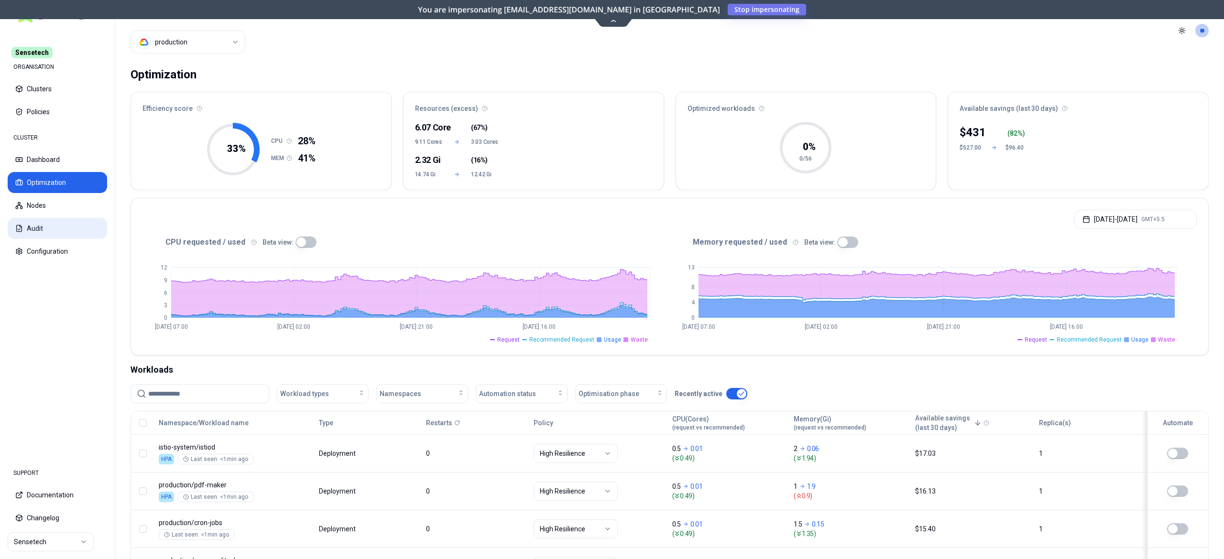
click at [30, 228] on button "Audit" at bounding box center [57, 228] width 99 height 21
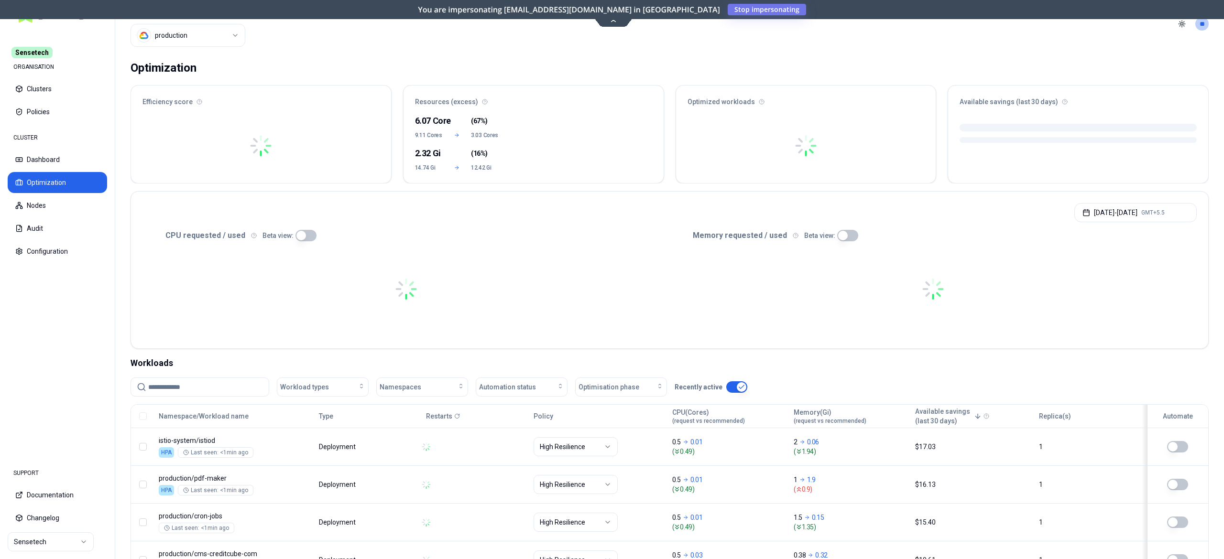
scroll to position [15, 0]
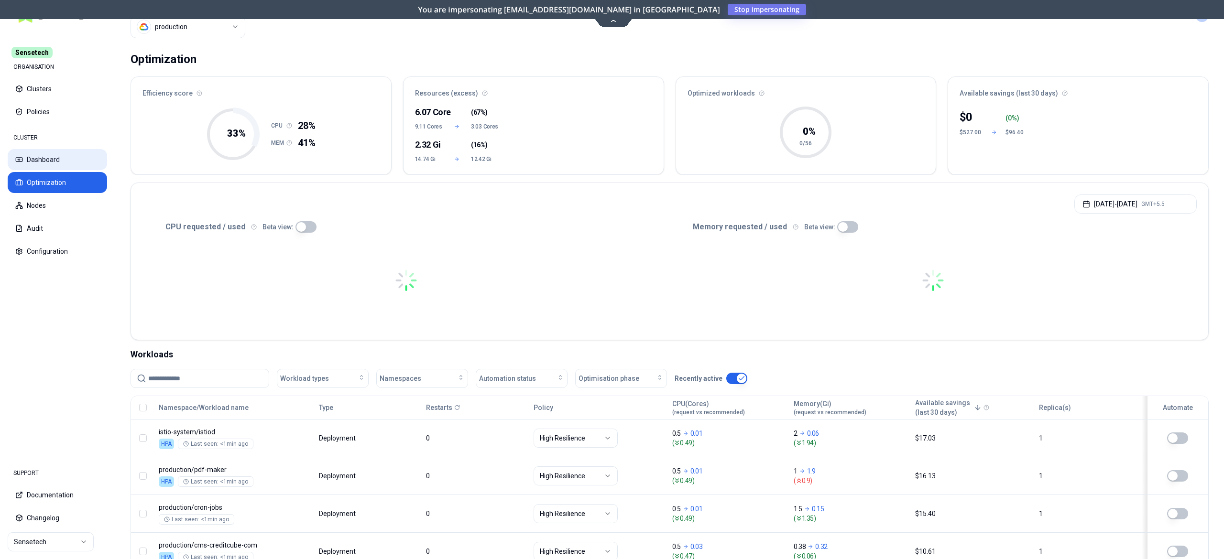
click at [58, 154] on button "Dashboard" at bounding box center [57, 159] width 99 height 21
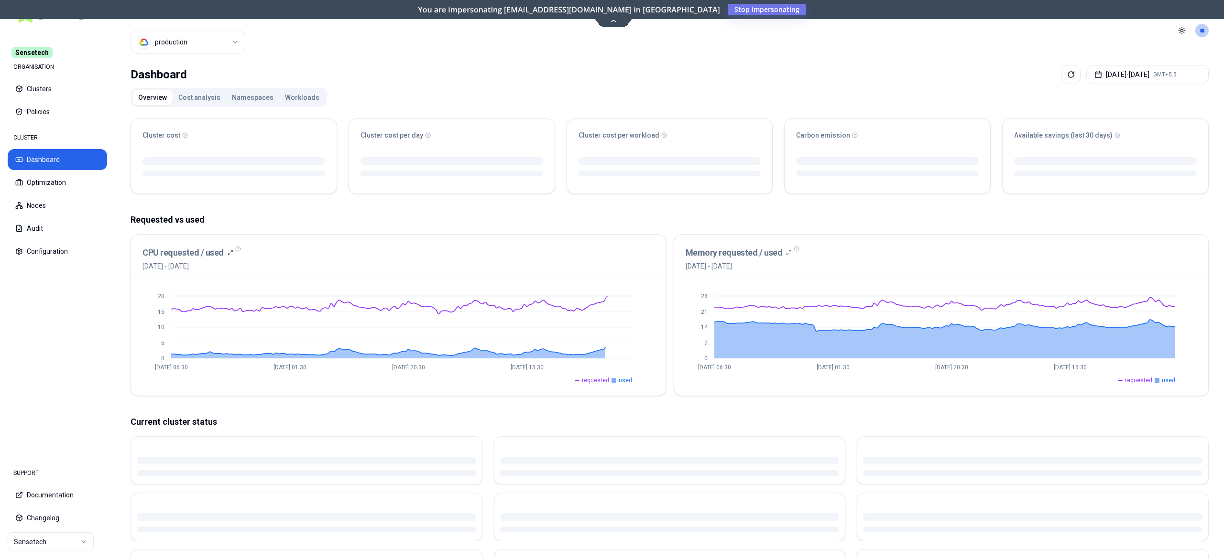
click at [298, 94] on button "Workloads" at bounding box center [302, 97] width 46 height 15
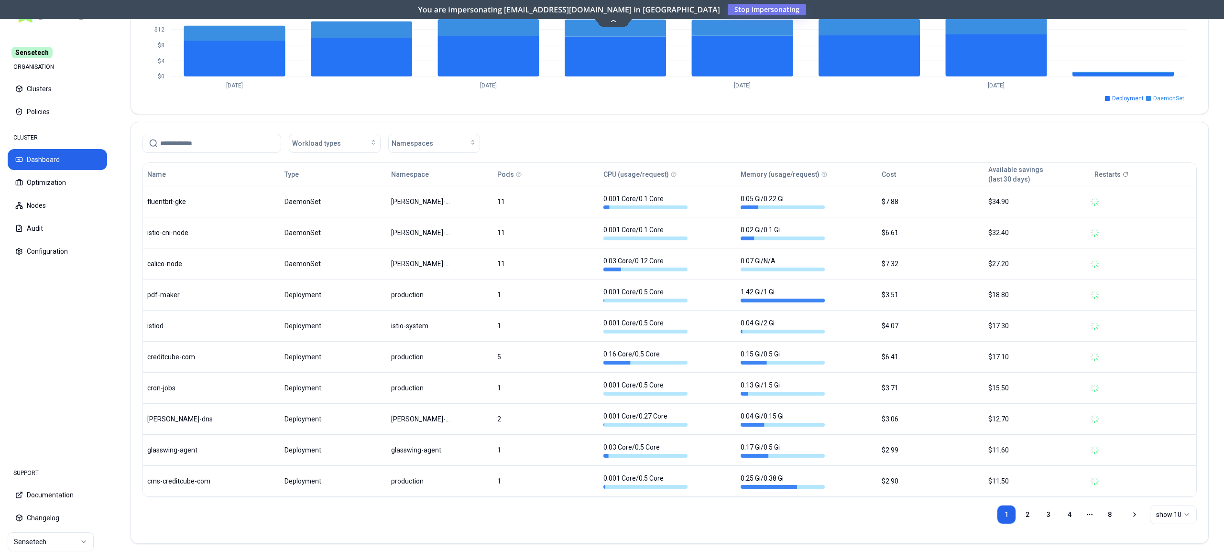
scroll to position [415, 0]
click at [197, 143] on input at bounding box center [217, 143] width 115 height 18
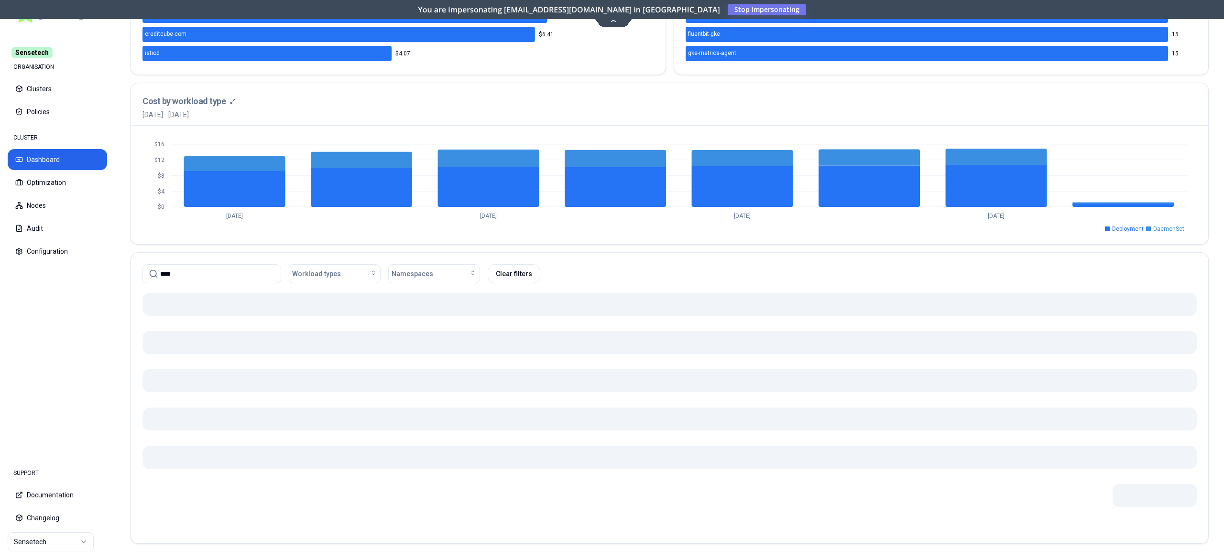
scroll to position [262, 0]
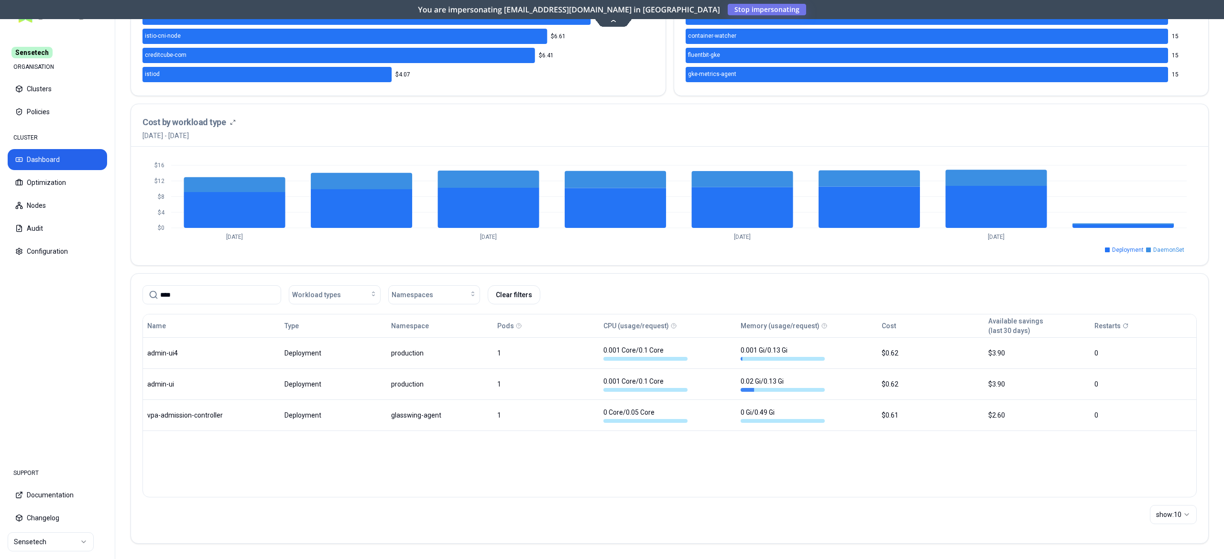
type input "****"
click at [1161, 147] on div "$0 $4 $8 $12 $16 Oct 4 Oct 6 Oct 8 Oct 10 Deployment DaemonSet" at bounding box center [669, 206] width 1077 height 119
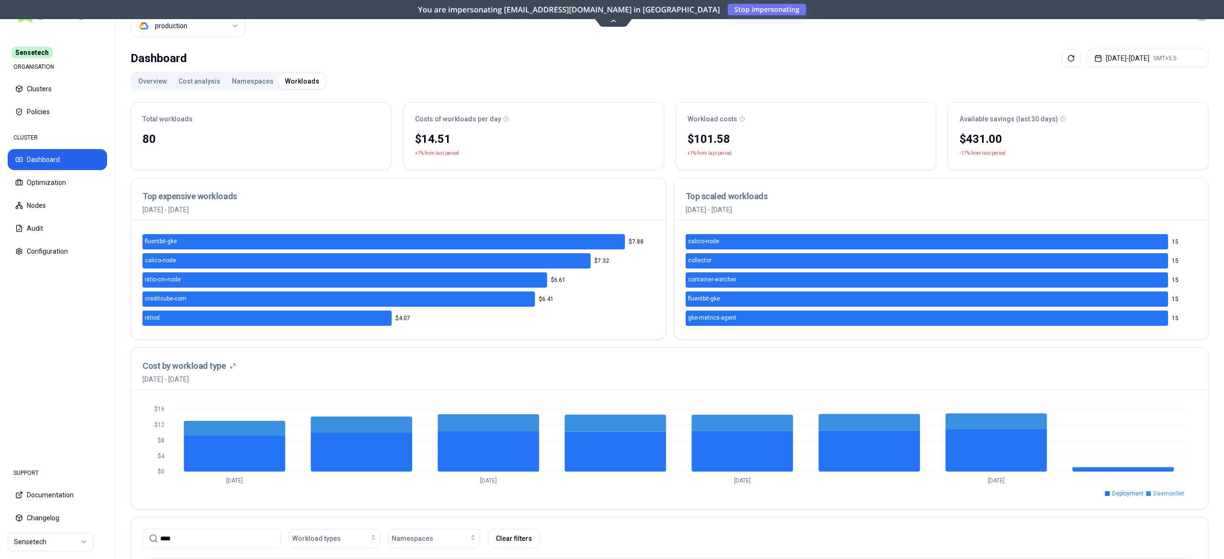
scroll to position [15, 0]
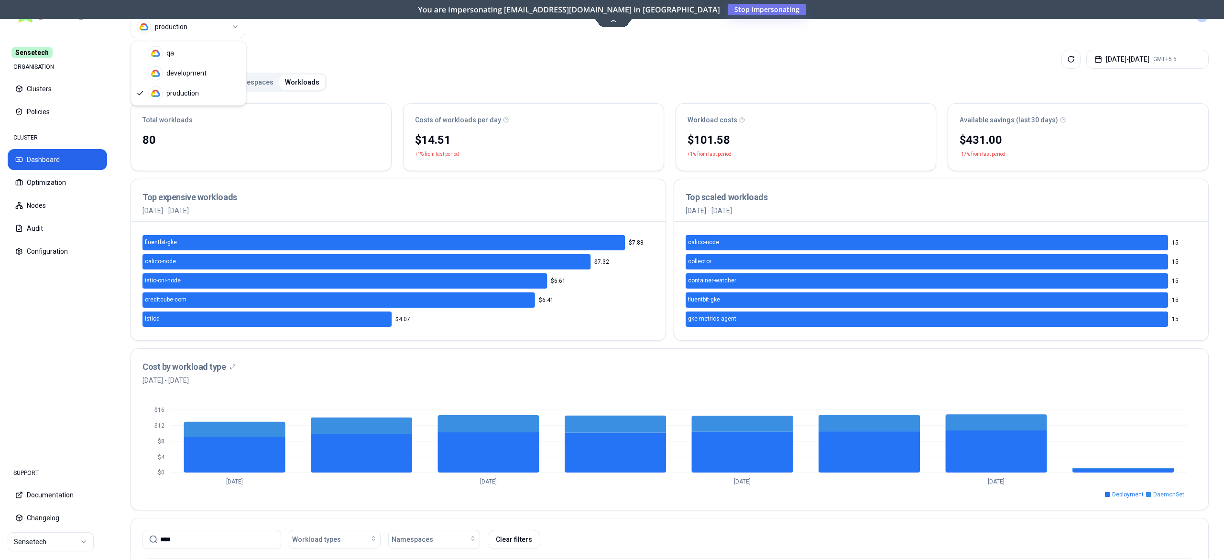
click at [202, 33] on html "Sensetech ORGANISATION Clusters Policies CLUSTER Dashboard Optimization Nodes A…" at bounding box center [612, 279] width 1224 height 559
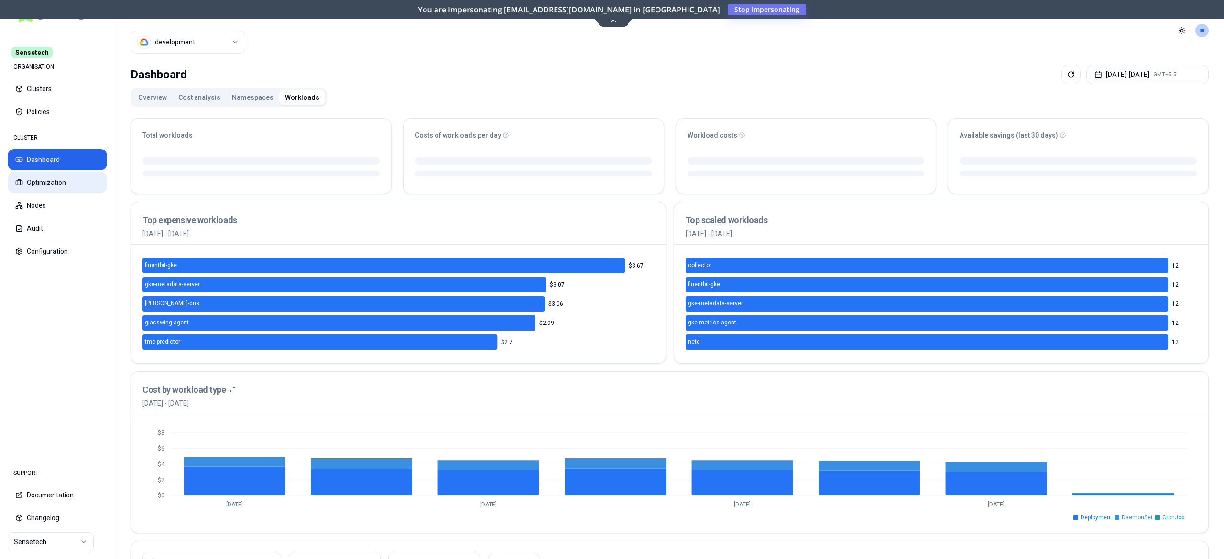
click at [29, 183] on button "Optimization" at bounding box center [57, 182] width 99 height 21
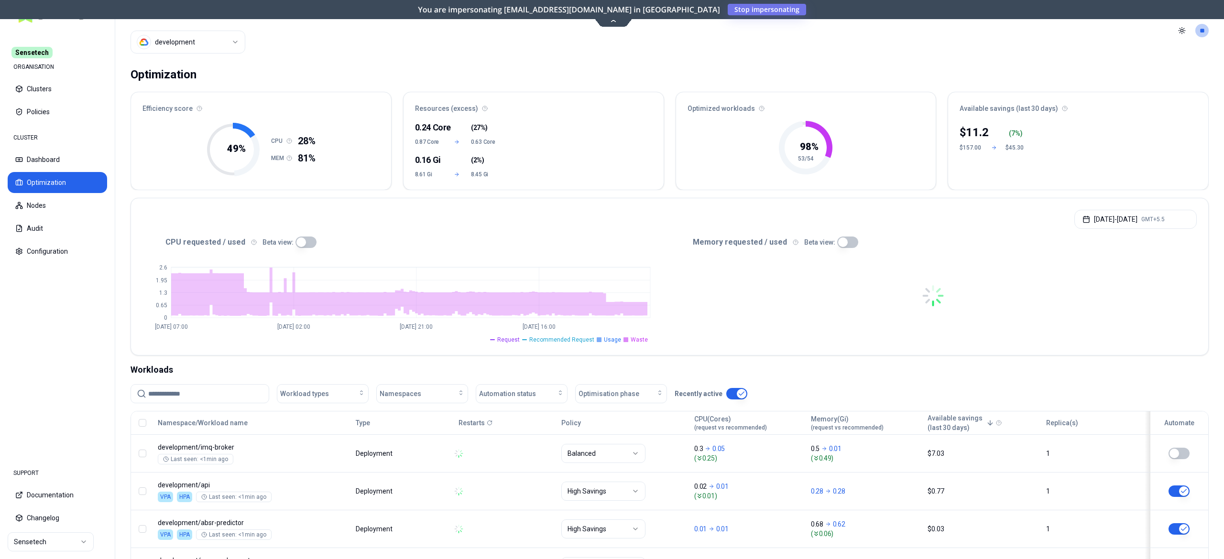
click at [184, 394] on input at bounding box center [205, 394] width 115 height 18
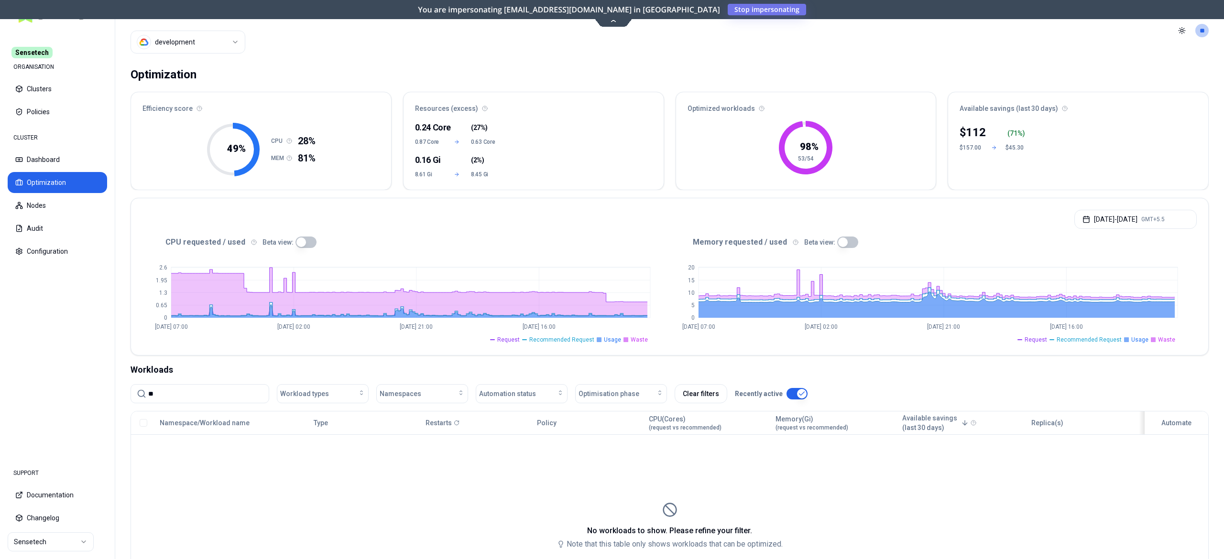
type input "*"
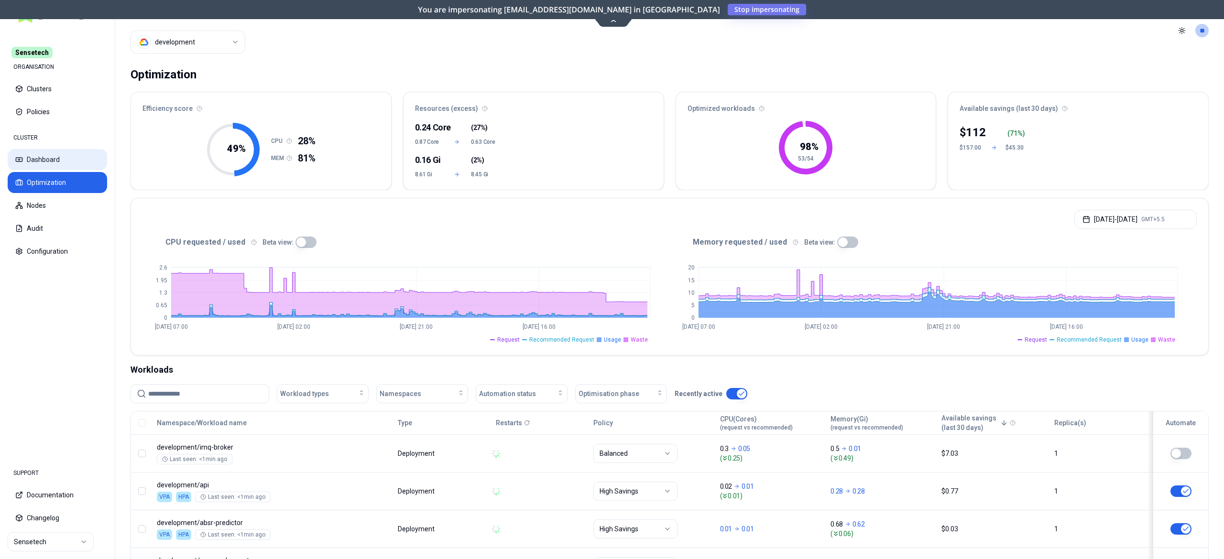
click at [27, 156] on button "Dashboard" at bounding box center [57, 159] width 99 height 21
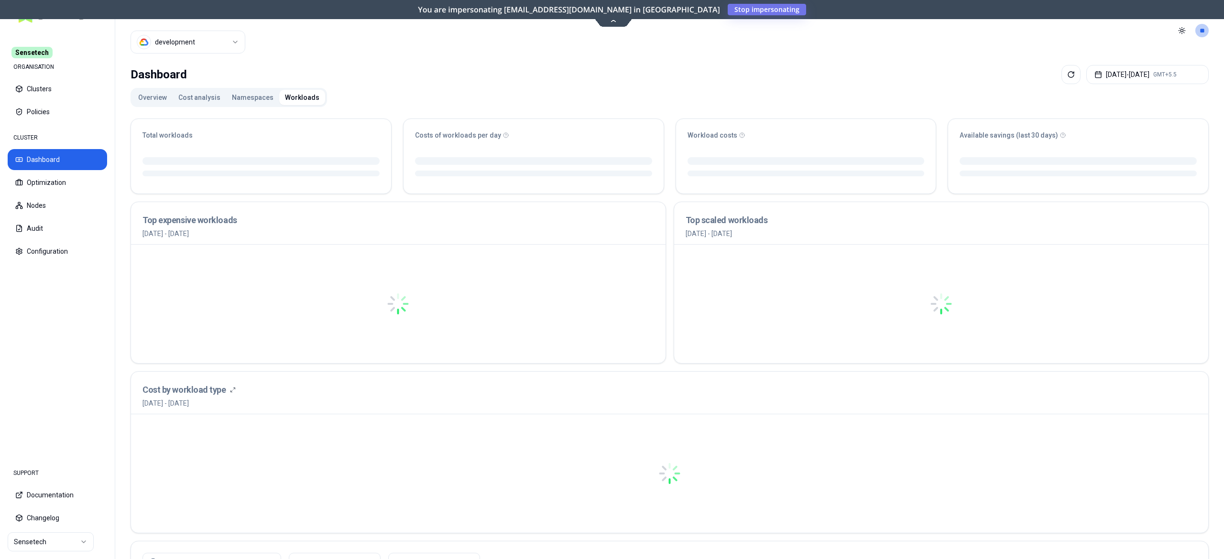
click at [303, 101] on button "Workloads" at bounding box center [302, 97] width 46 height 15
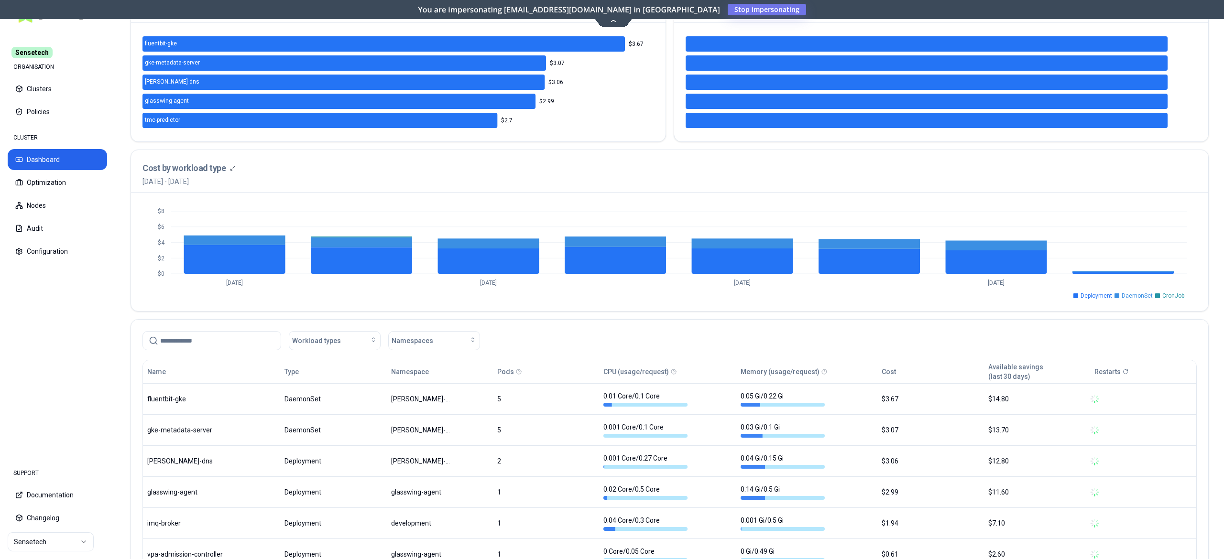
scroll to position [249, 0]
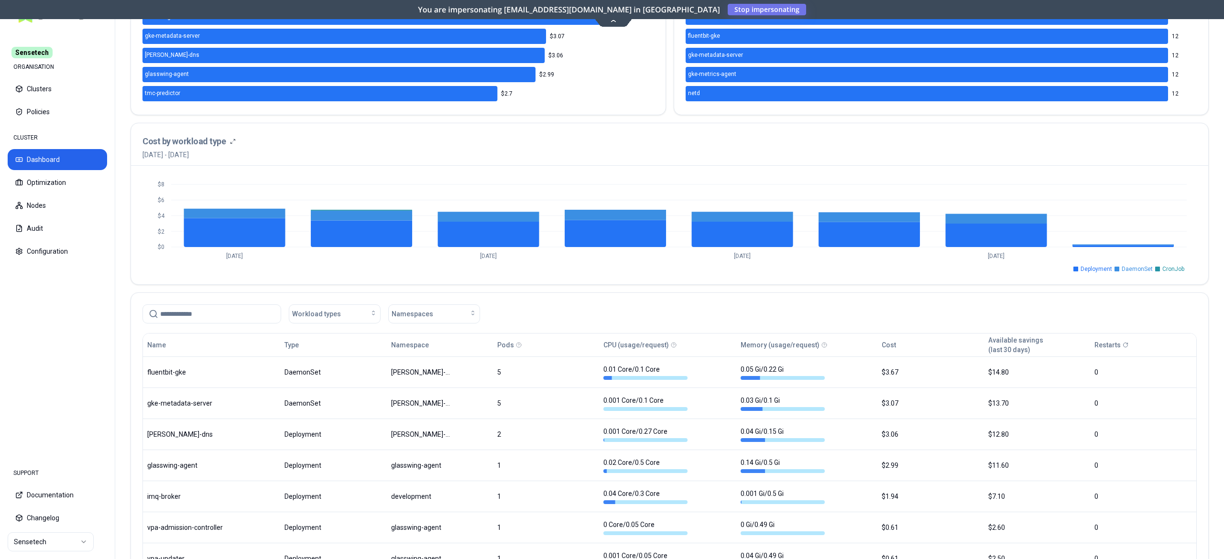
click at [215, 316] on input at bounding box center [217, 314] width 115 height 18
type input "***"
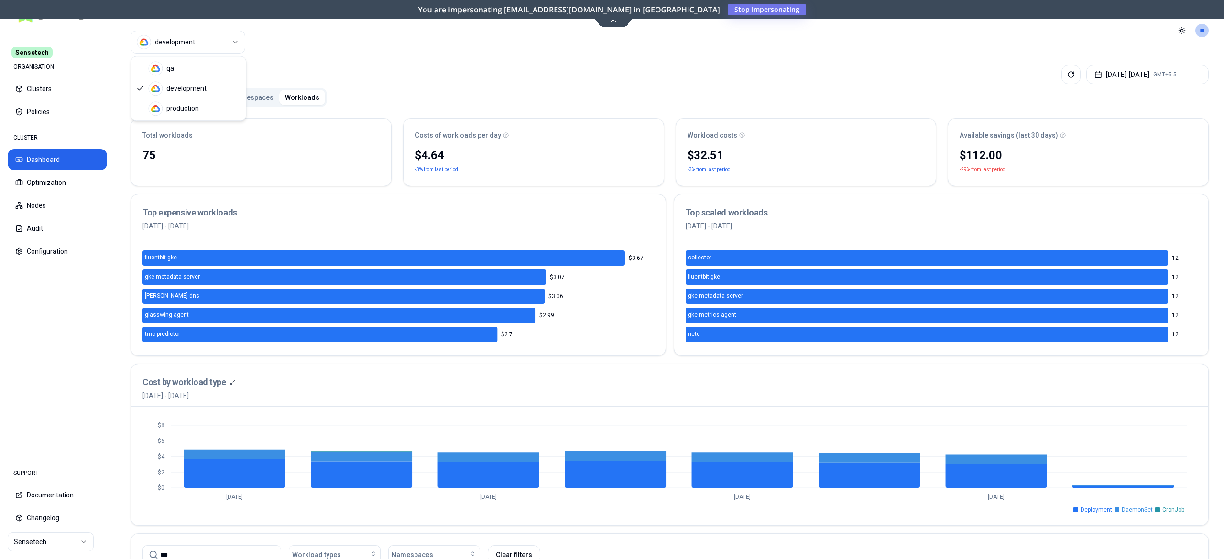
click at [195, 46] on html "Sensetech ORGANISATION Clusters Policies CLUSTER Dashboard Optimization Nodes A…" at bounding box center [612, 279] width 1224 height 559
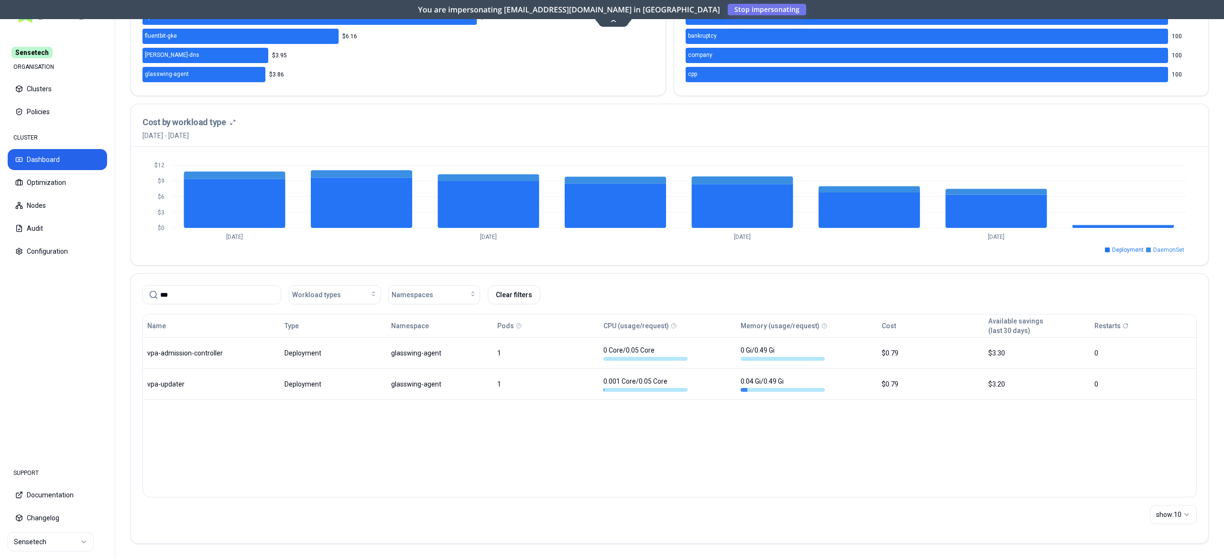
scroll to position [262, 0]
click at [52, 540] on html "Sensetech ORGANISATION Clusters Policies CLUSTER Dashboard Optimization Nodes A…" at bounding box center [612, 279] width 1224 height 559
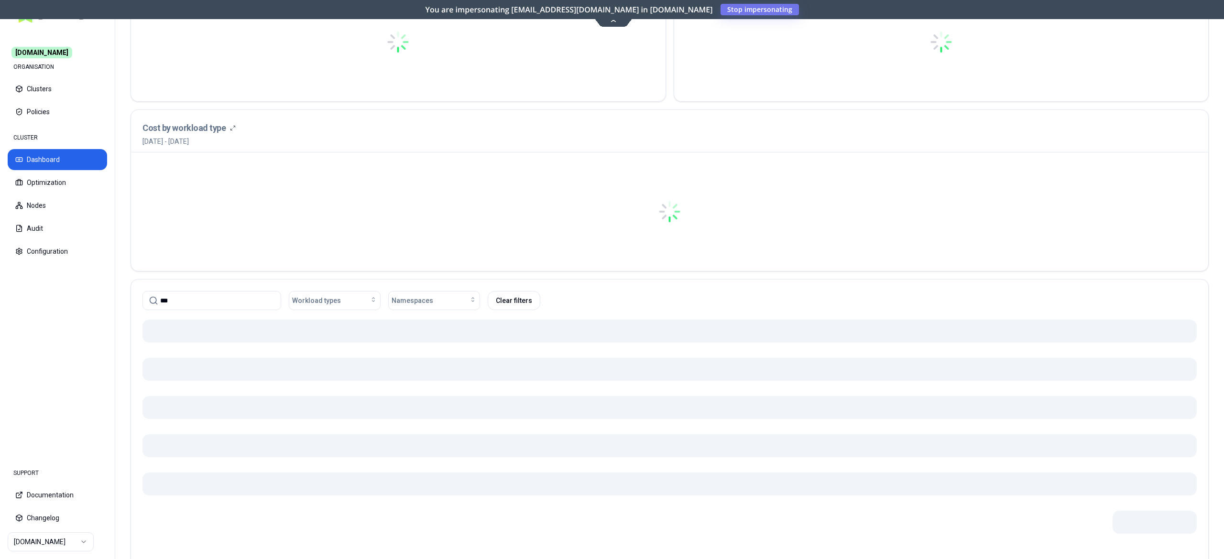
scroll to position [270, 0]
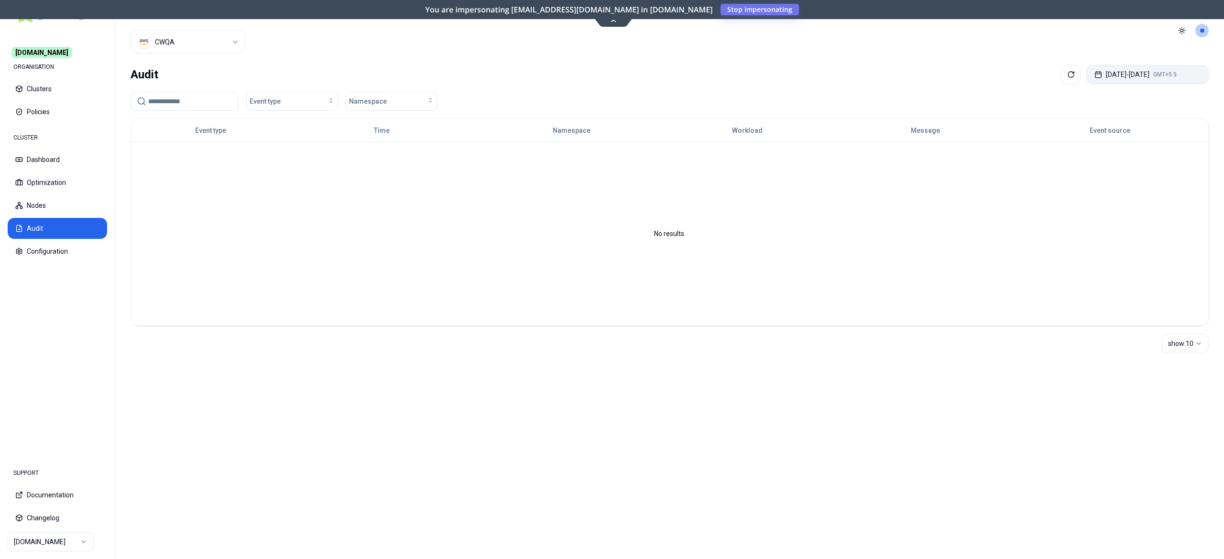
click at [1130, 78] on button "[DATE] - [DATE] GMT+5.5" at bounding box center [1147, 74] width 122 height 19
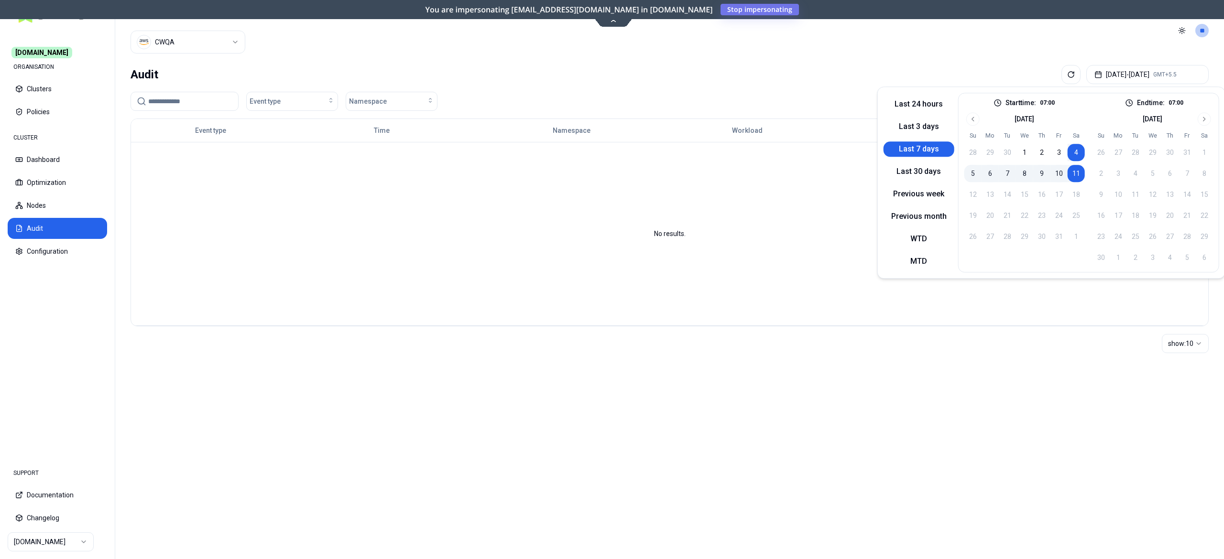
click at [1067, 175] on button "11" at bounding box center [1075, 173] width 17 height 17
click at [184, 43] on html "Commit.works ORGANISATION Clusters Policies CLUSTER Dashboard Optimization Node…" at bounding box center [612, 279] width 1224 height 559
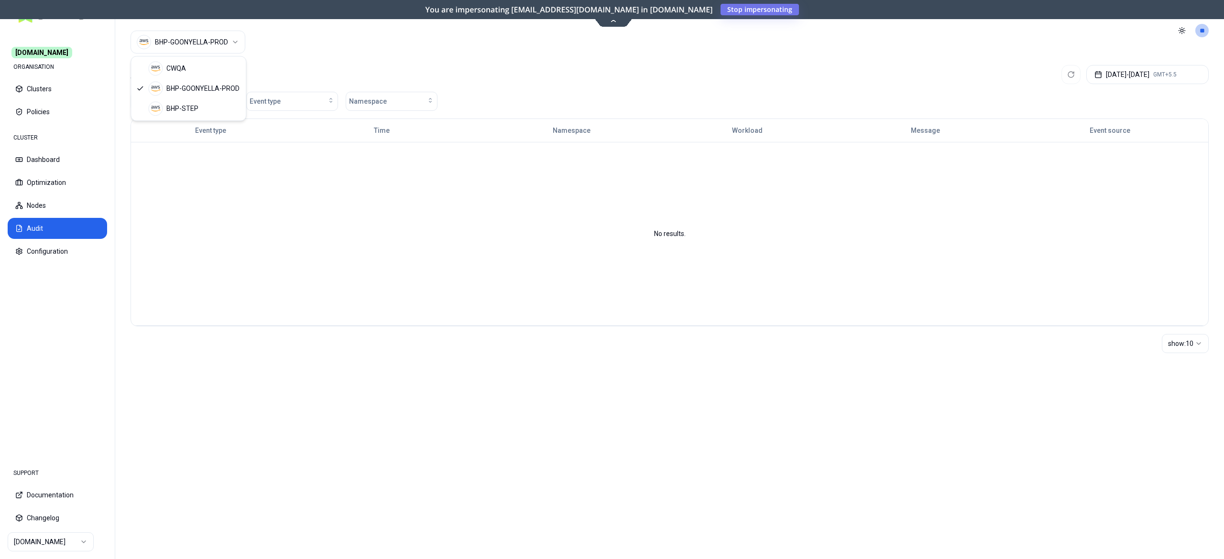
click at [239, 36] on html "Commit.works ORGANISATION Clusters Policies CLUSTER Dashboard Optimization Node…" at bounding box center [612, 279] width 1224 height 559
click at [48, 181] on button "Optimization" at bounding box center [57, 182] width 99 height 21
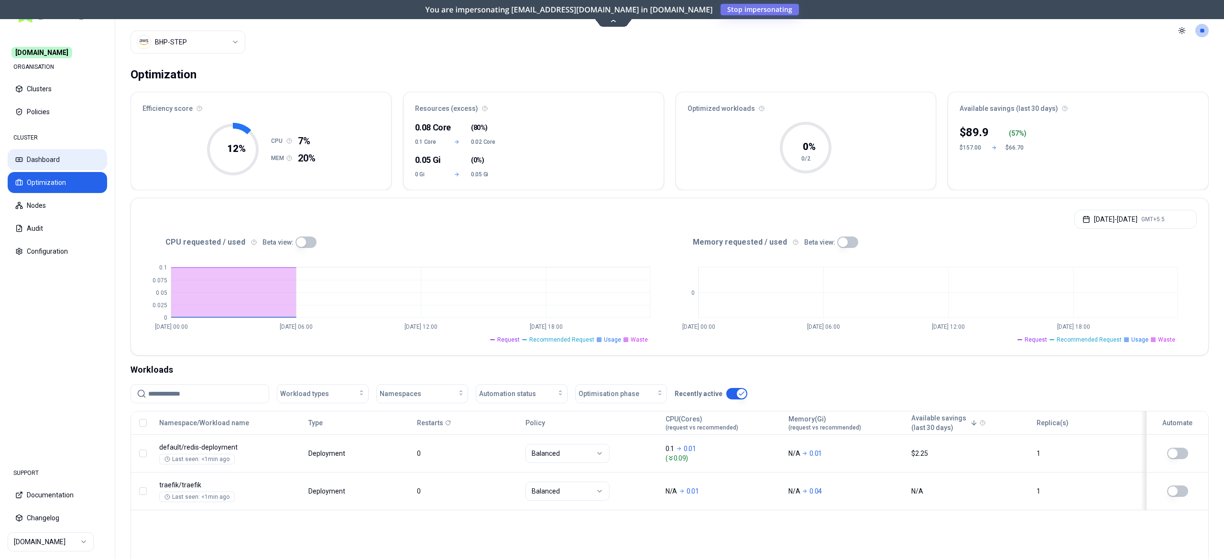
click at [25, 161] on button "Dashboard" at bounding box center [57, 159] width 99 height 21
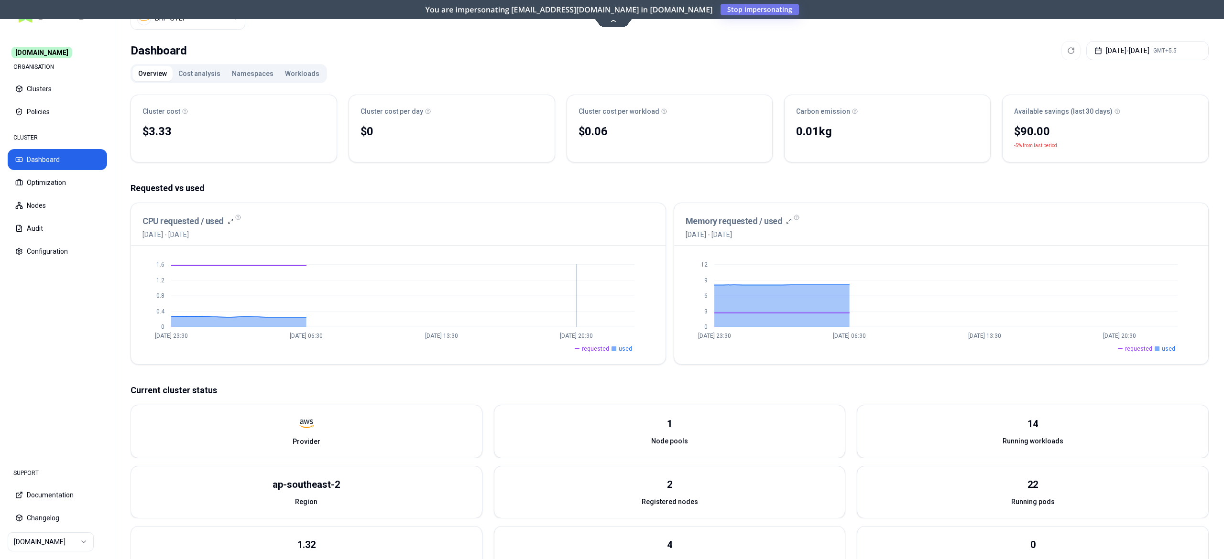
scroll to position [25, 0]
click at [54, 187] on button "Optimization" at bounding box center [57, 182] width 99 height 21
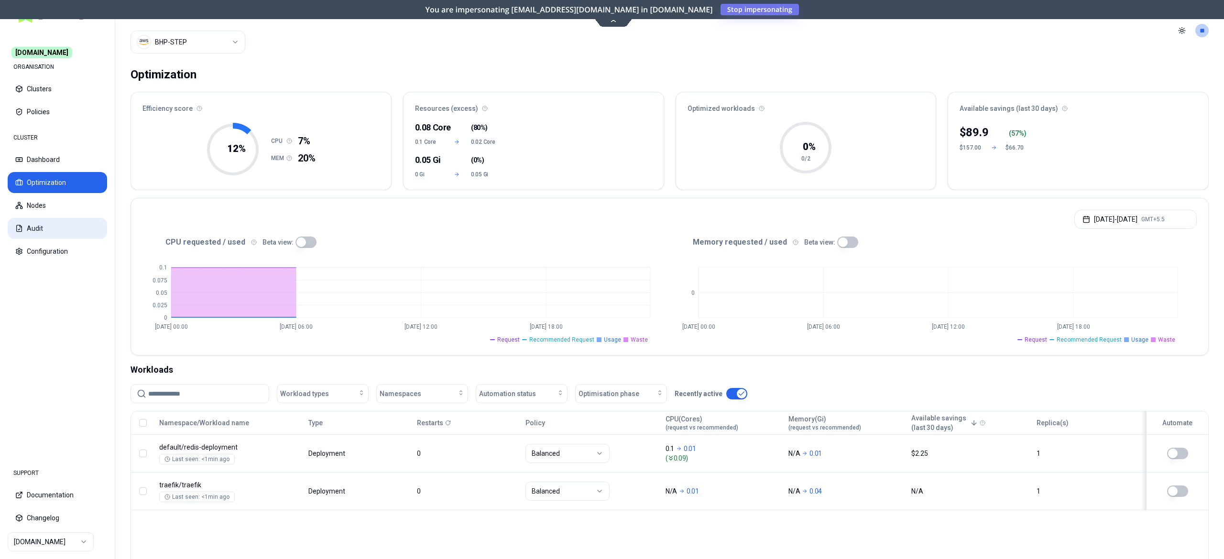
click at [25, 227] on button "Audit" at bounding box center [57, 228] width 99 height 21
click at [65, 163] on button "Dashboard" at bounding box center [57, 159] width 99 height 21
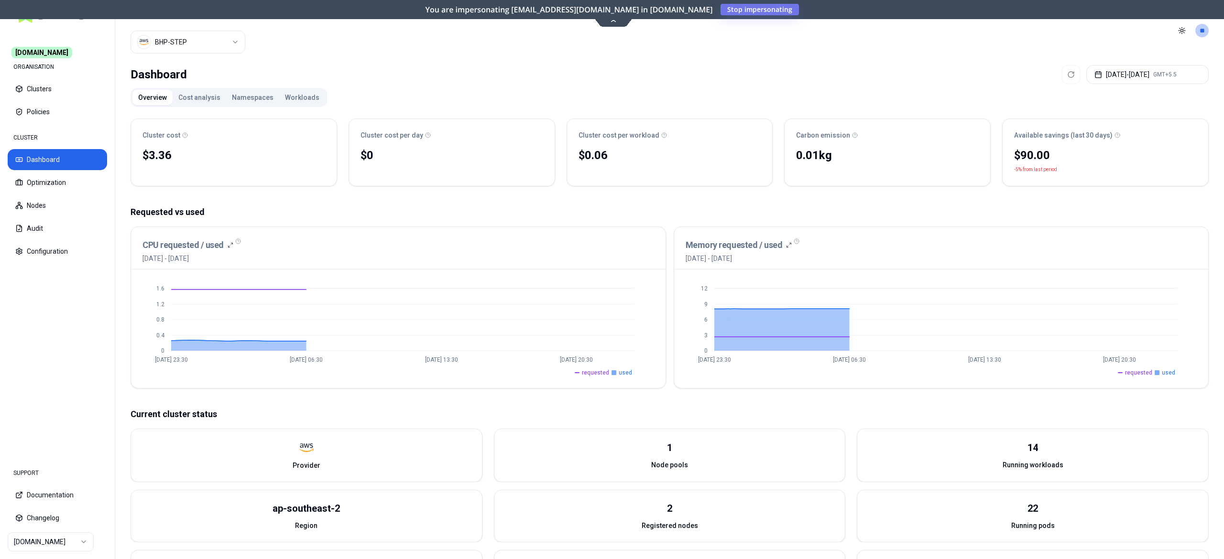
click at [46, 543] on html "Commit.works ORGANISATION Clusters Policies CLUSTER Dashboard Optimization Node…" at bounding box center [612, 279] width 1224 height 559
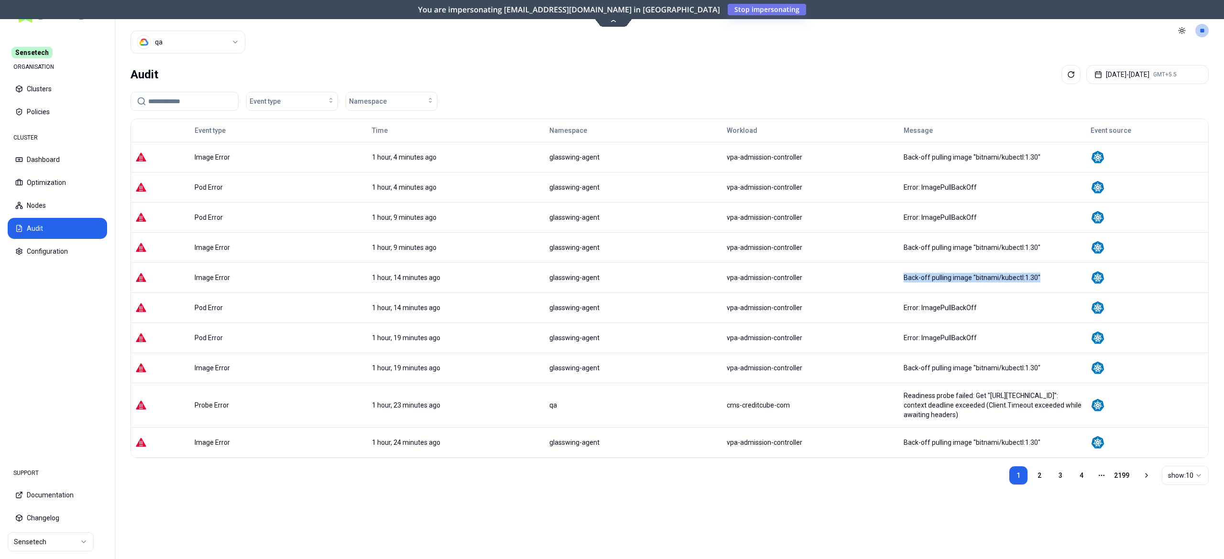
drag, startPoint x: 995, startPoint y: 281, endPoint x: 832, endPoint y: 281, distance: 162.5
click at [832, 281] on tr "Image Error 1 hour, 14 minutes ago glasswing-agent vpa-admission-controller Bac…" at bounding box center [669, 277] width 1077 height 30
copy tr "Back-off pulling image "bitnami/kubectl:1.30""
click at [1033, 466] on link "2" at bounding box center [1039, 475] width 19 height 19
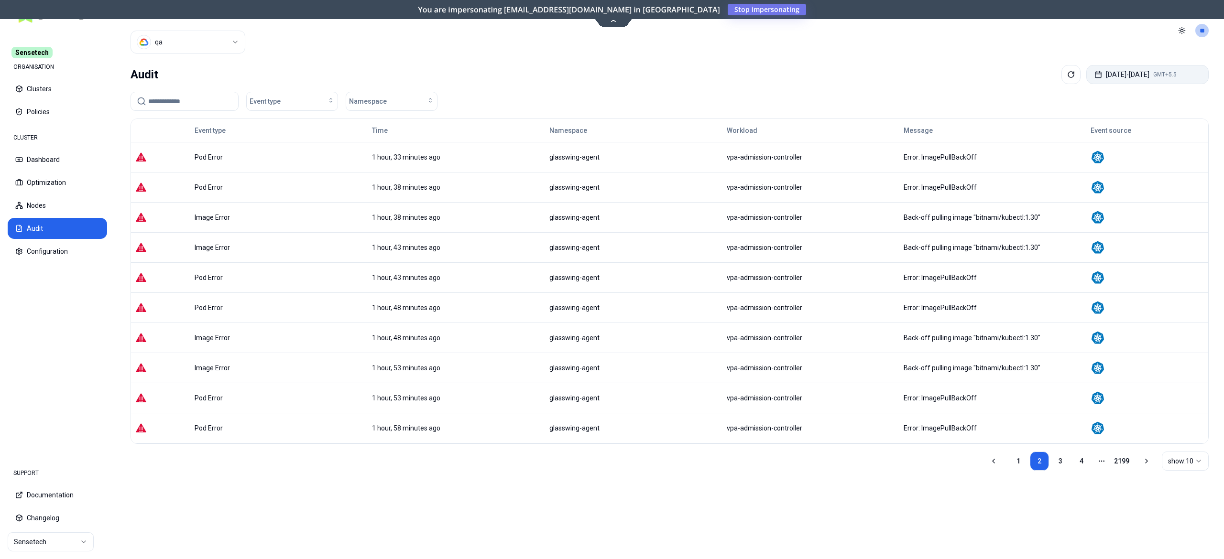
click at [1113, 79] on button "[DATE] - [DATE] GMT+5.5" at bounding box center [1147, 74] width 122 height 19
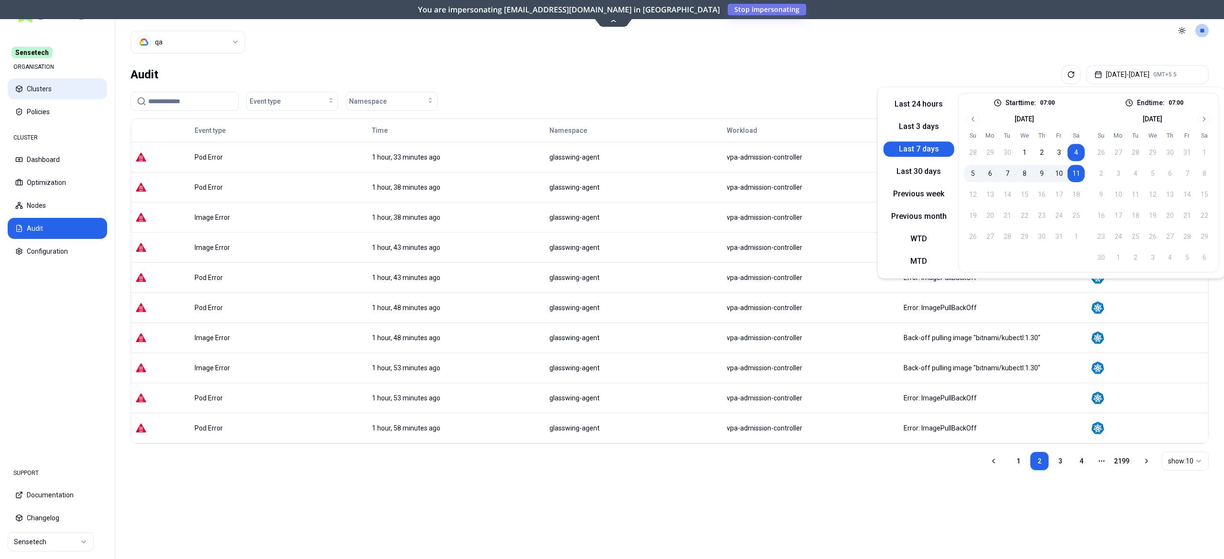
click at [37, 95] on button "Clusters" at bounding box center [57, 88] width 99 height 21
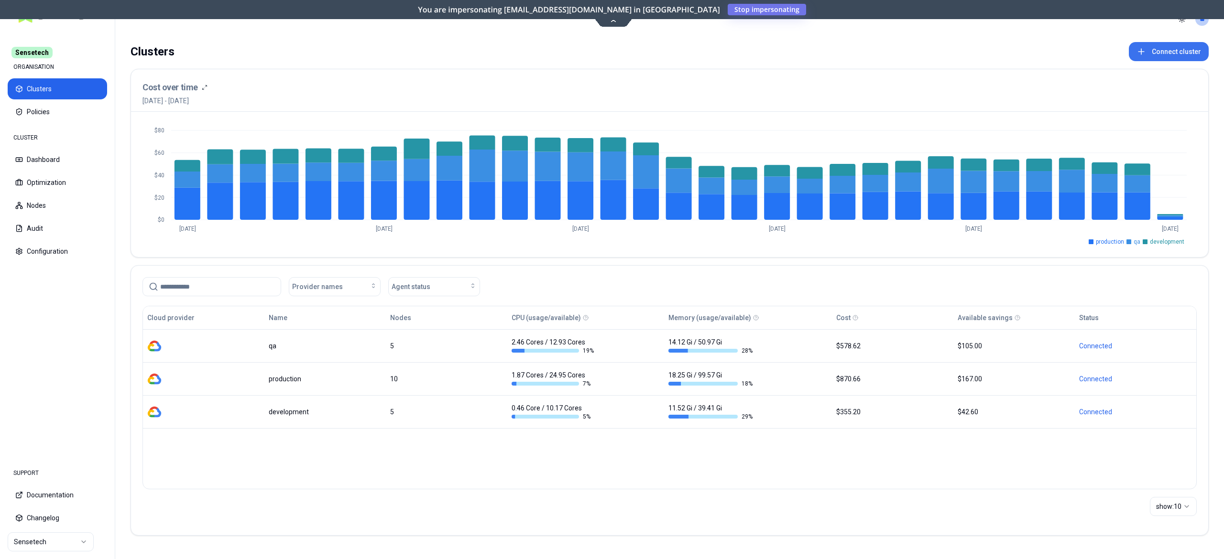
click at [1169, 57] on button "Connect cluster" at bounding box center [1168, 51] width 80 height 19
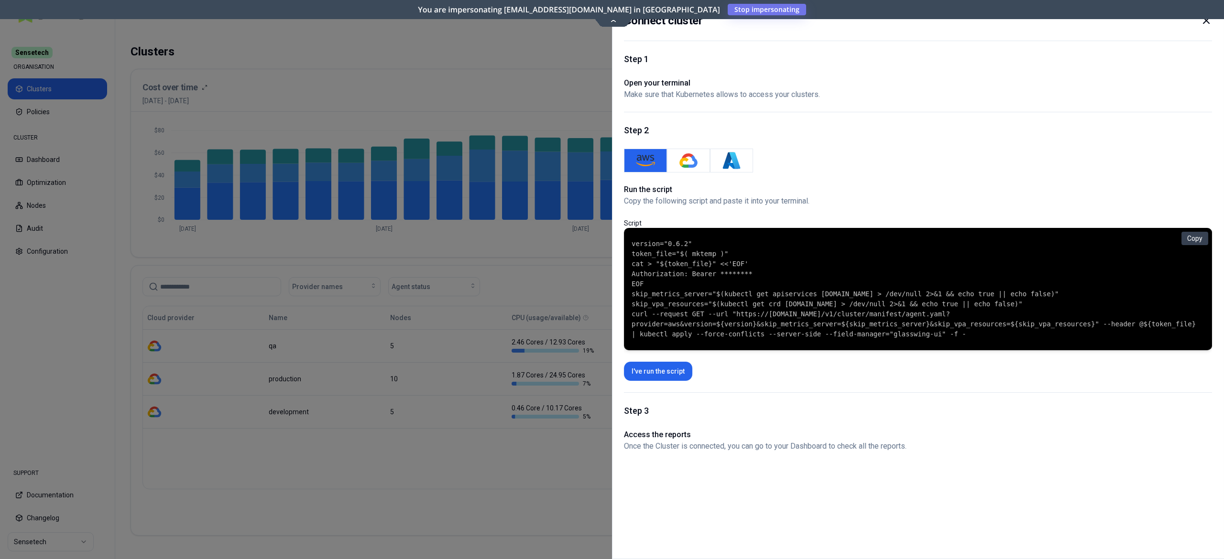
click at [991, 187] on h1 "Run the script" at bounding box center [918, 189] width 588 height 11
click at [427, 445] on div at bounding box center [612, 279] width 1224 height 559
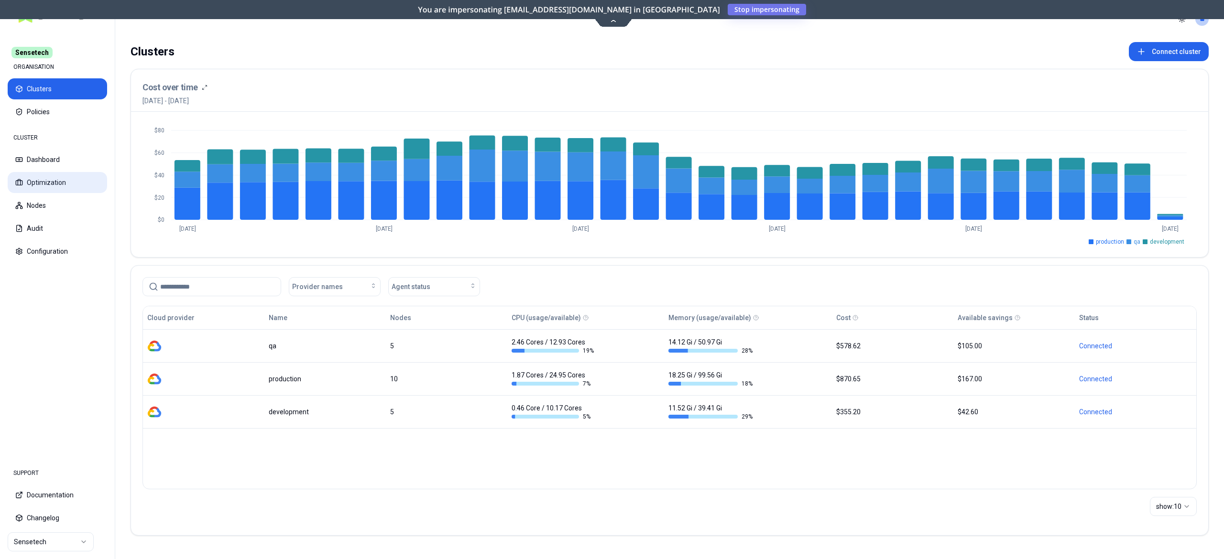
click at [52, 174] on button "Optimization" at bounding box center [57, 182] width 99 height 21
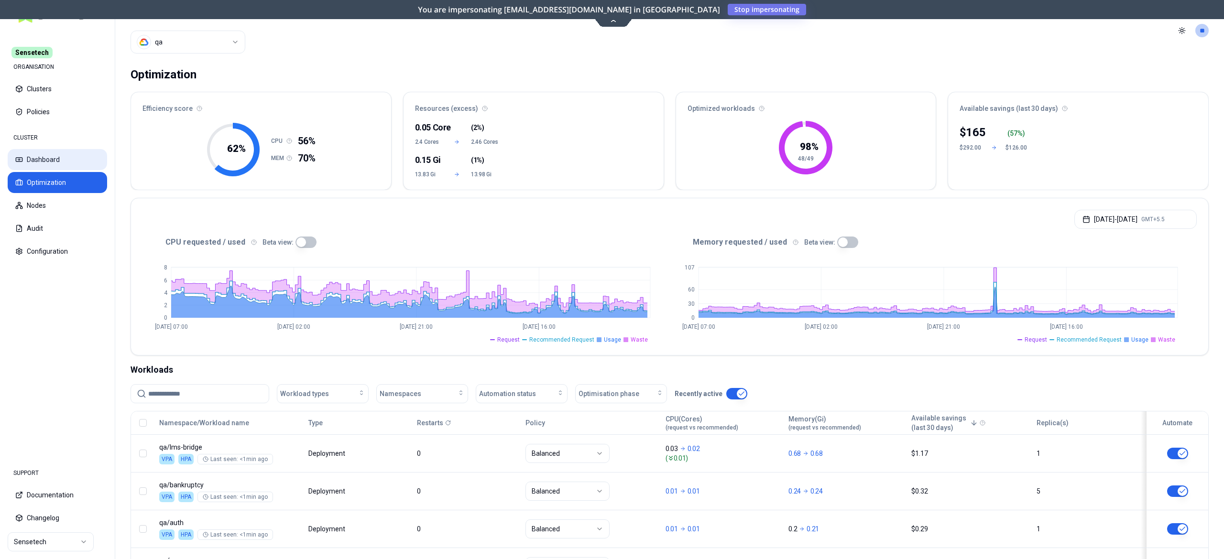
click at [52, 166] on button "Dashboard" at bounding box center [57, 159] width 99 height 21
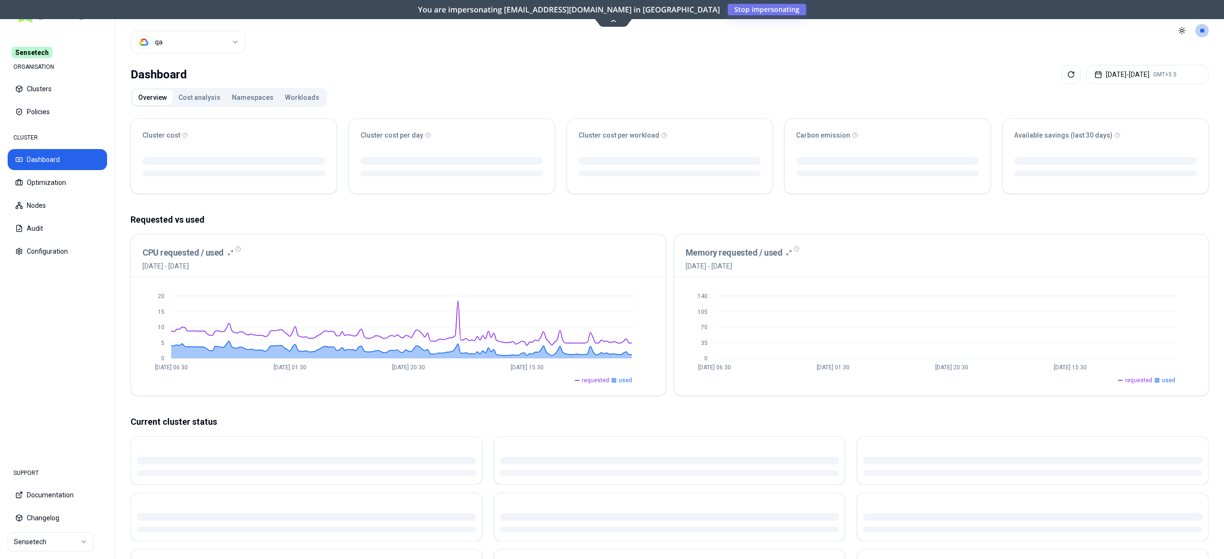
click at [292, 101] on button "Workloads" at bounding box center [302, 97] width 46 height 15
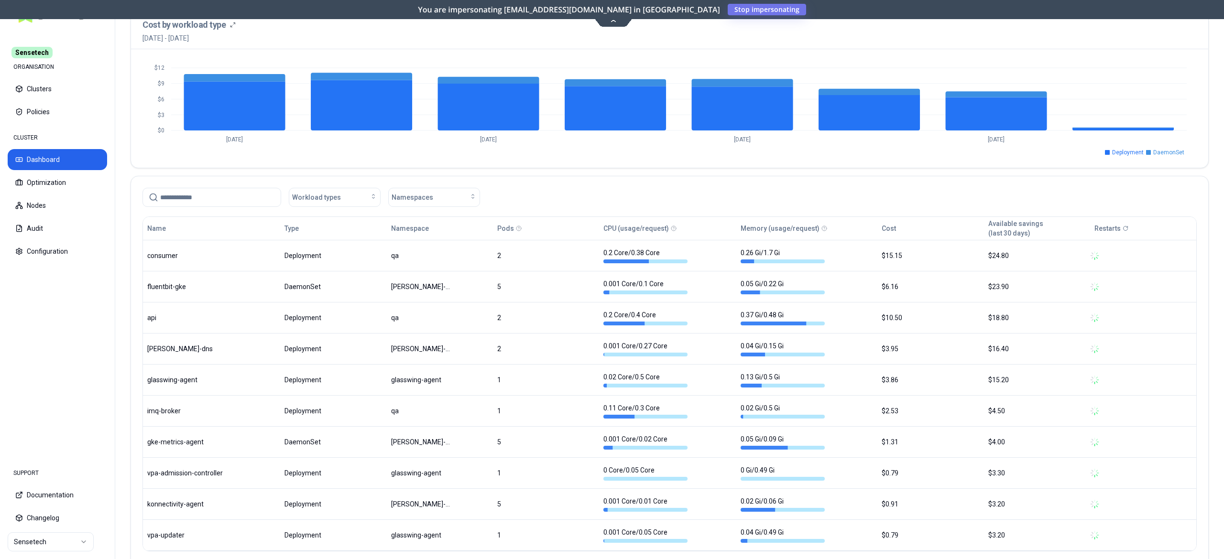
scroll to position [359, 0]
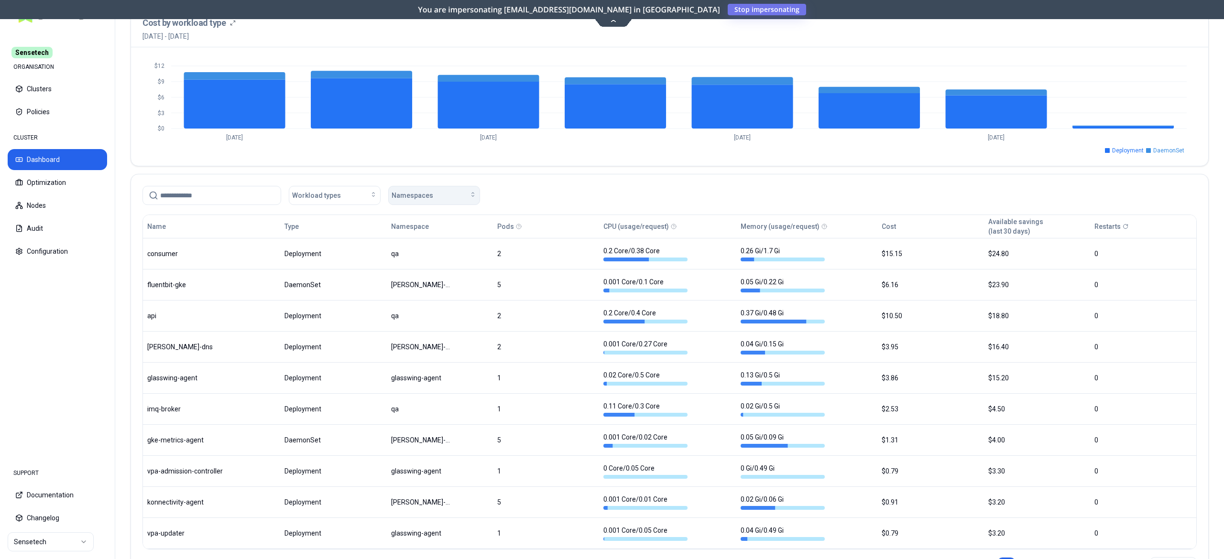
click at [410, 195] on span "Namespaces" at bounding box center [412, 196] width 42 height 10
click at [408, 221] on span "glasswing-agent" at bounding box center [420, 219] width 50 height 10
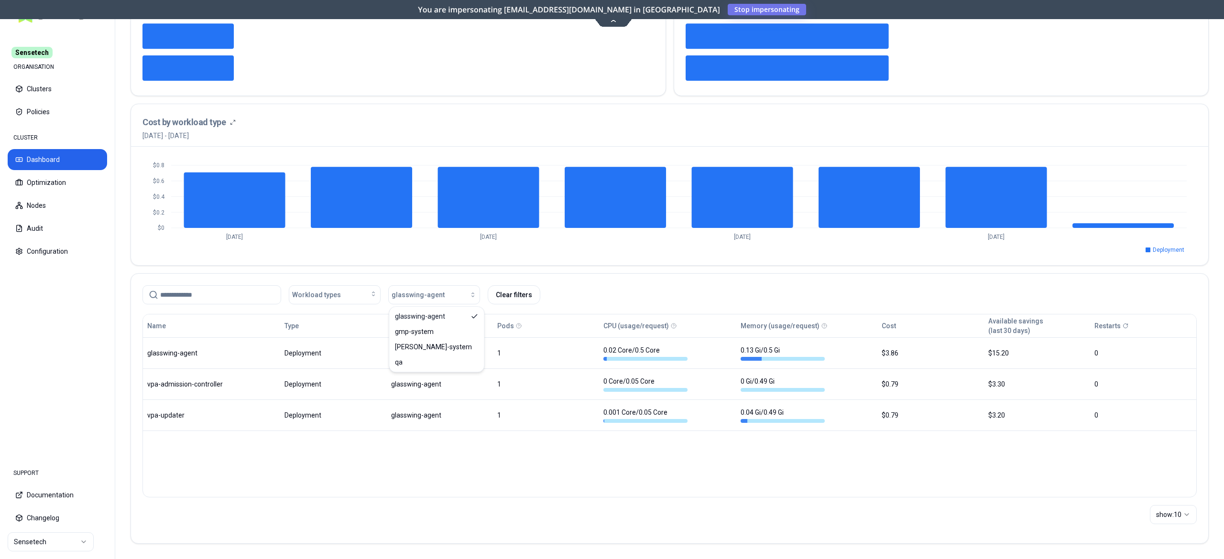
scroll to position [262, 0]
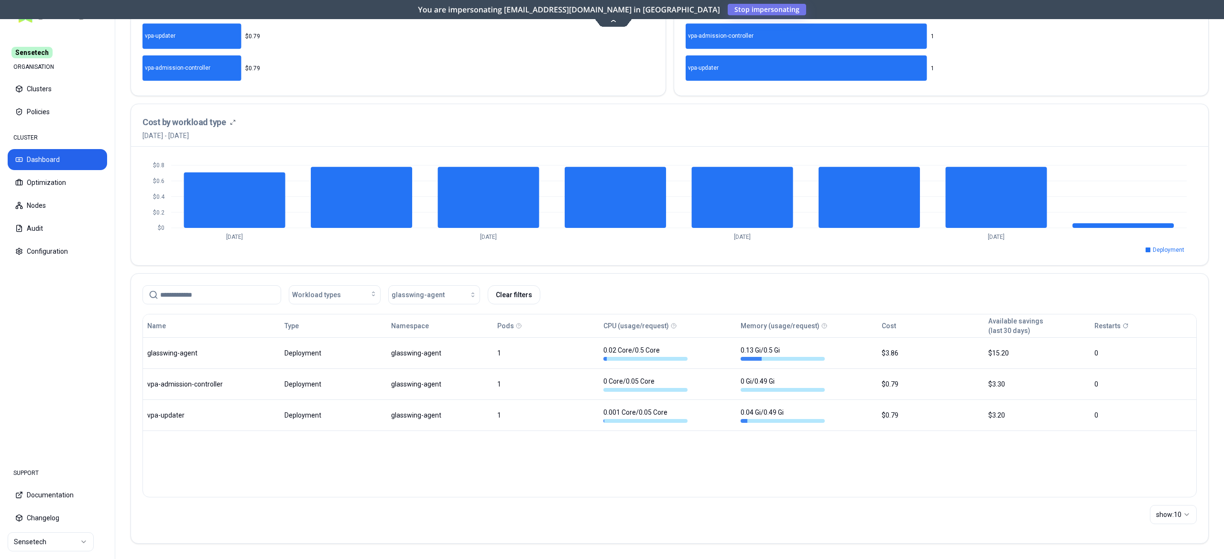
click at [53, 319] on nav "Sensetech ORGANISATION Clusters Policies CLUSTER Dashboard Optimization Nodes A…" at bounding box center [57, 243] width 115 height 425
click at [694, 494] on div "Name Type Namespace Pods CPU (usage/request) Memory (usage/request) Cost Availa…" at bounding box center [669, 406] width 1054 height 184
click at [54, 539] on html "Sensetech ORGANISATION Clusters Policies CLUSTER Dashboard Optimization Nodes A…" at bounding box center [612, 279] width 1224 height 559
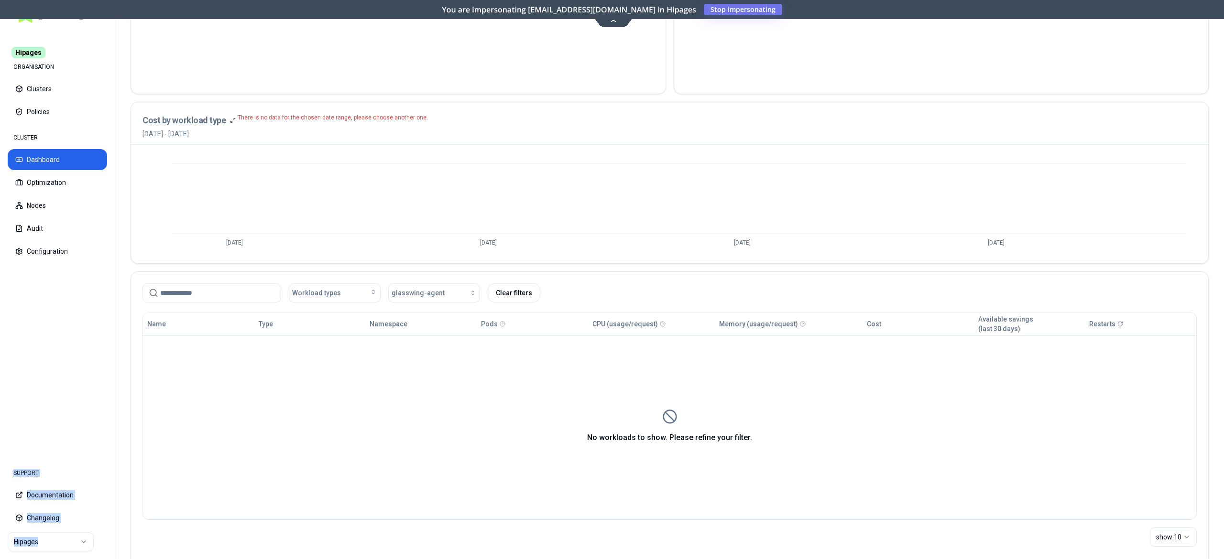
scroll to position [255, 0]
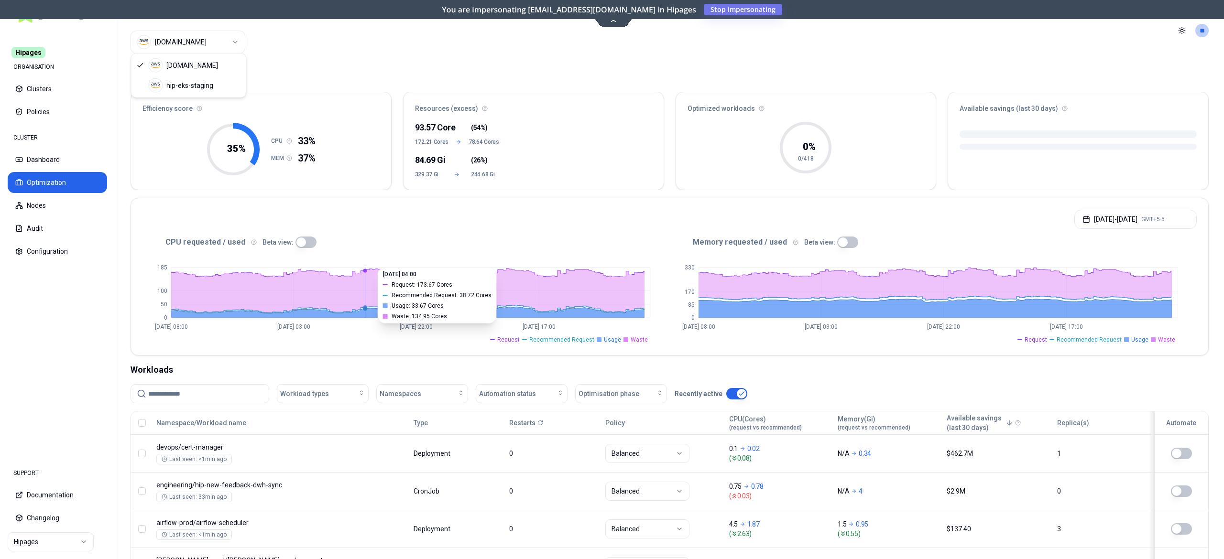
click at [184, 39] on html "Hipages ORGANISATION Clusters Policies CLUSTER Dashboard Optimization Nodes Aud…" at bounding box center [612, 279] width 1224 height 559
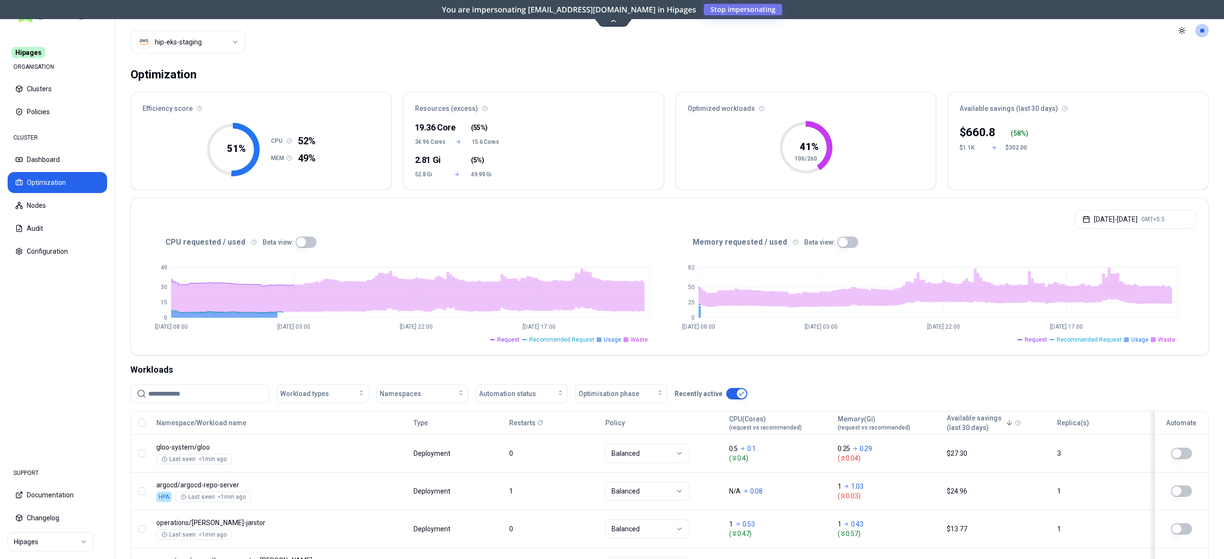
scroll to position [118, 0]
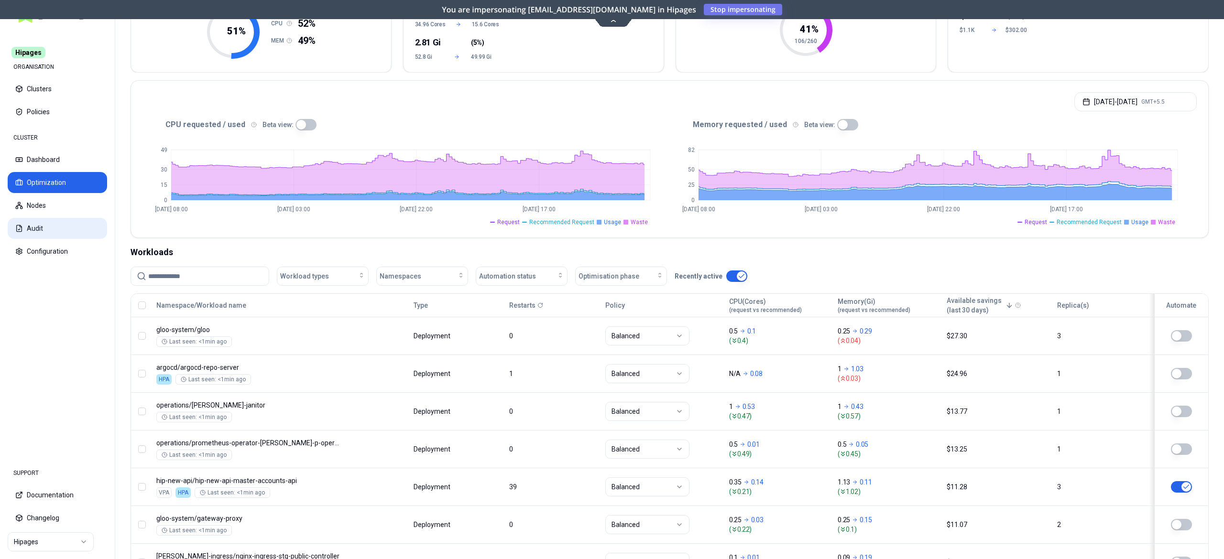
click at [68, 230] on button "Audit" at bounding box center [57, 228] width 99 height 21
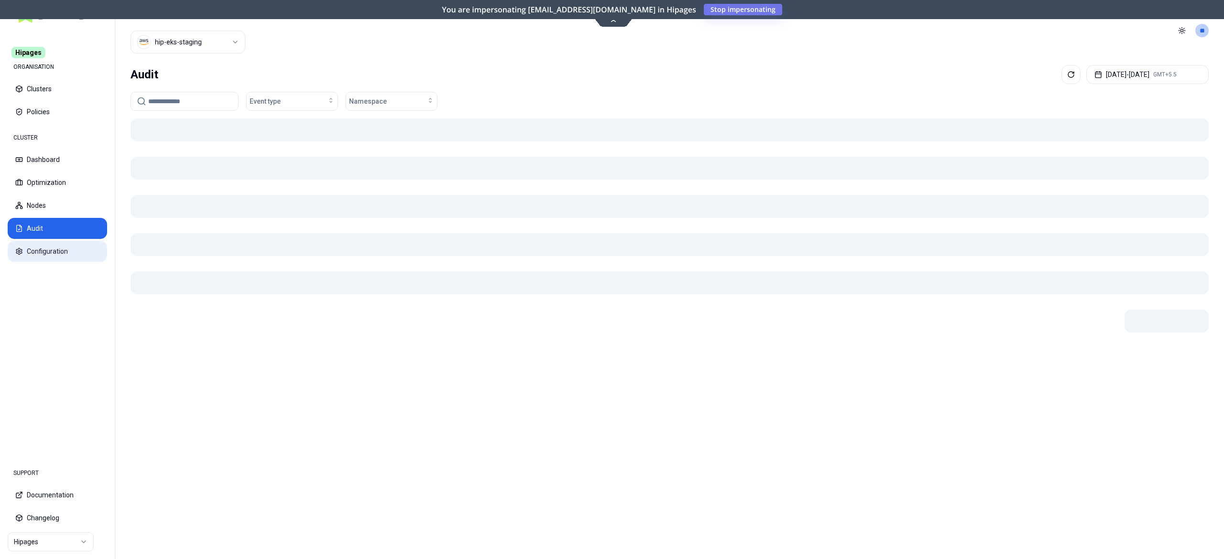
click at [51, 246] on button "Configuration" at bounding box center [57, 251] width 99 height 21
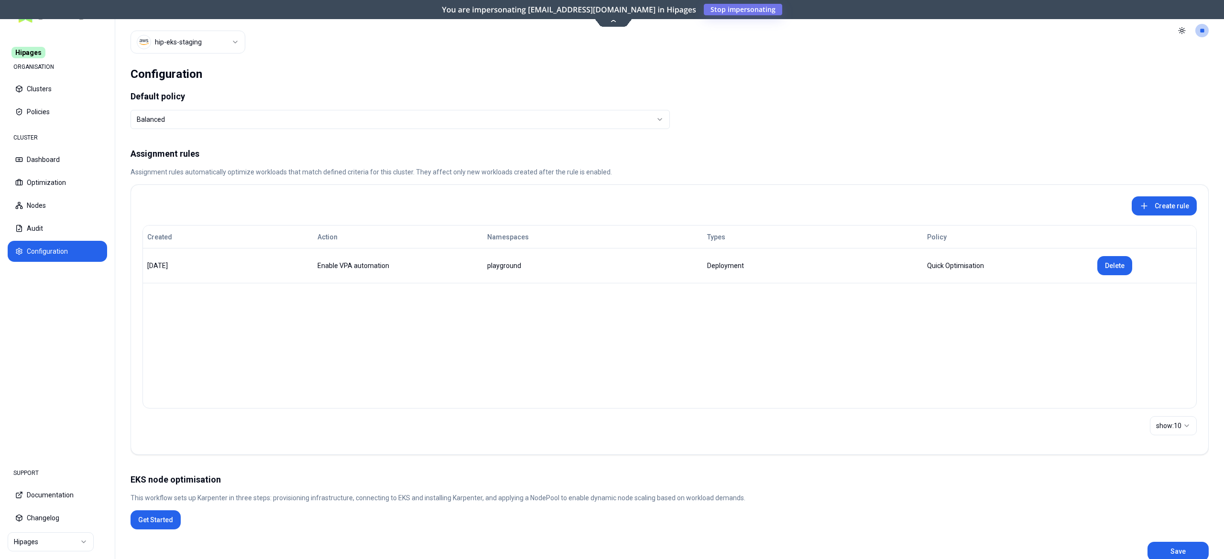
click at [33, 542] on html "Hipages ORGANISATION Clusters Policies CLUSTER Dashboard Optimization Nodes Aud…" at bounding box center [612, 279] width 1224 height 559
